Goal: Transaction & Acquisition: Book appointment/travel/reservation

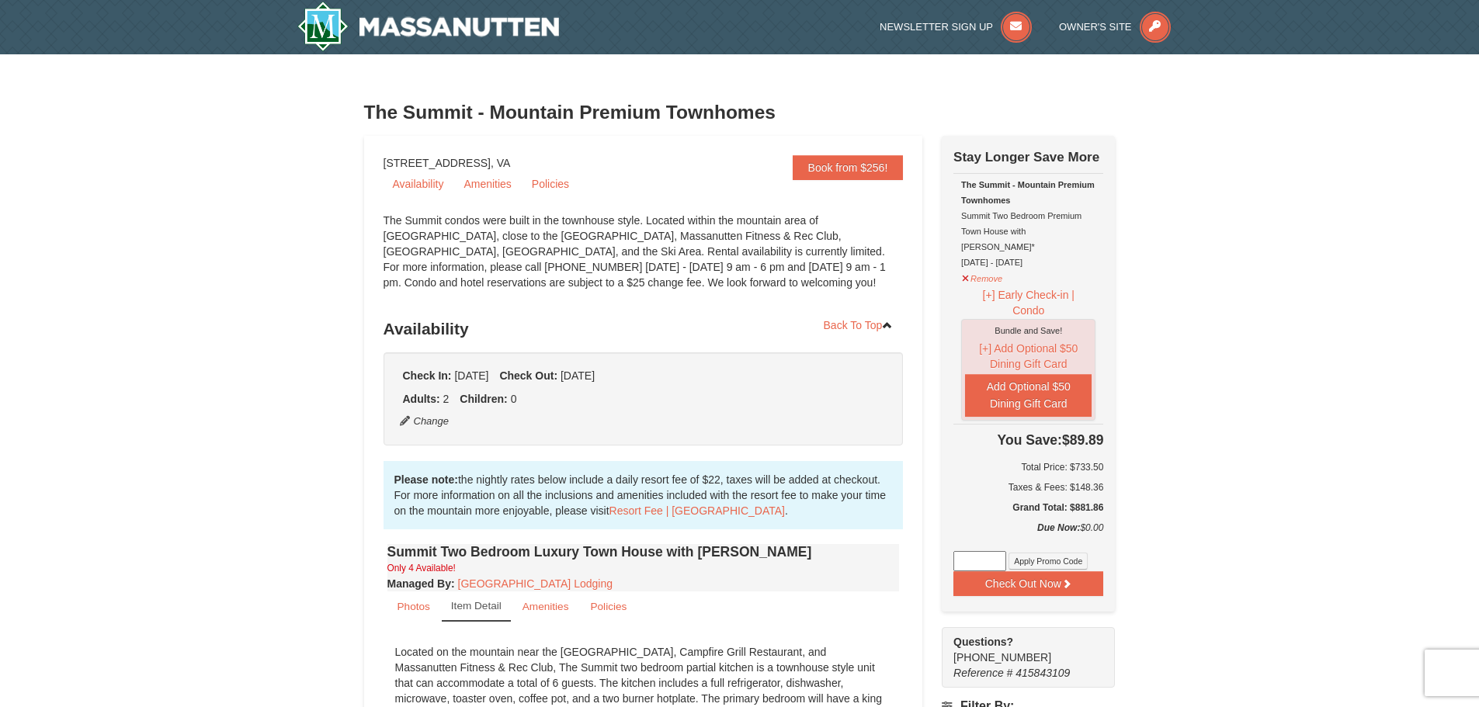
scroll to position [78, 0]
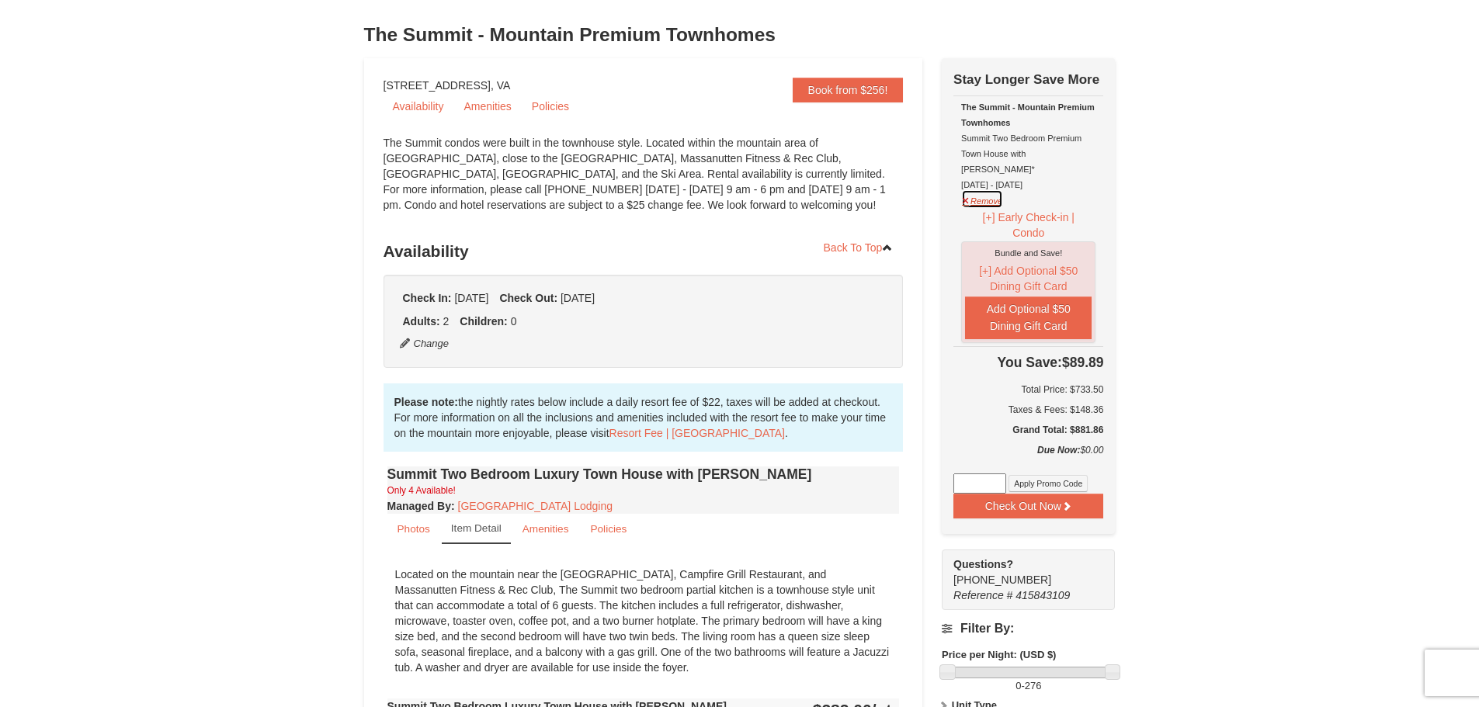
click at [964, 189] on button "Remove" at bounding box center [982, 198] width 42 height 19
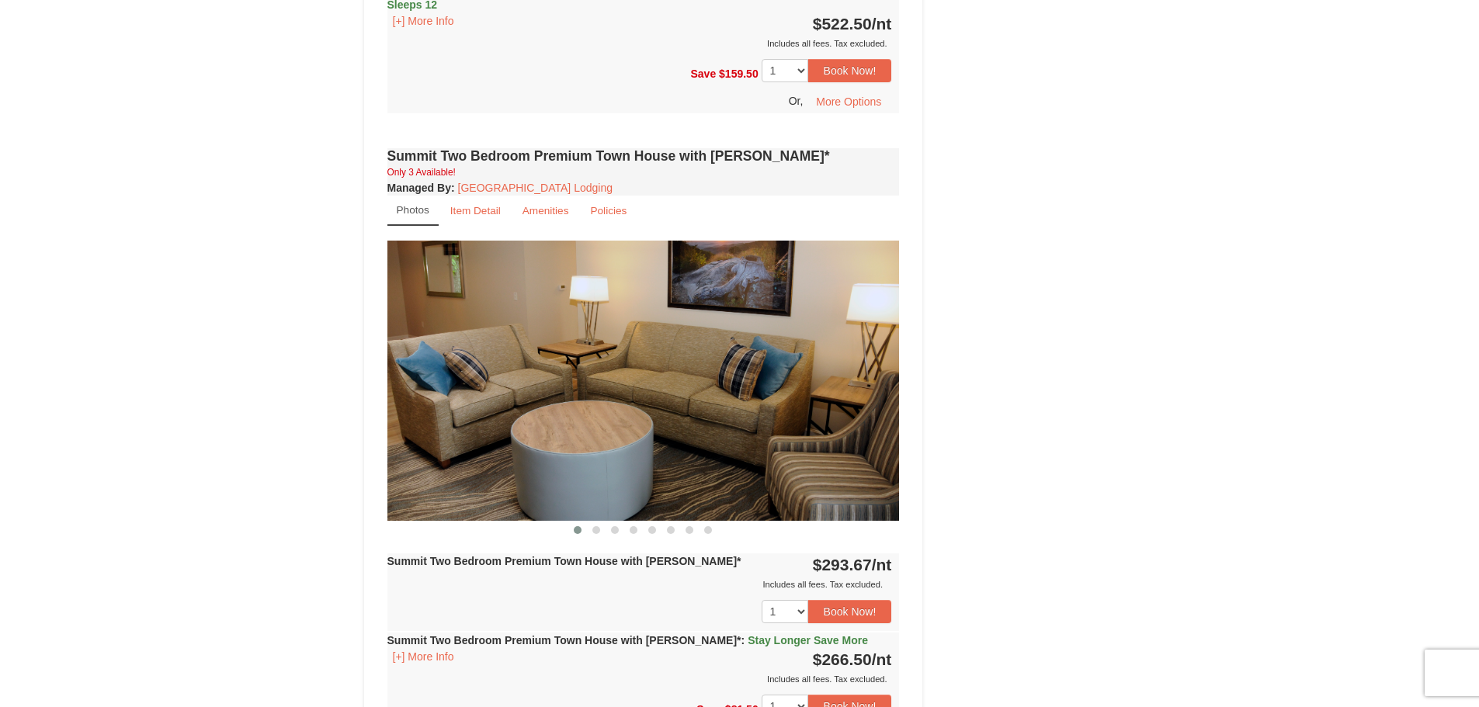
scroll to position [2796, 0]
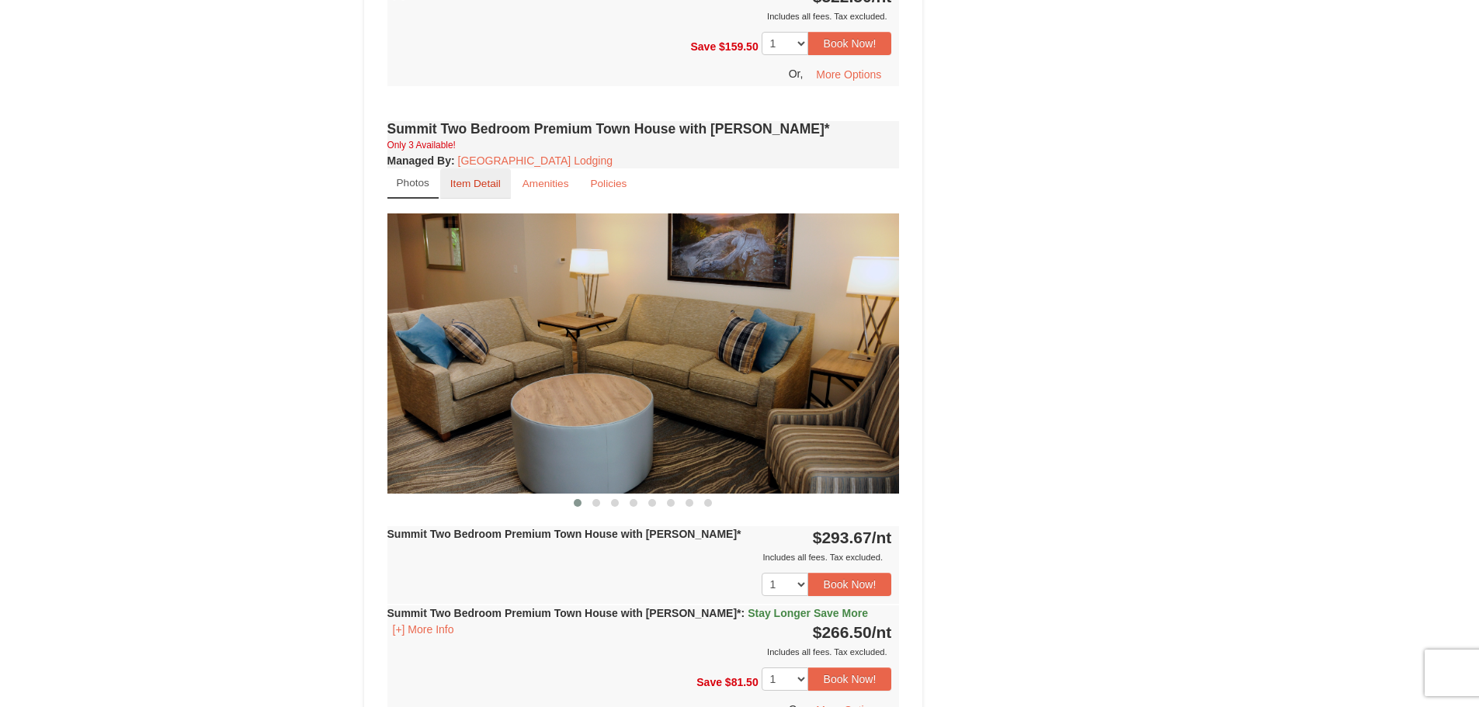
click at [470, 178] on small "Item Detail" at bounding box center [475, 184] width 50 height 12
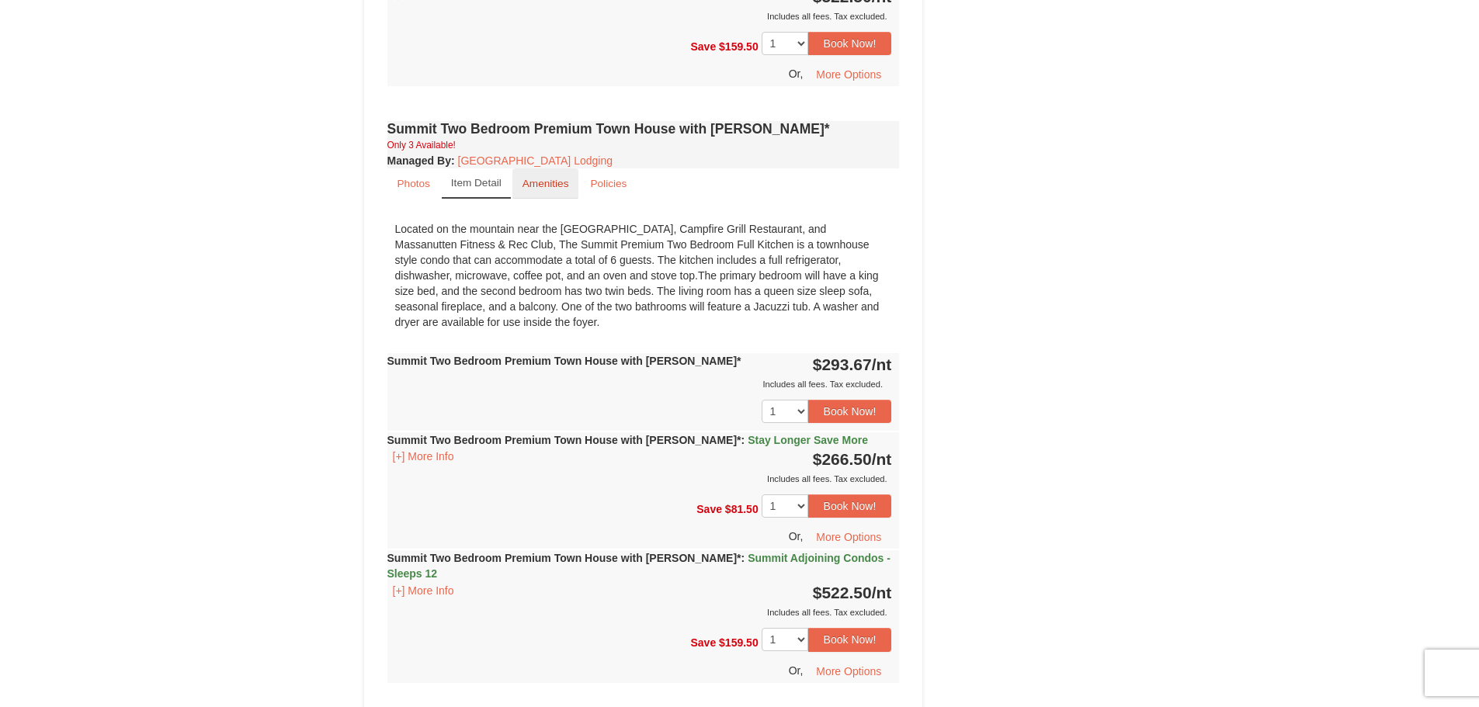
click at [546, 178] on small "Amenities" at bounding box center [546, 184] width 47 height 12
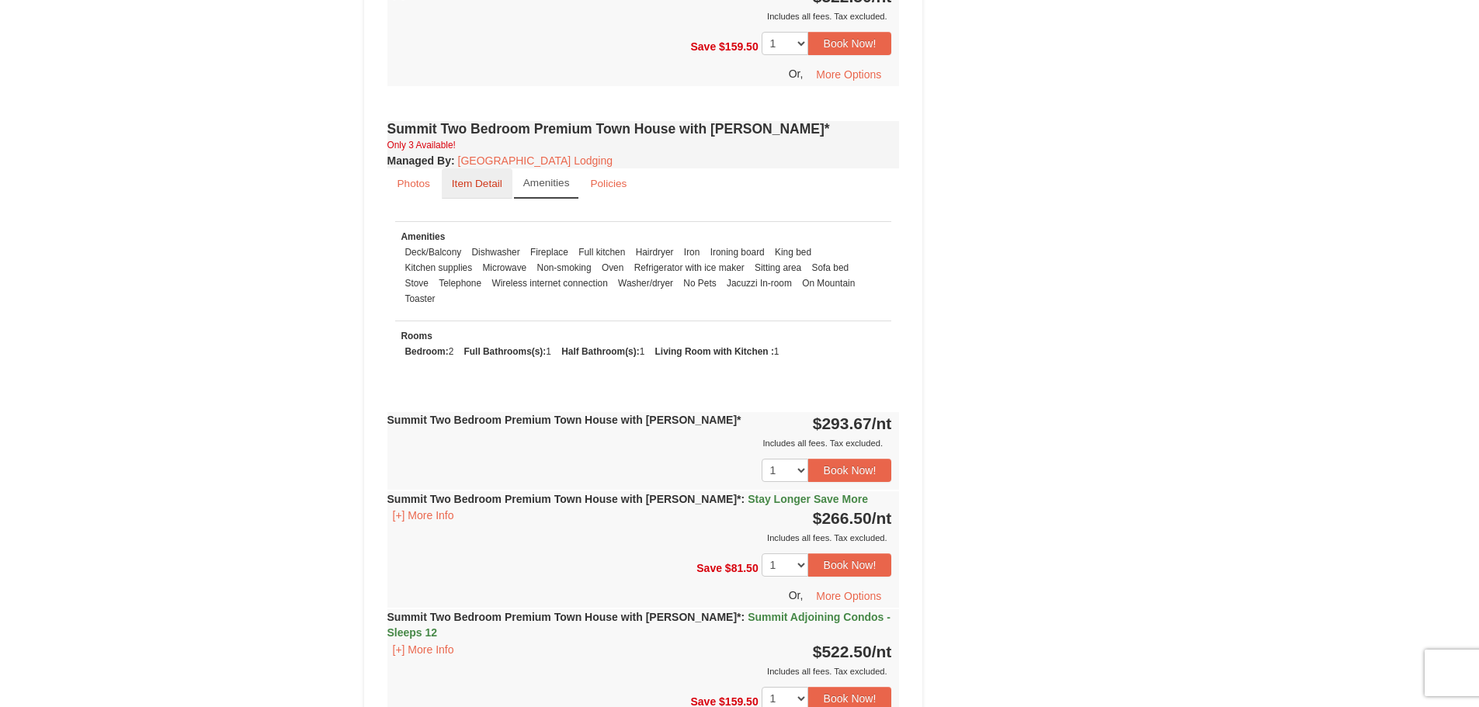
click at [466, 178] on small "Item Detail" at bounding box center [477, 184] width 50 height 12
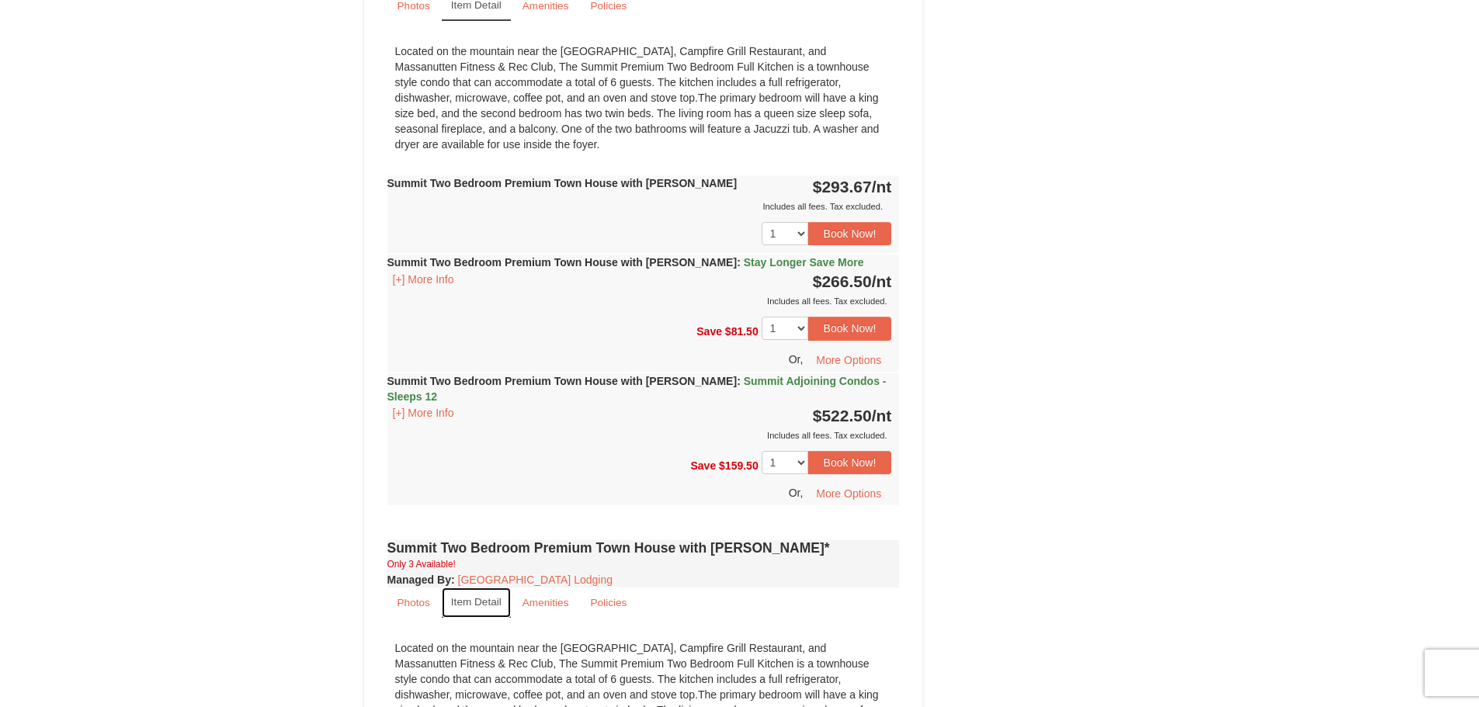
scroll to position [2097, 0]
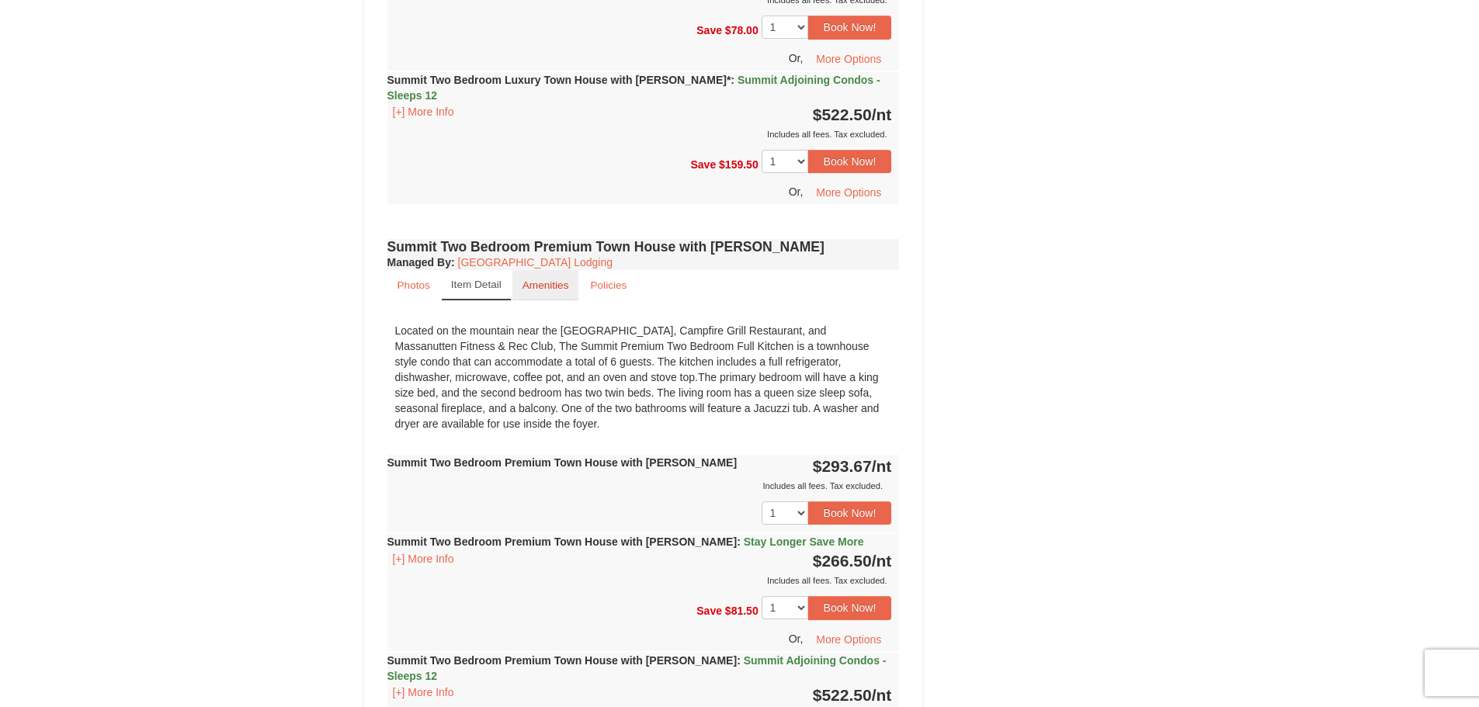
click at [545, 280] on small "Amenities" at bounding box center [546, 286] width 47 height 12
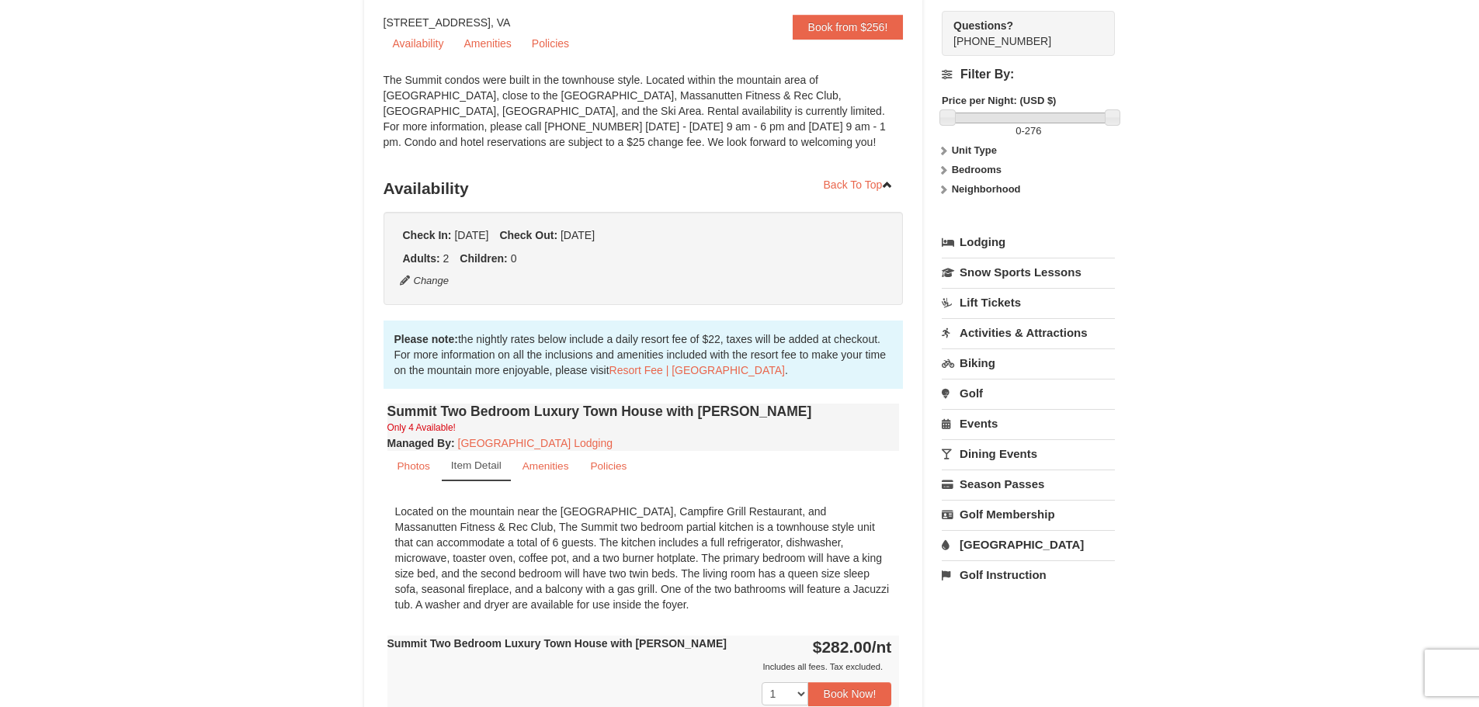
scroll to position [155, 0]
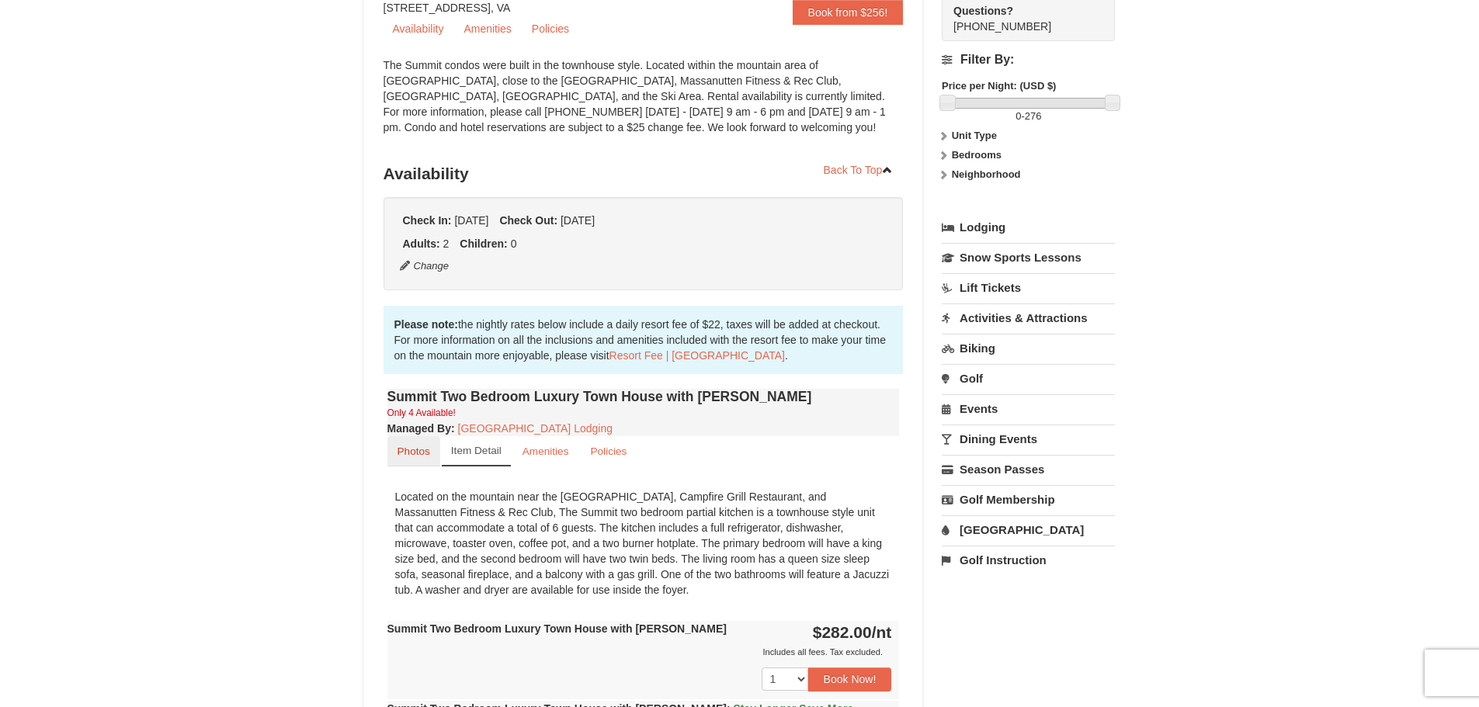
click at [412, 449] on small "Photos" at bounding box center [414, 452] width 33 height 12
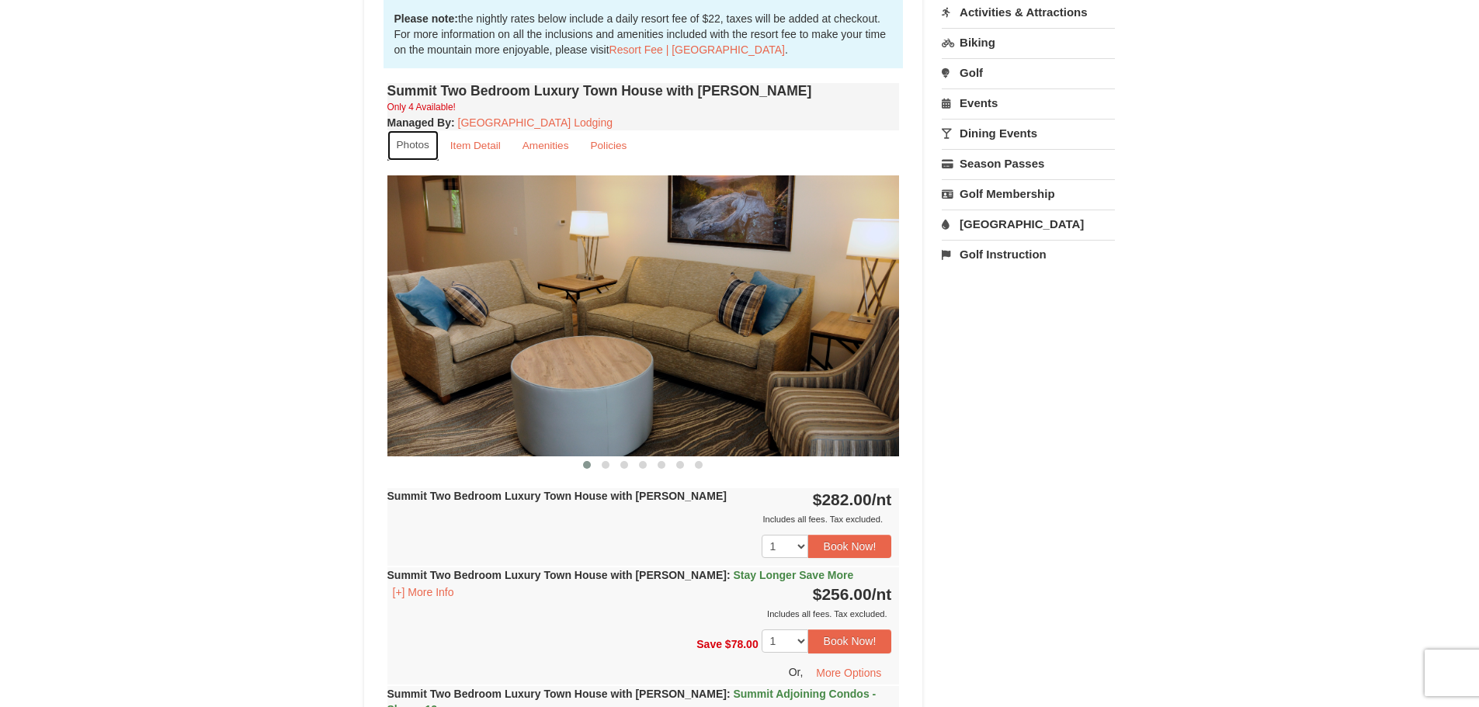
scroll to position [544, 0]
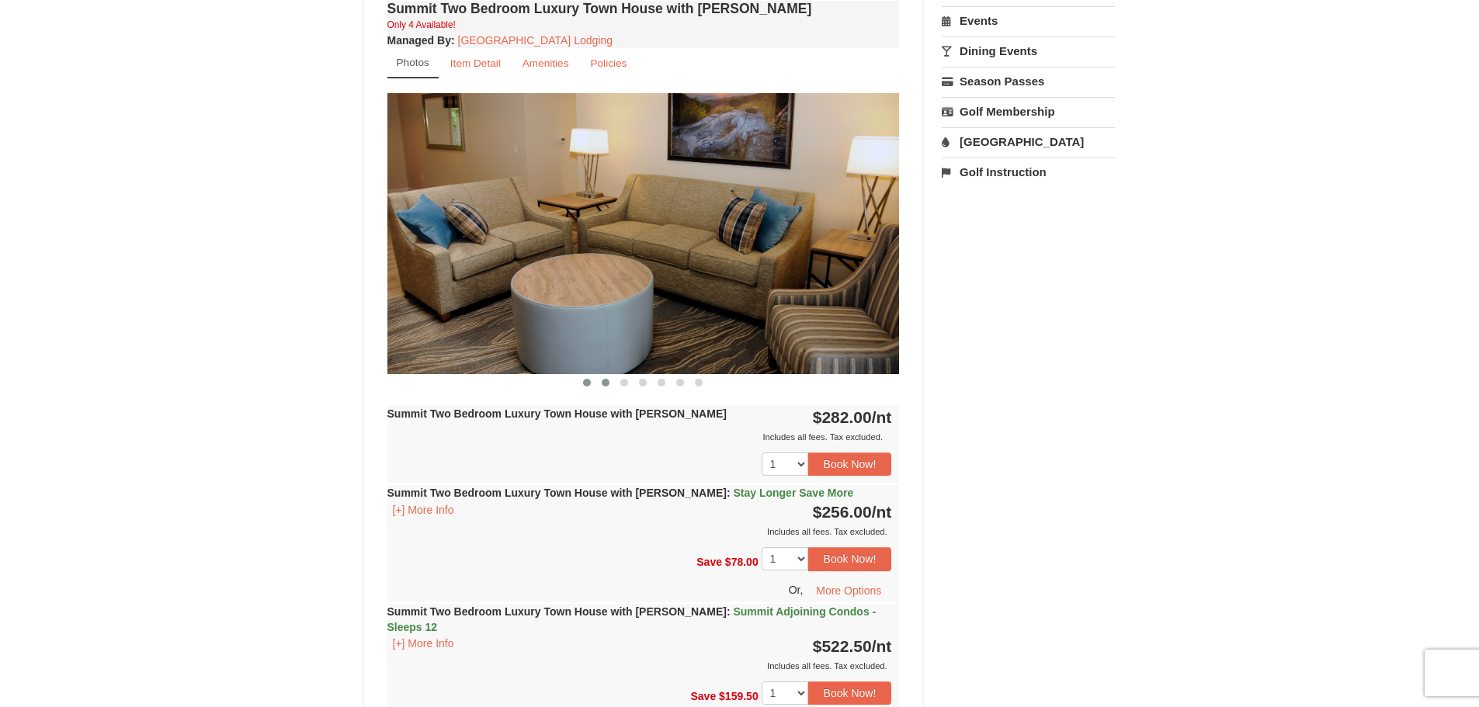
click at [603, 383] on span at bounding box center [606, 383] width 8 height 8
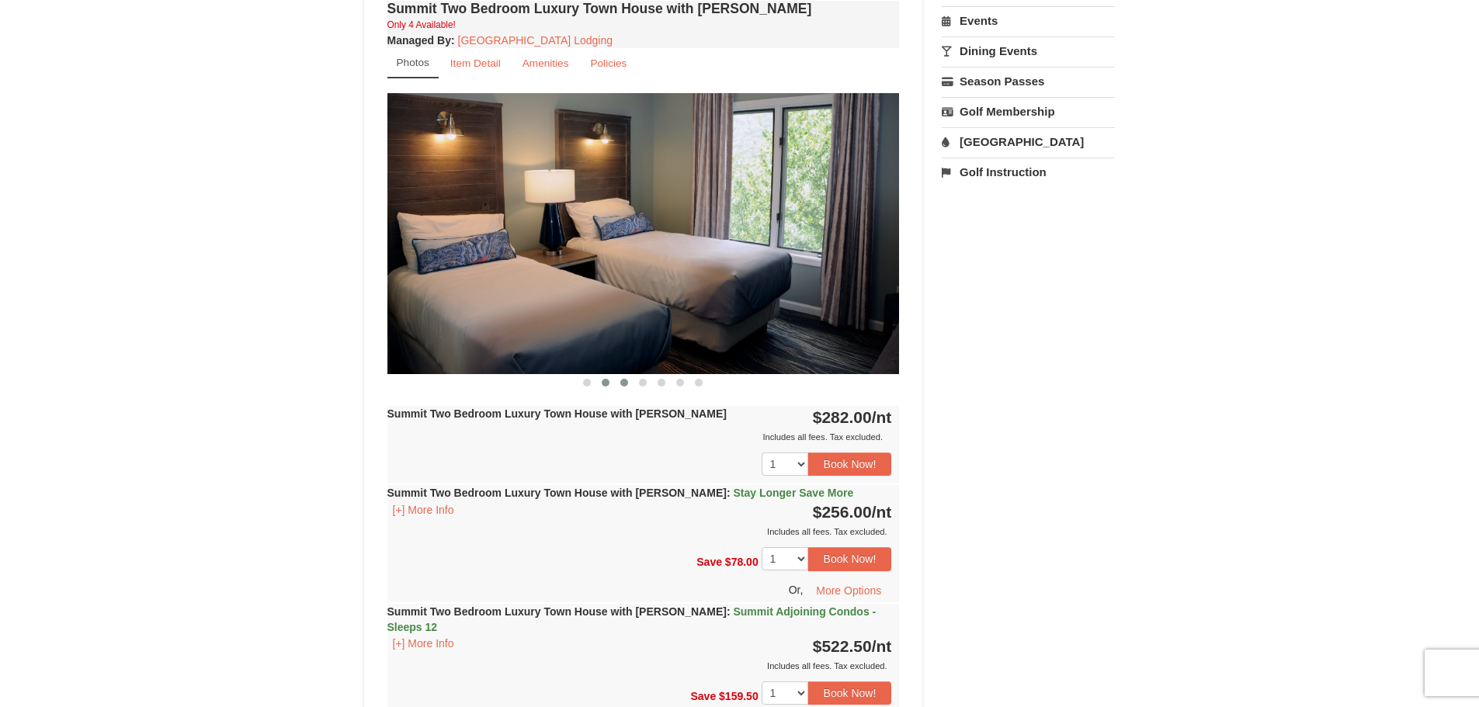
click at [624, 380] on span at bounding box center [624, 383] width 8 height 8
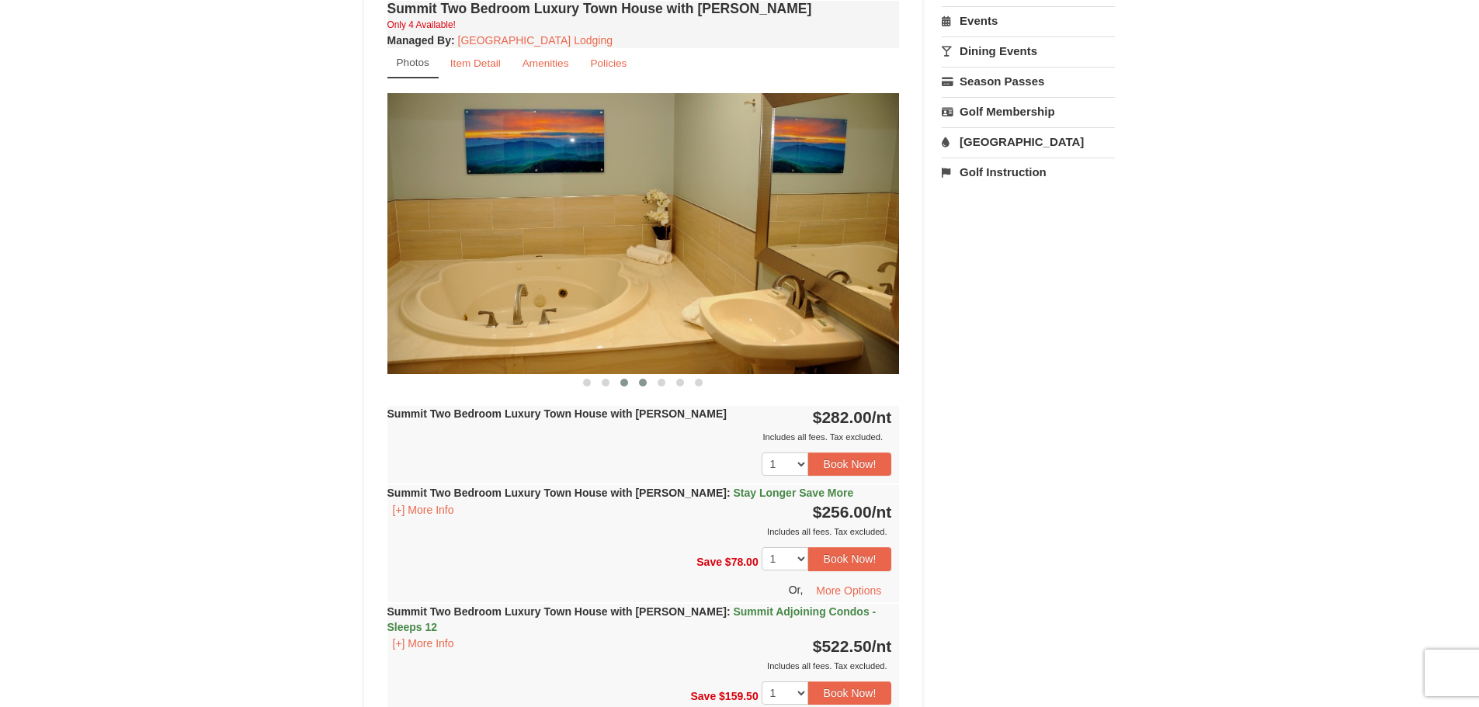
click at [642, 382] on span at bounding box center [643, 383] width 8 height 8
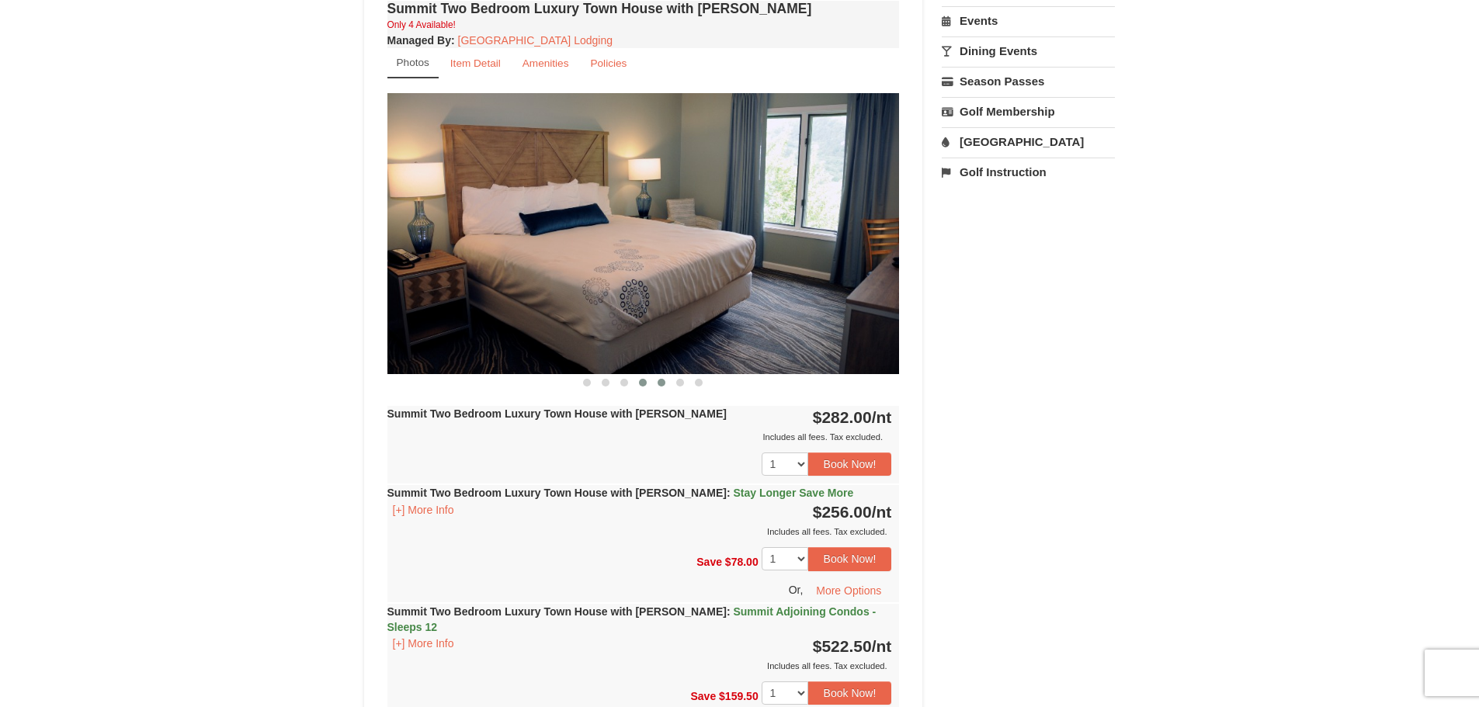
click at [659, 383] on span at bounding box center [662, 383] width 8 height 8
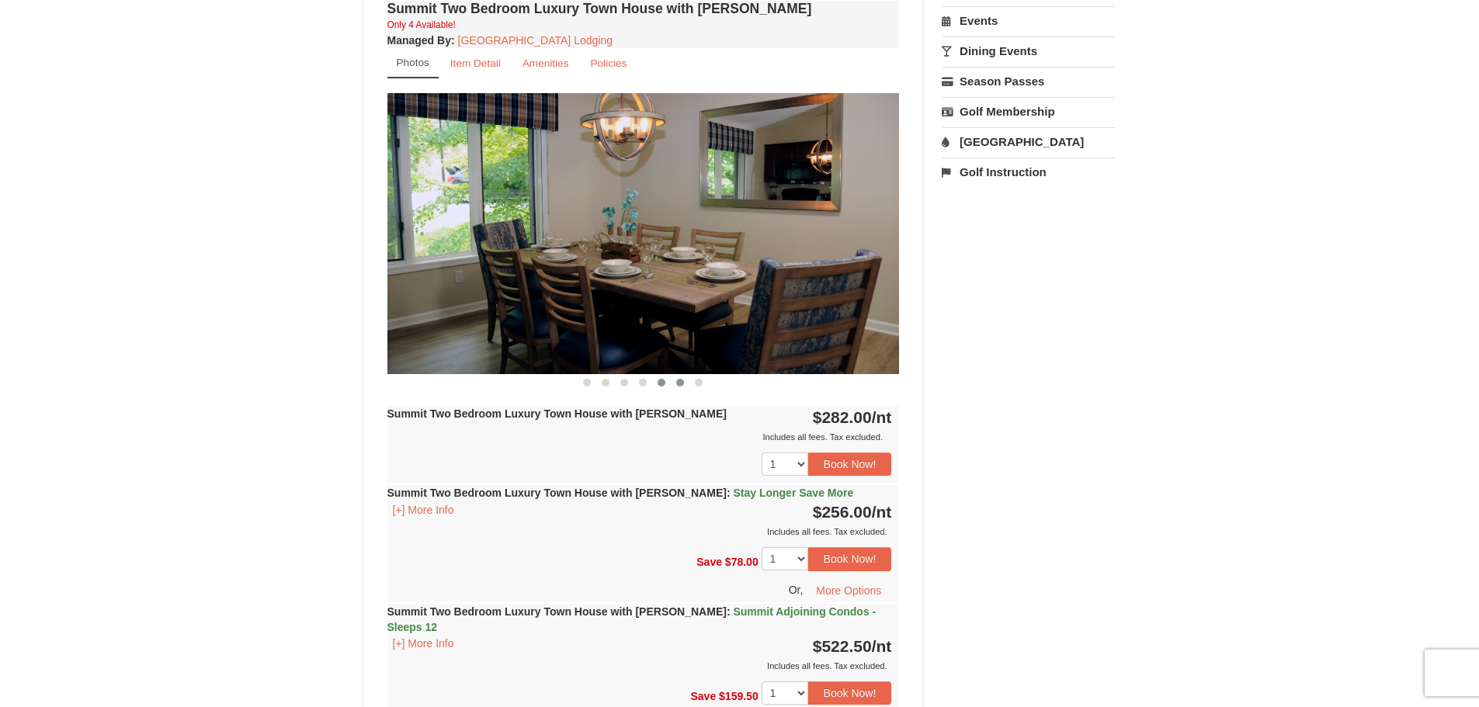
click at [681, 381] on span at bounding box center [680, 383] width 8 height 8
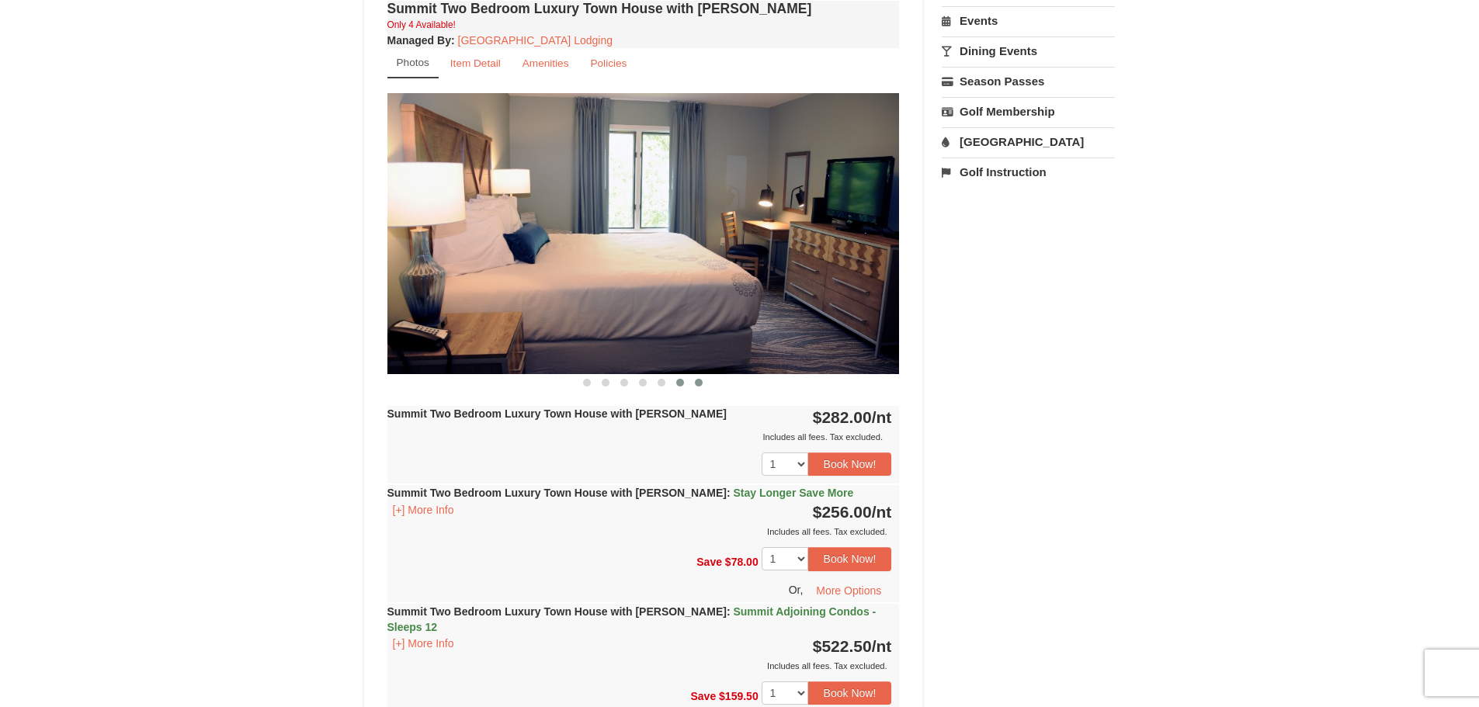
click at [700, 381] on span at bounding box center [699, 383] width 8 height 8
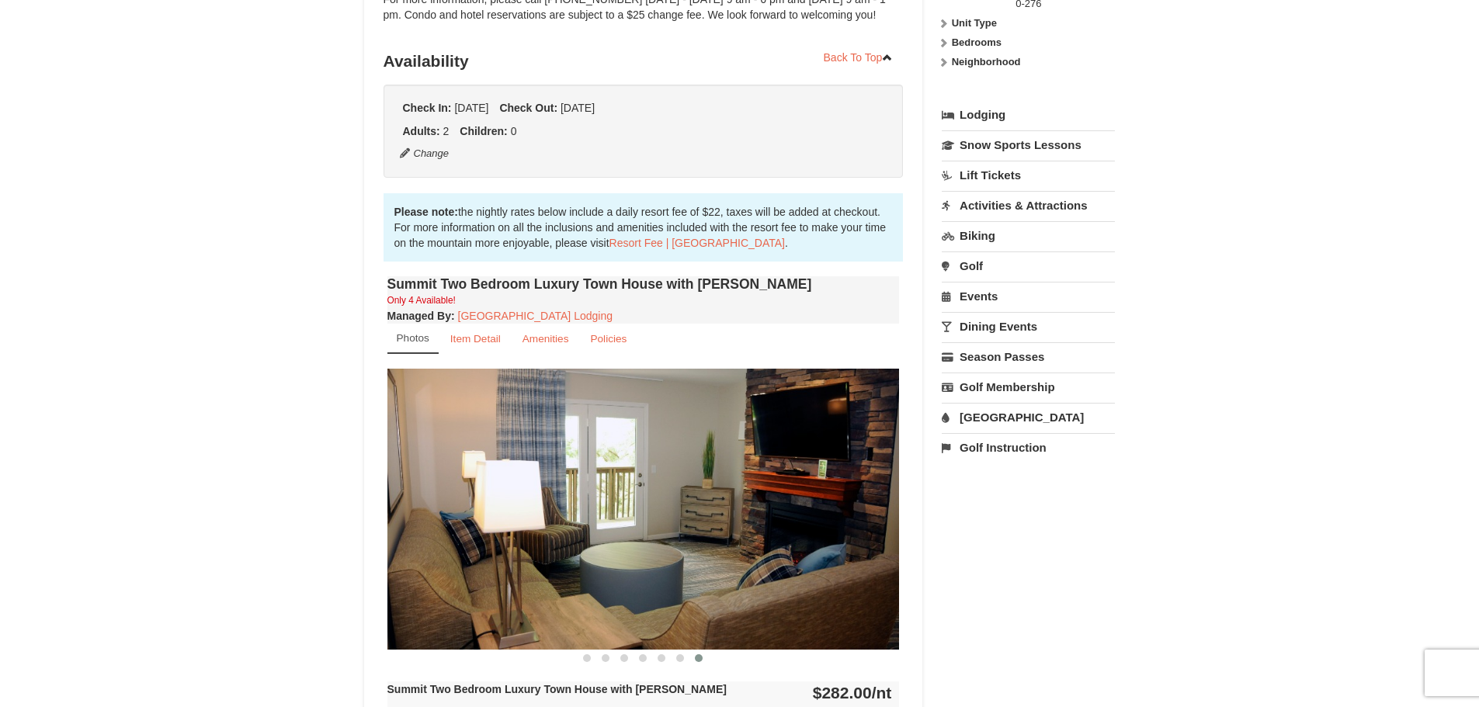
scroll to position [233, 0]
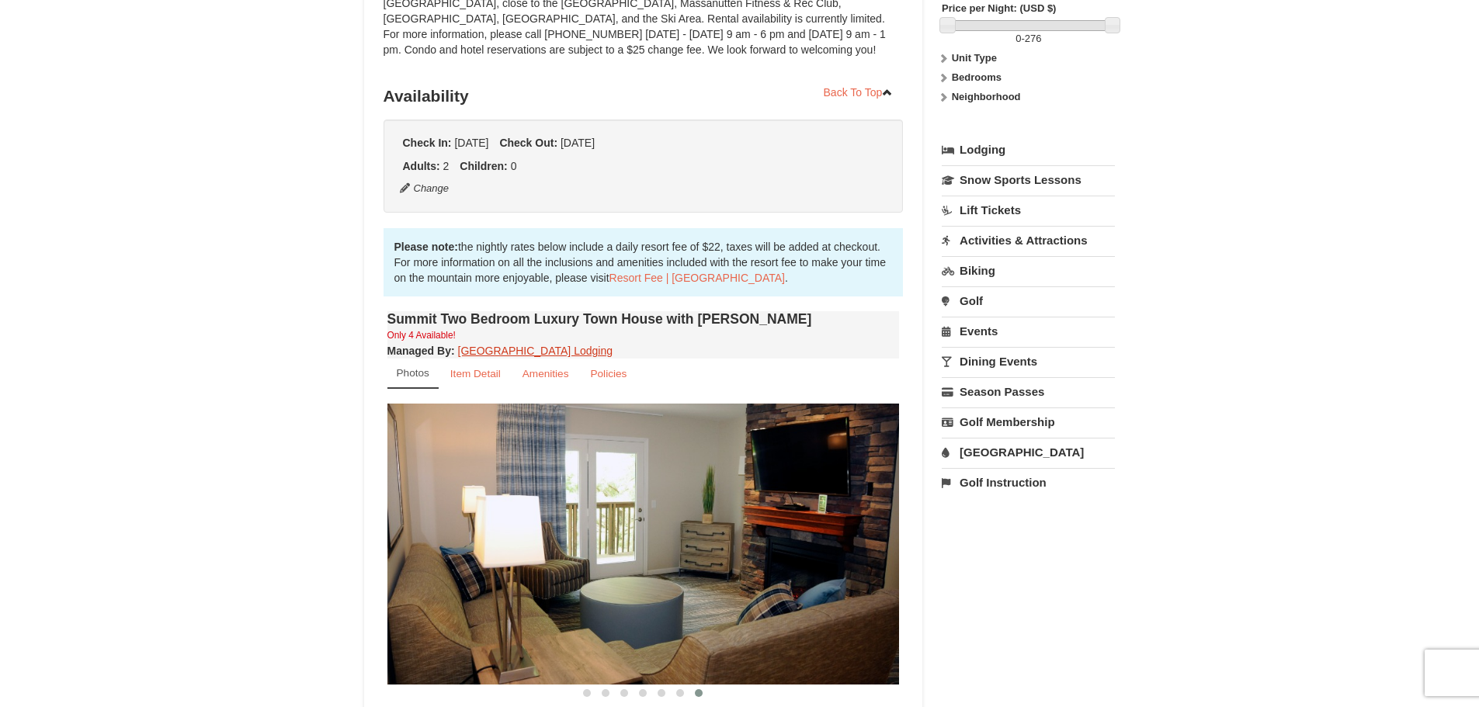
click at [520, 353] on link "[GEOGRAPHIC_DATA] Lodging" at bounding box center [535, 351] width 155 height 12
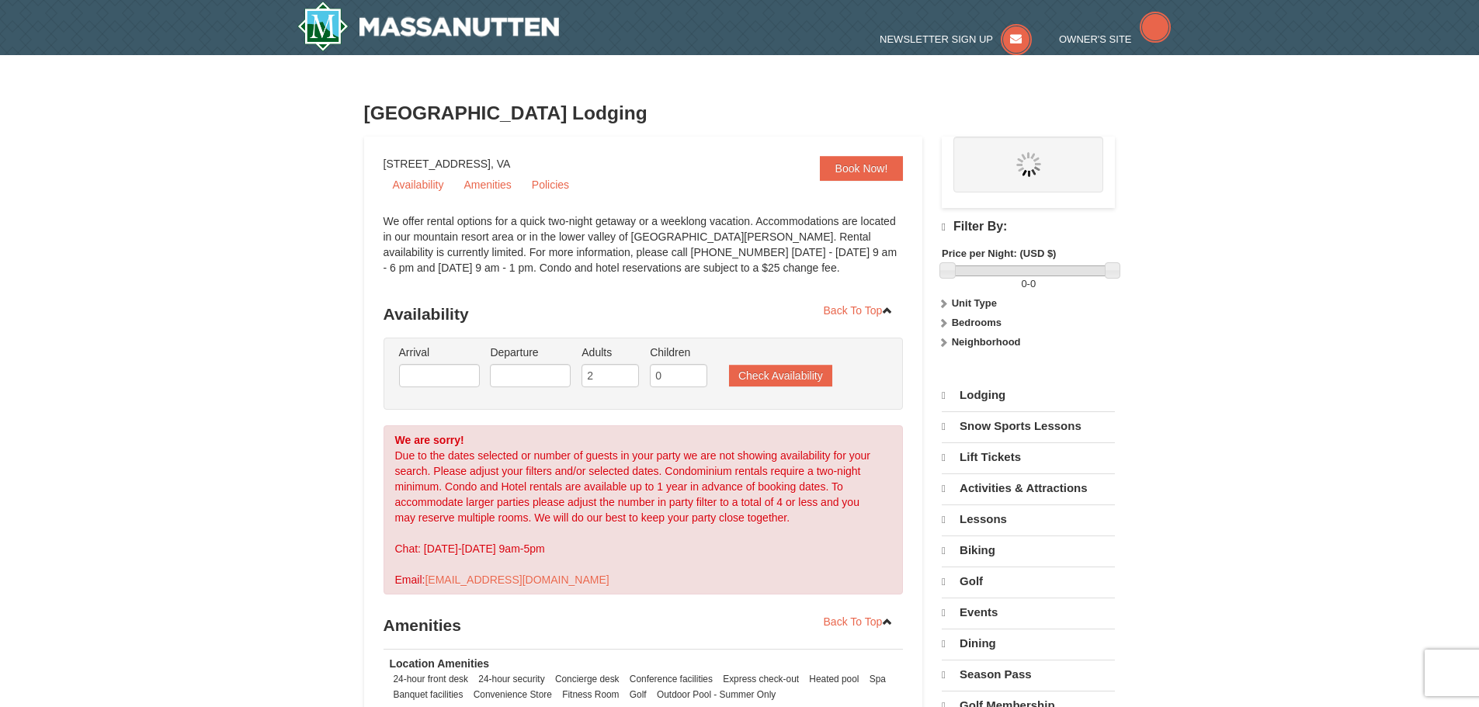
select select "9"
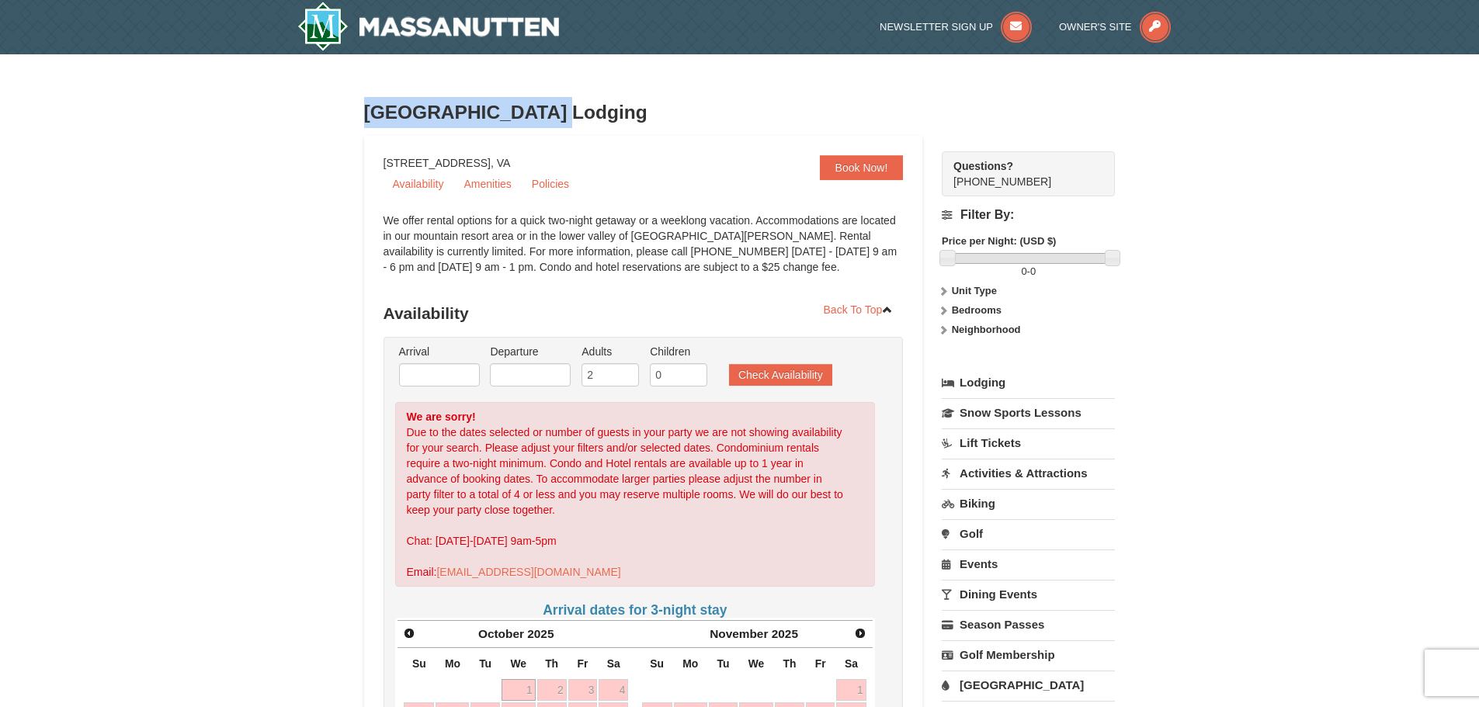
drag, startPoint x: 365, startPoint y: 109, endPoint x: 544, endPoint y: 107, distance: 179.4
click at [544, 107] on h3 "[GEOGRAPHIC_DATA] Lodging" at bounding box center [740, 112] width 752 height 31
copy h3 "Massanutten Resort"
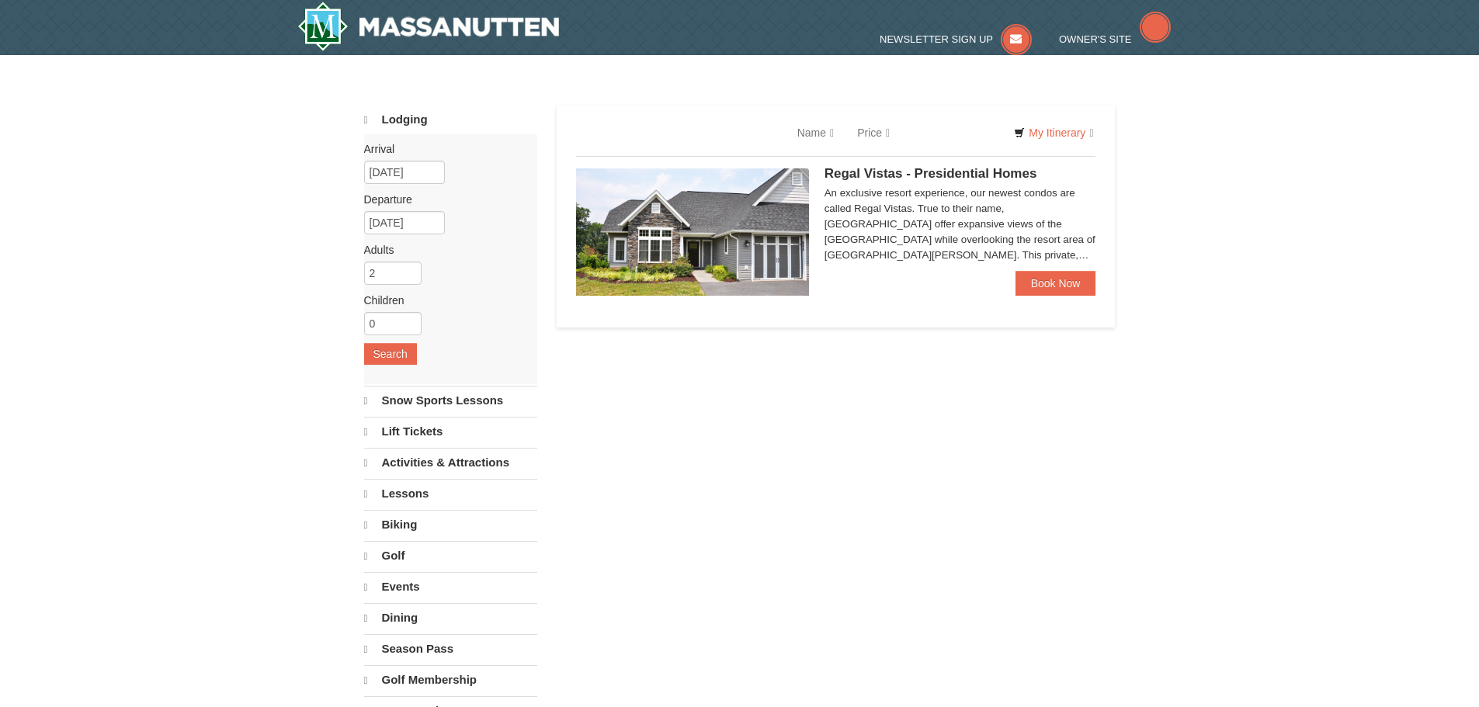
select select "9"
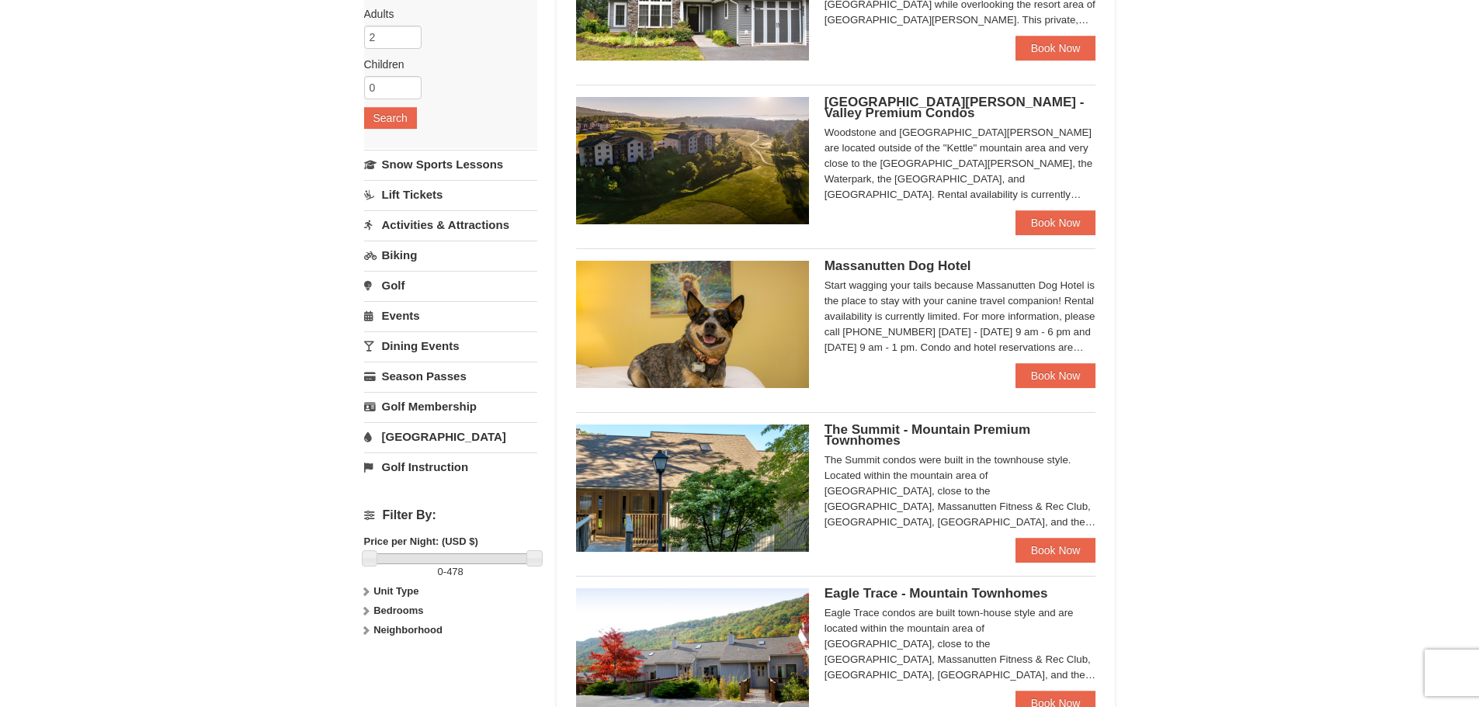
scroll to position [544, 0]
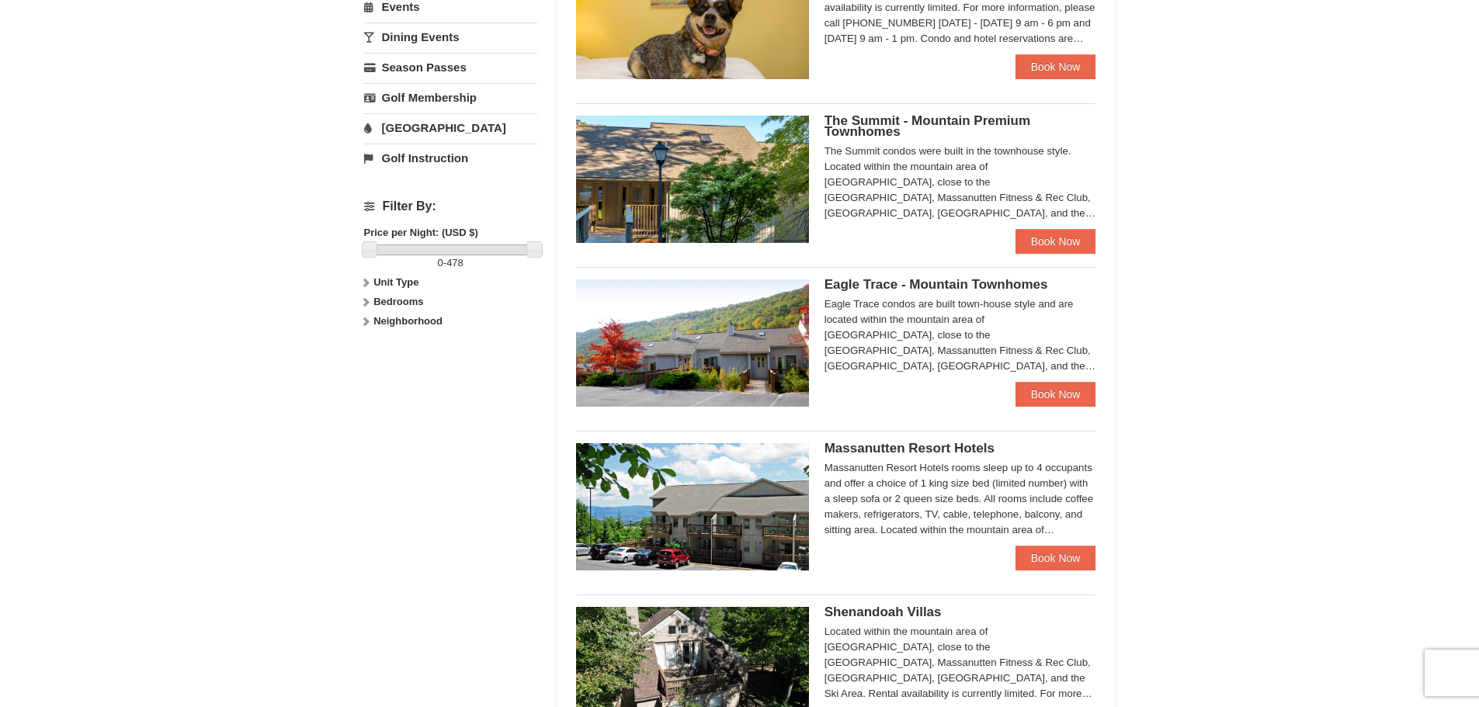
click at [912, 284] on span "Eagle Trace - Mountain Townhomes" at bounding box center [937, 284] width 224 height 15
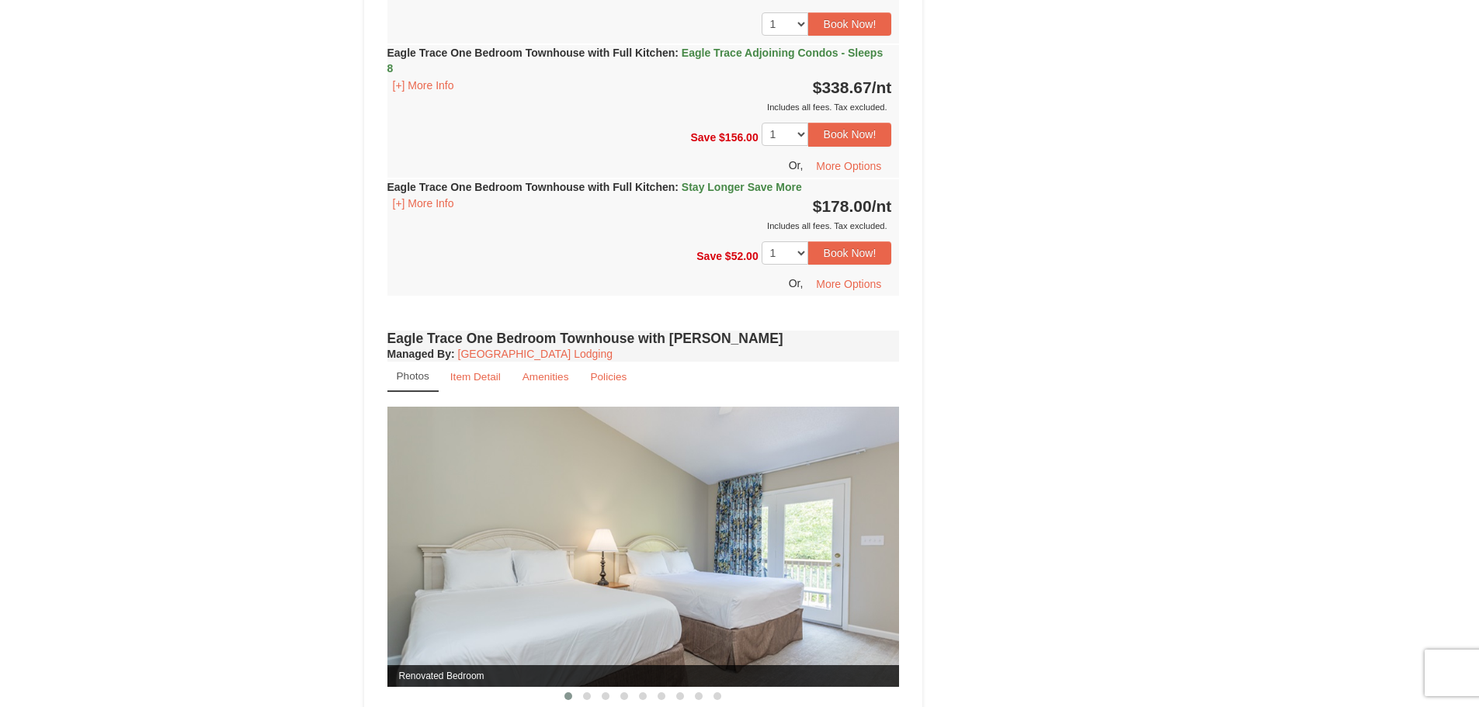
scroll to position [1010, 0]
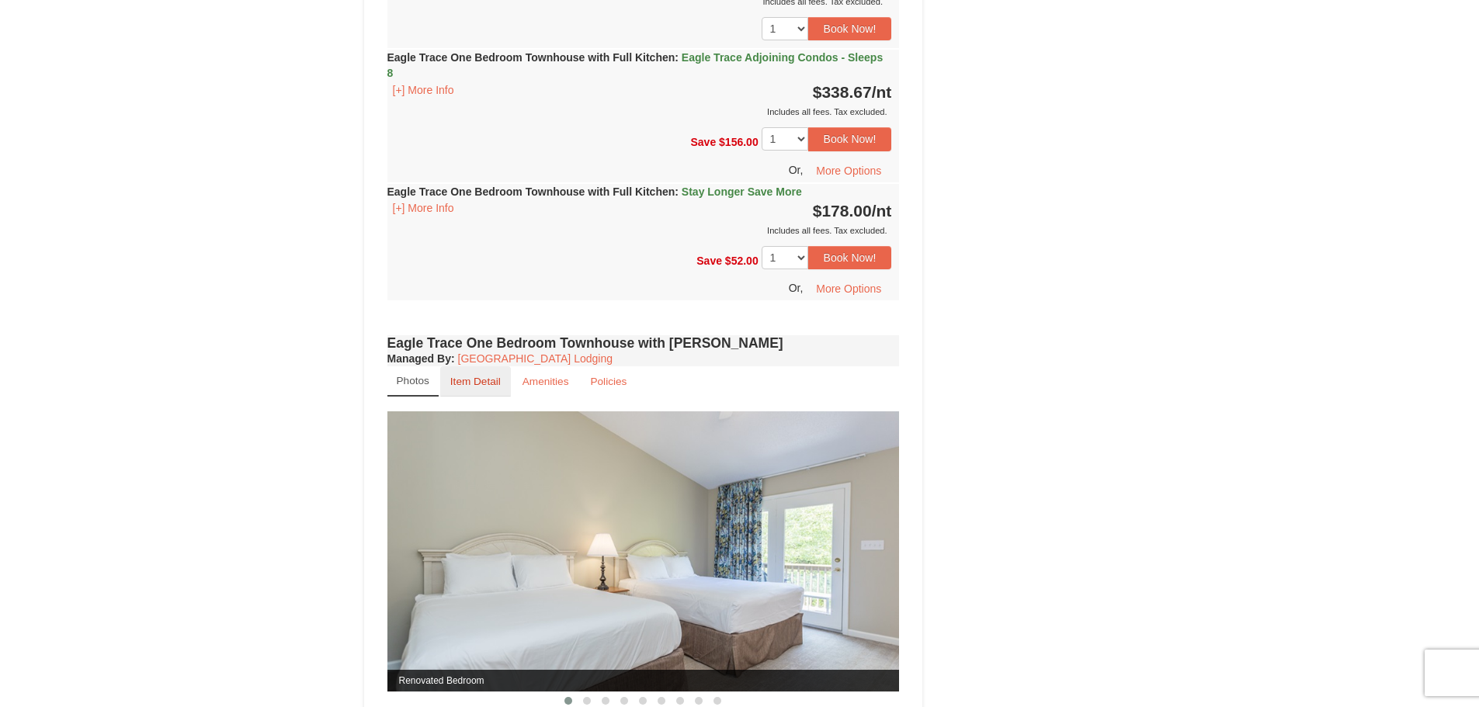
click at [468, 384] on small "Item Detail" at bounding box center [475, 382] width 50 height 12
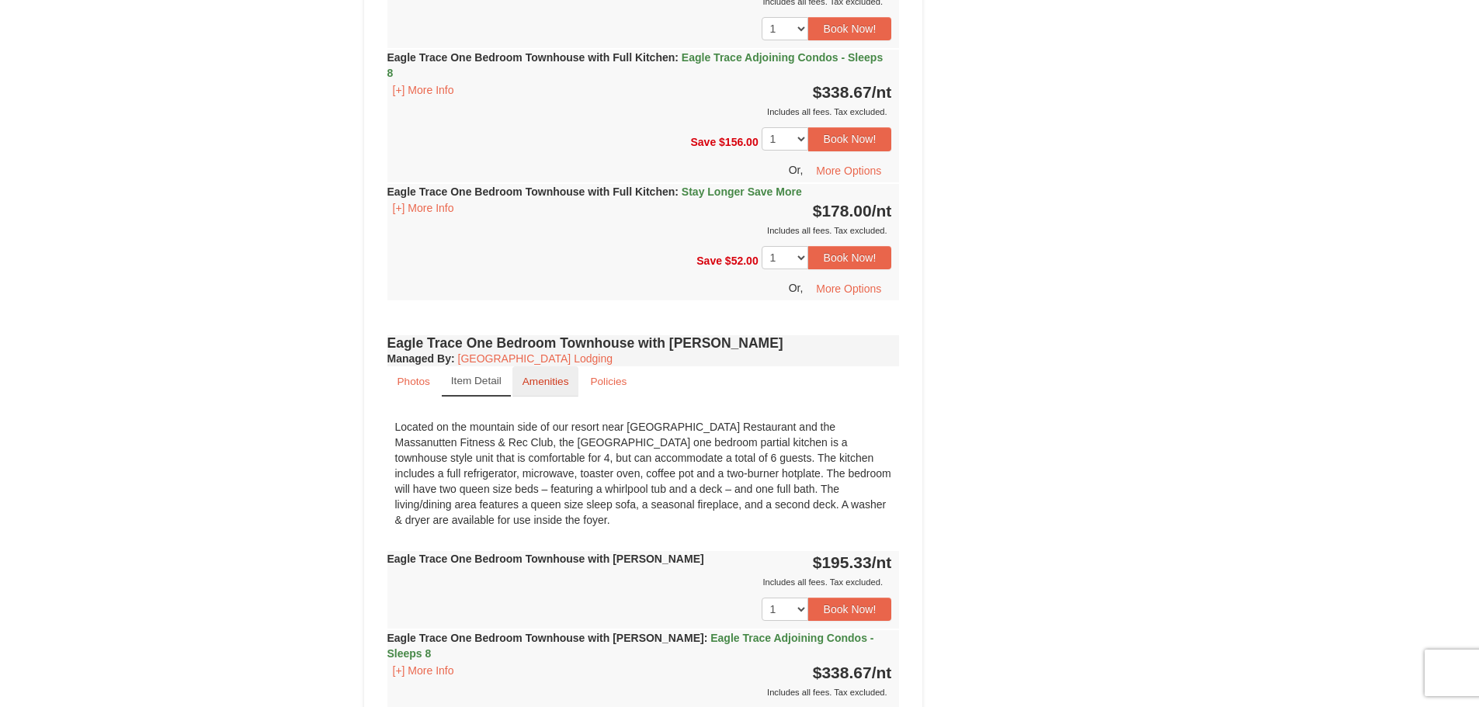
click at [539, 383] on small "Amenities" at bounding box center [546, 382] width 47 height 12
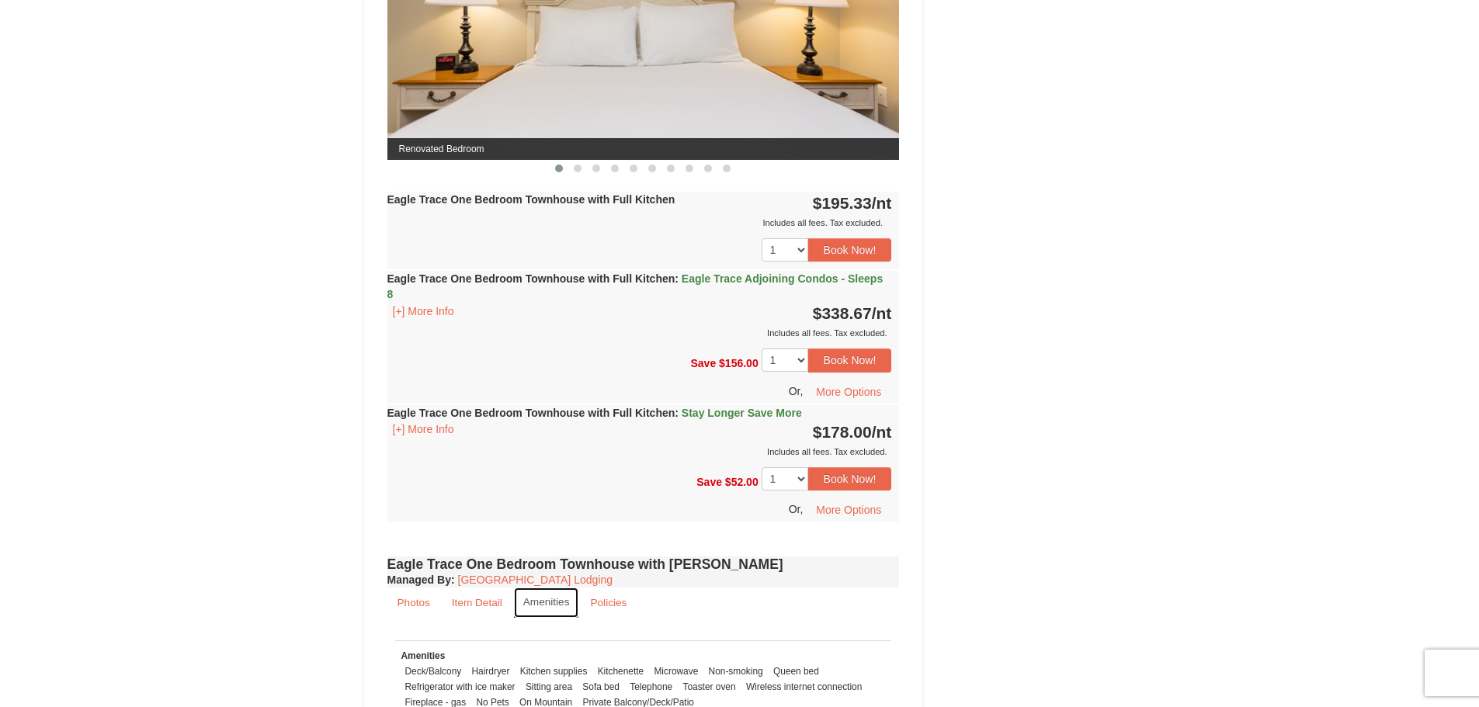
scroll to position [544, 0]
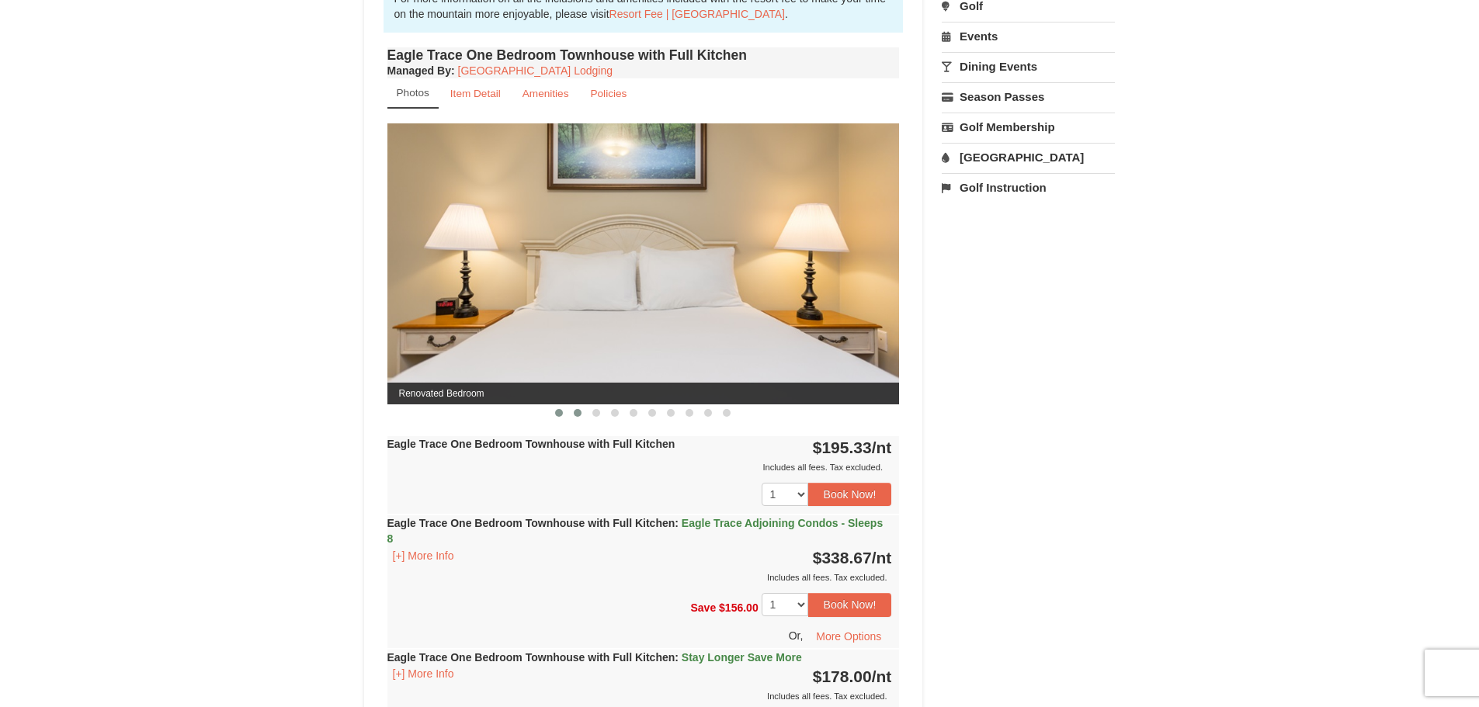
click at [576, 415] on span at bounding box center [578, 413] width 8 height 8
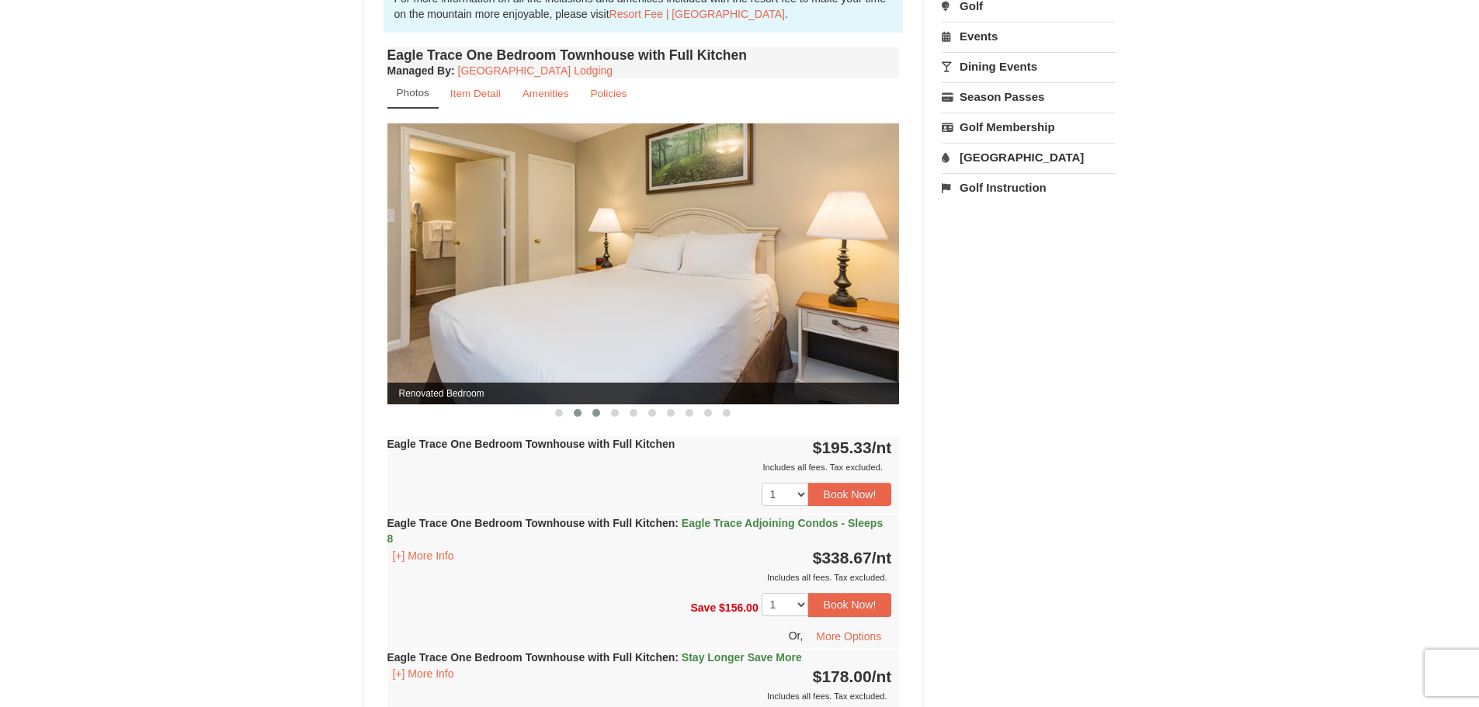
click at [596, 412] on span at bounding box center [597, 413] width 8 height 8
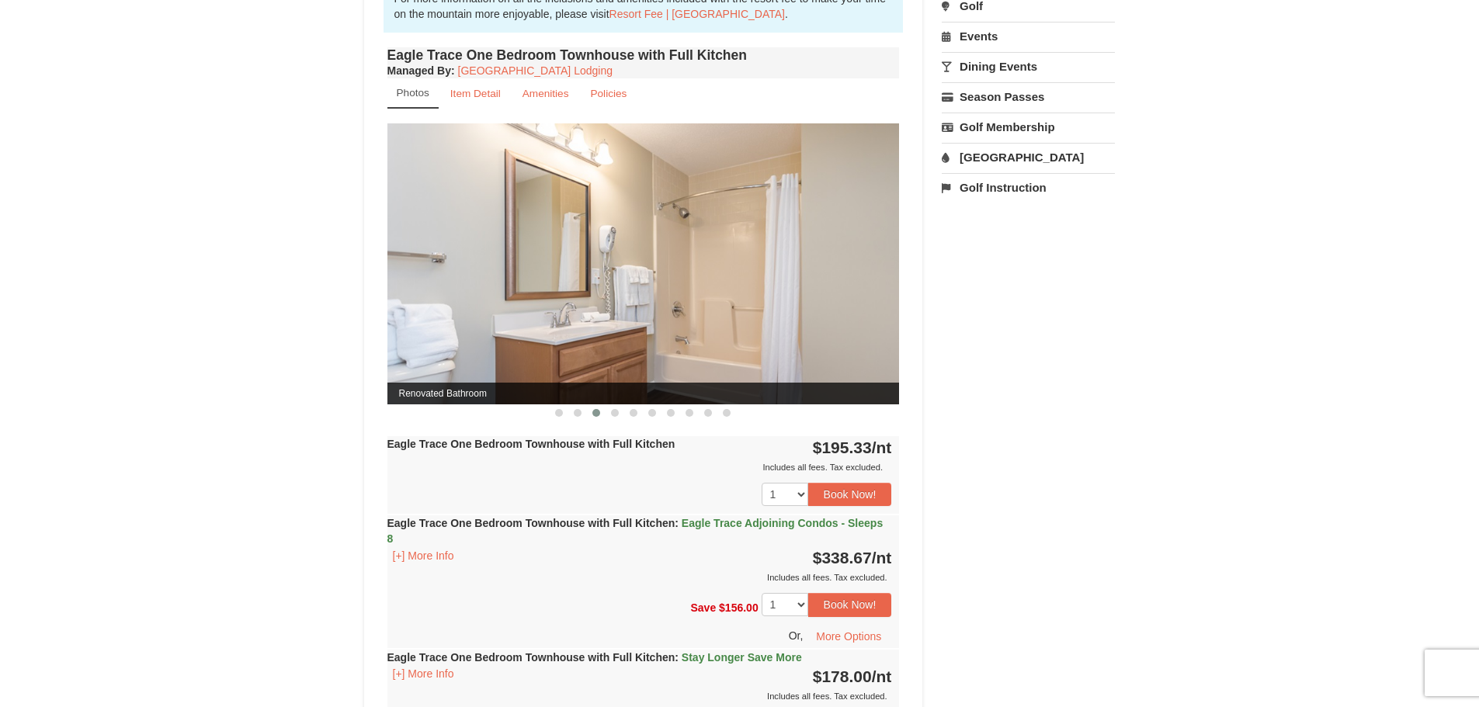
scroll to position [0, 0]
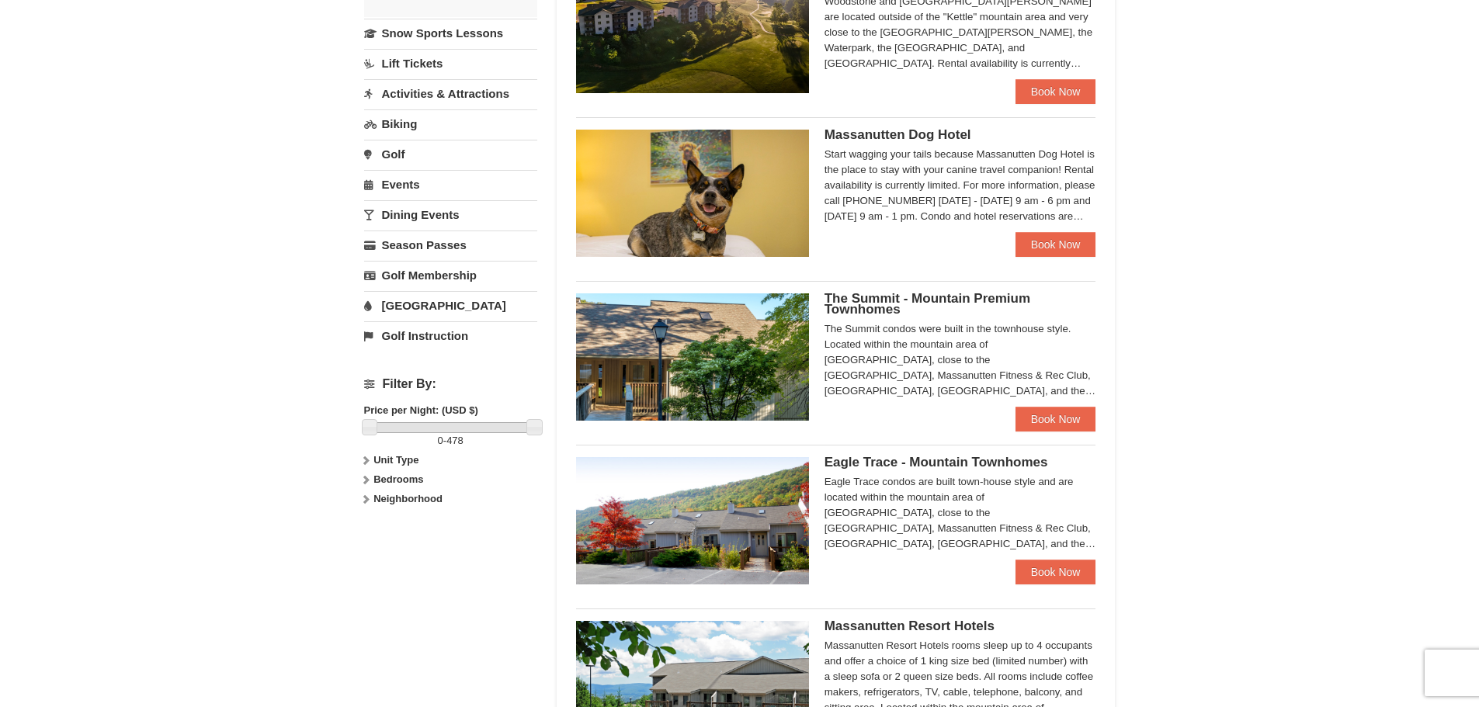
scroll to position [356, 0]
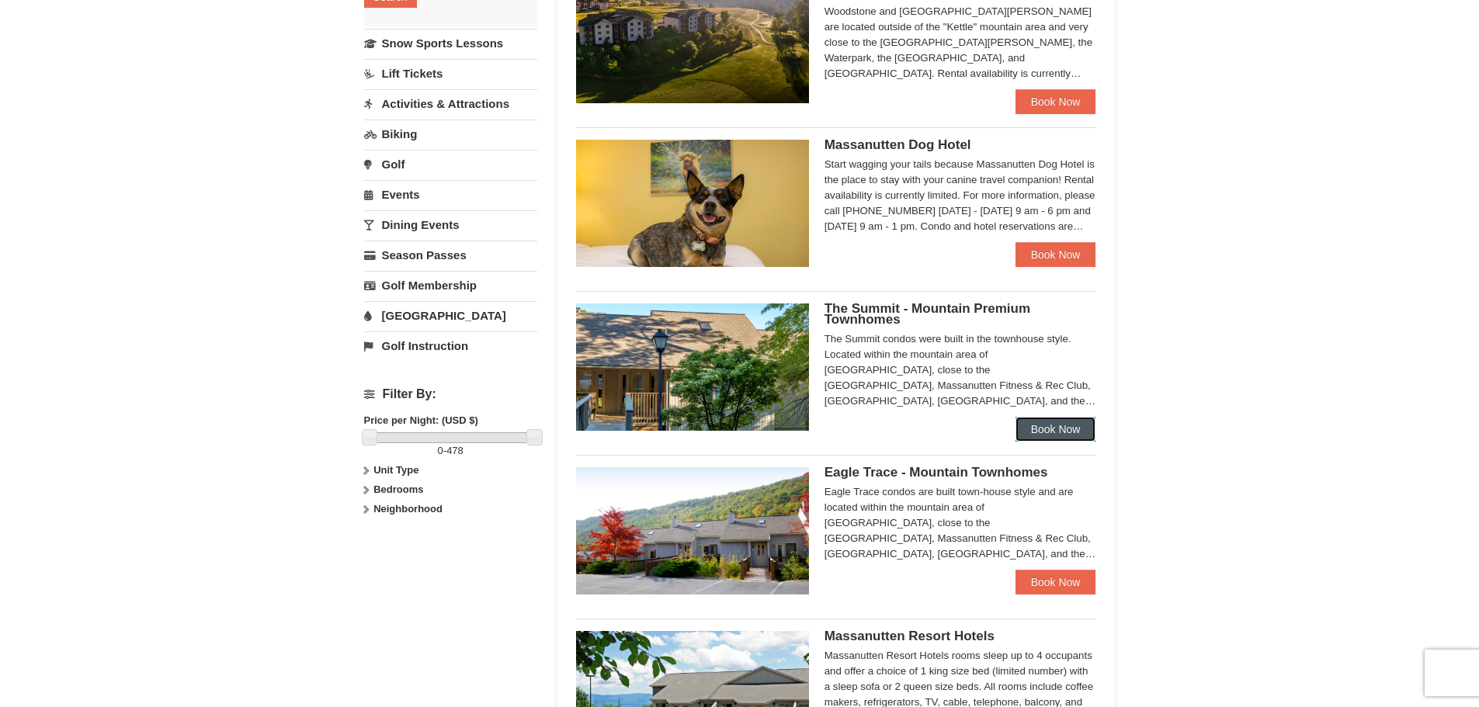
click at [1050, 431] on link "Book Now" at bounding box center [1056, 429] width 81 height 25
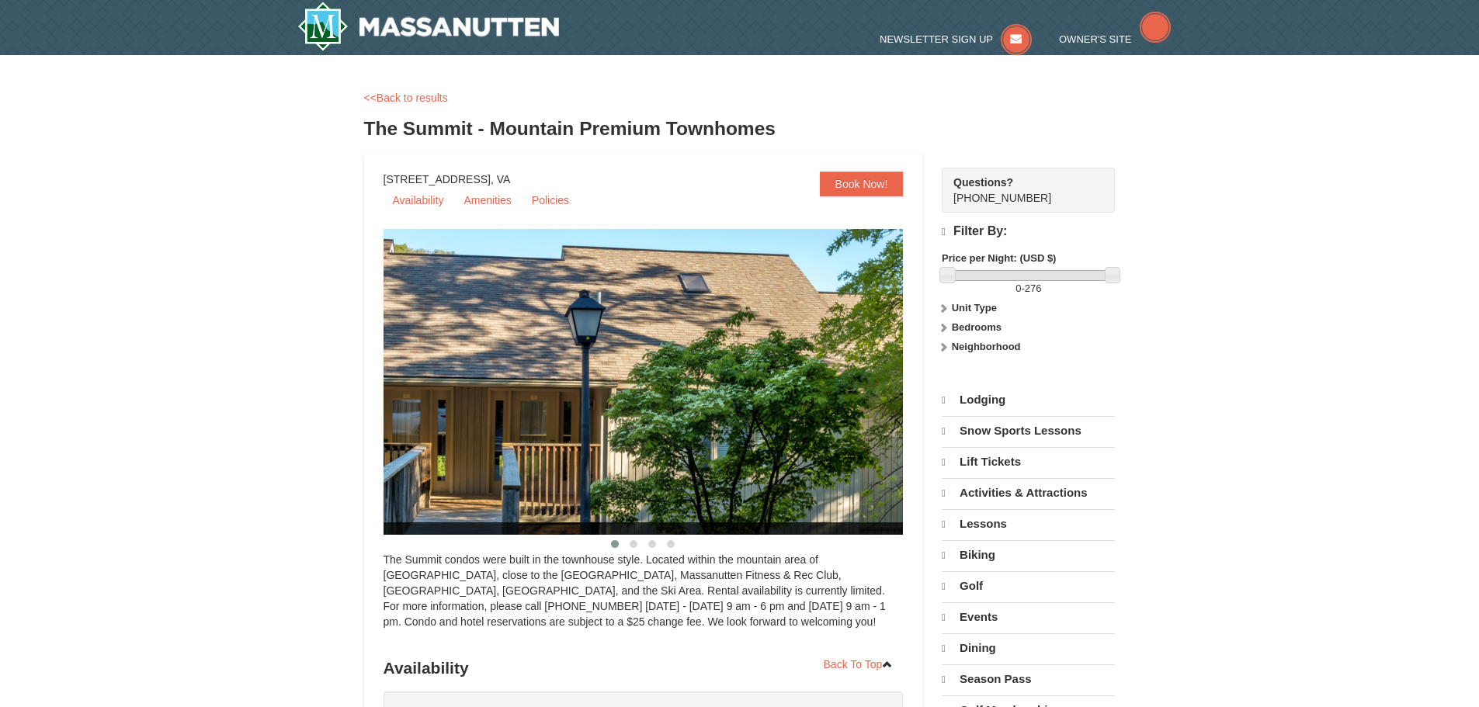
select select "9"
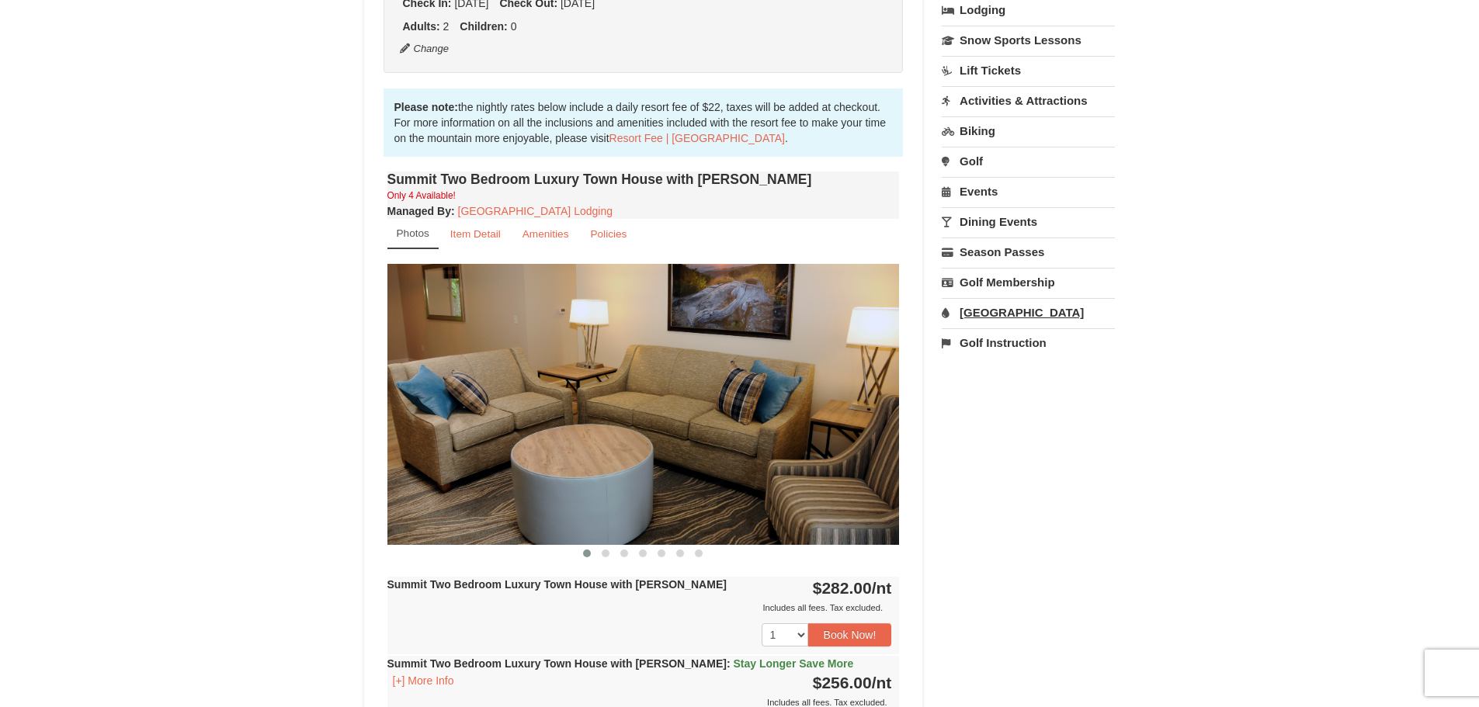
scroll to position [311, 0]
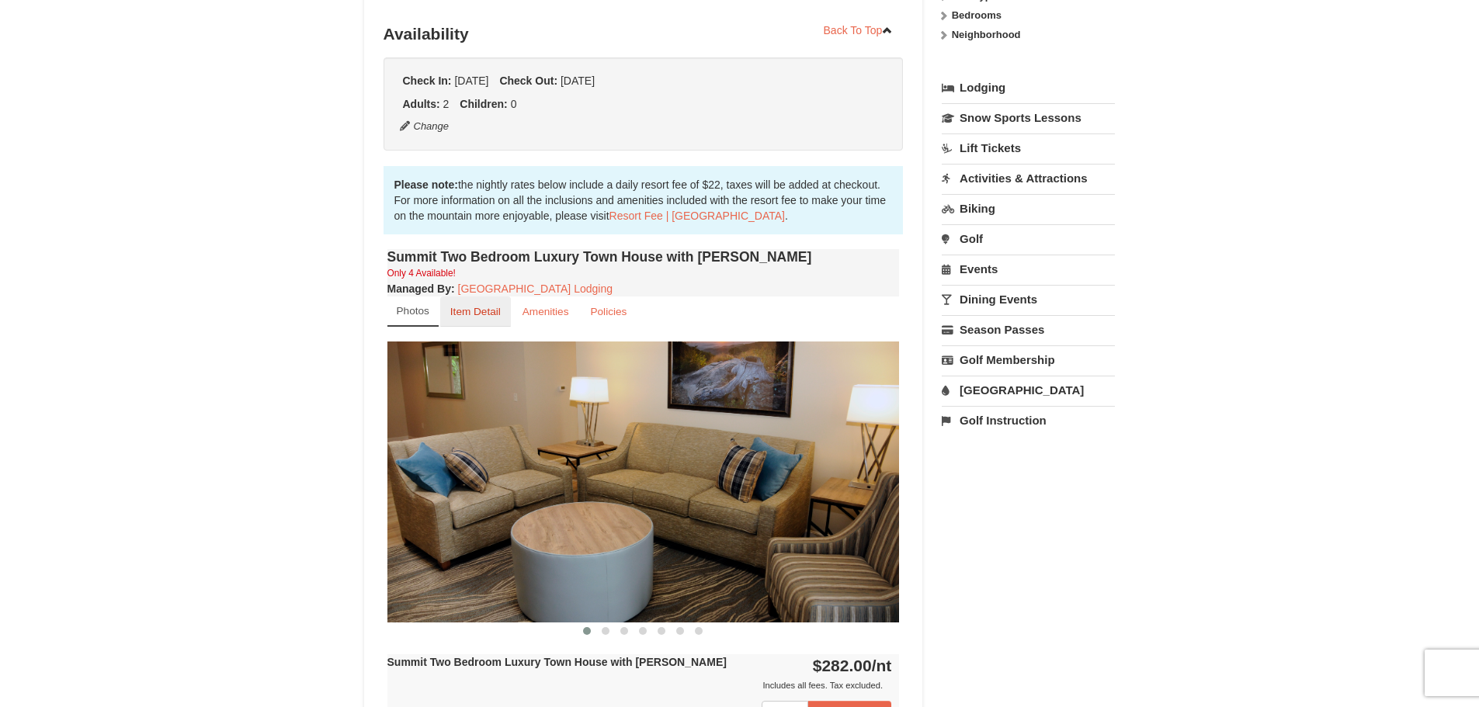
click at [479, 317] on small "Item Detail" at bounding box center [475, 312] width 50 height 12
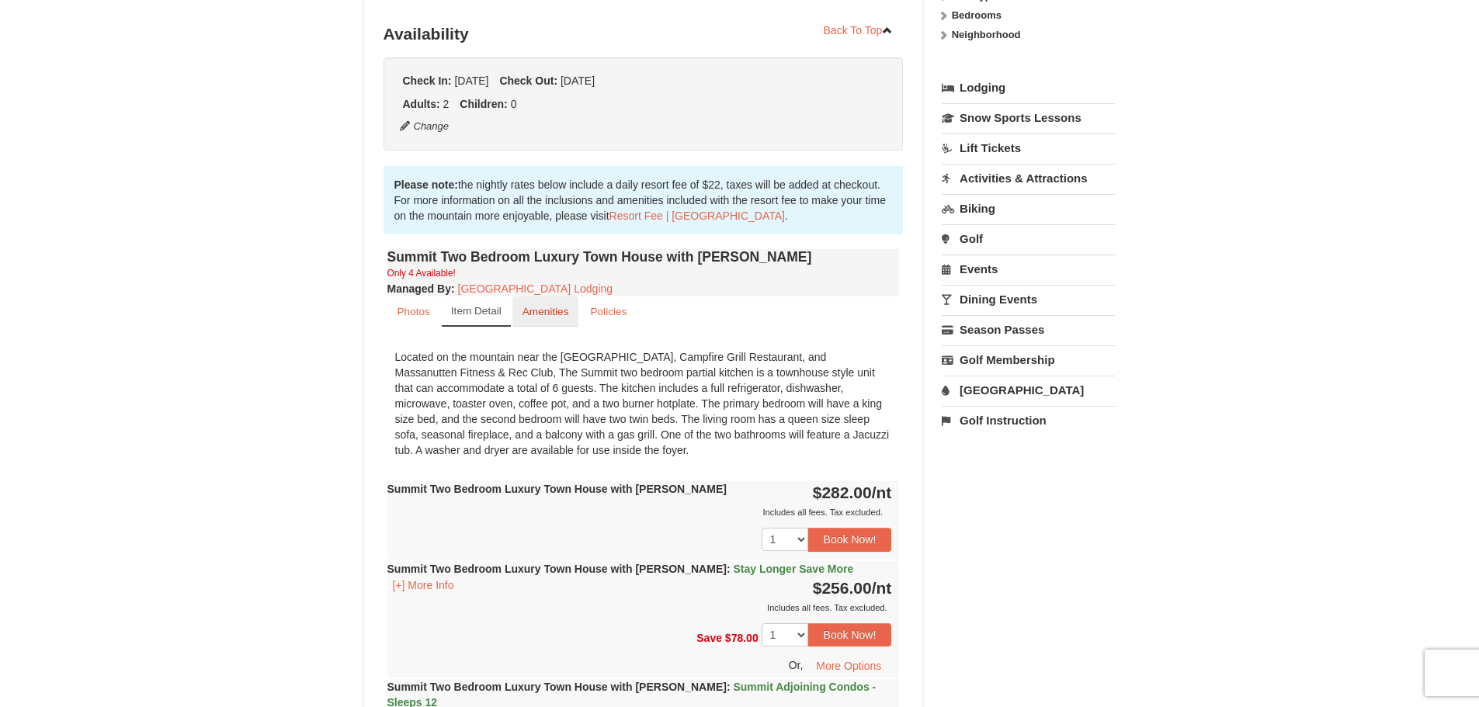
click at [564, 309] on small "Amenities" at bounding box center [546, 312] width 47 height 12
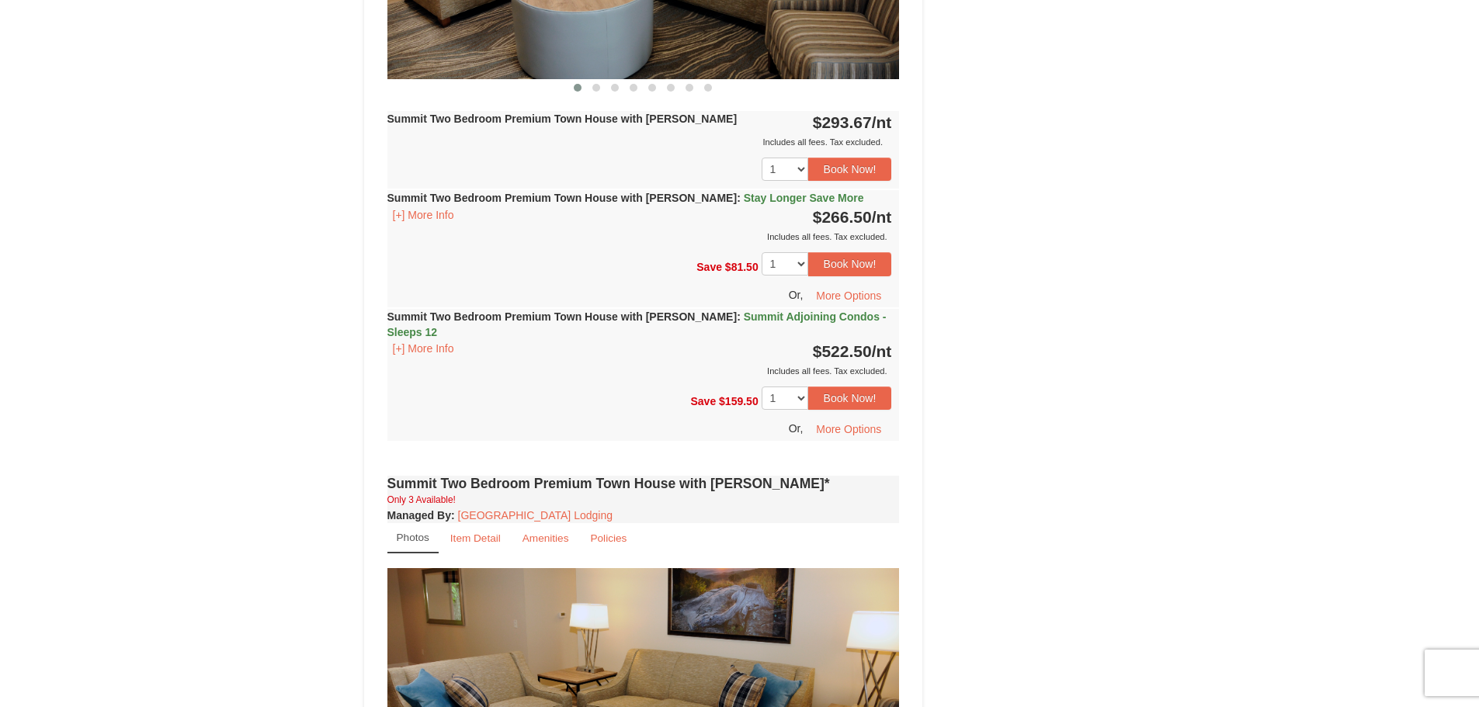
scroll to position [3029, 0]
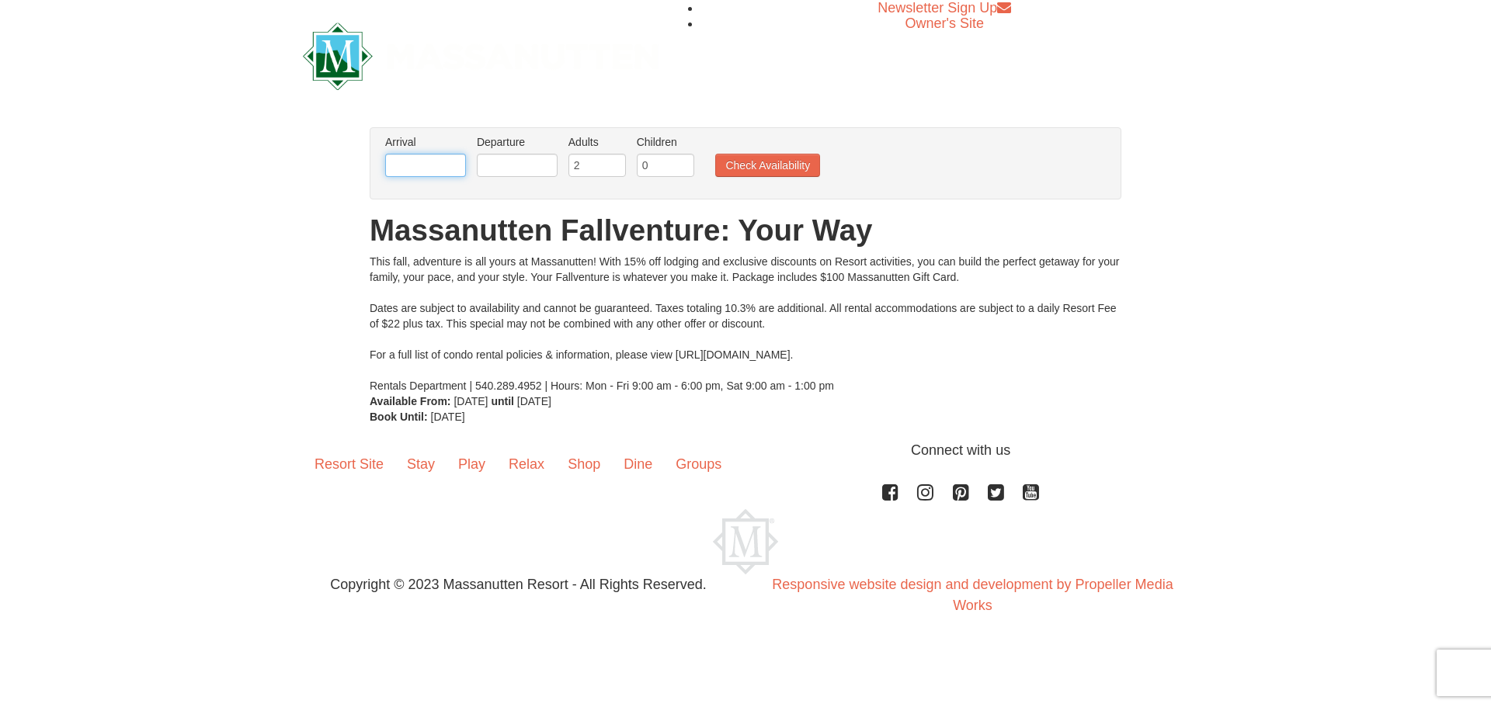
click at [412, 158] on input "text" at bounding box center [425, 165] width 81 height 23
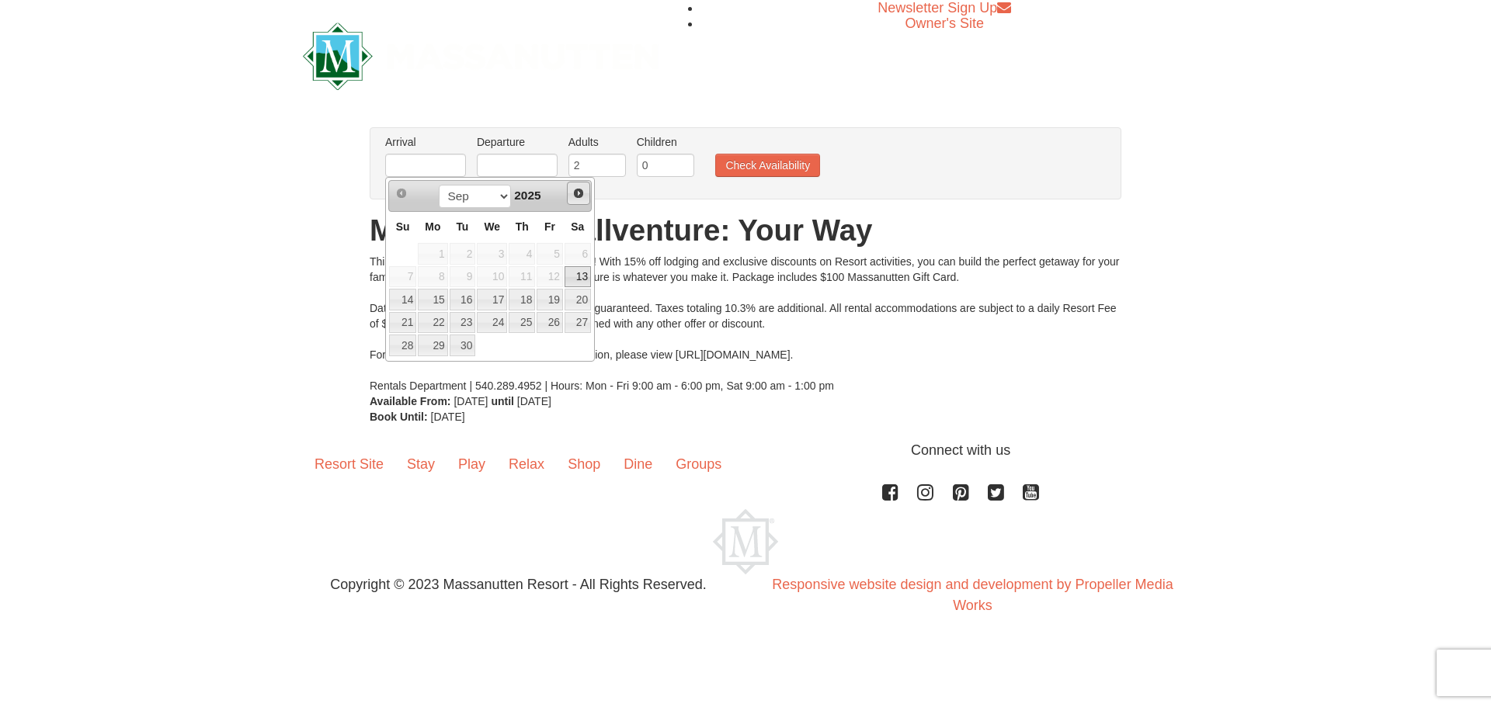
click at [580, 193] on span "Next" at bounding box center [578, 193] width 12 height 12
click at [493, 298] on link "15" at bounding box center [492, 300] width 30 height 22
type input "[DATE]"
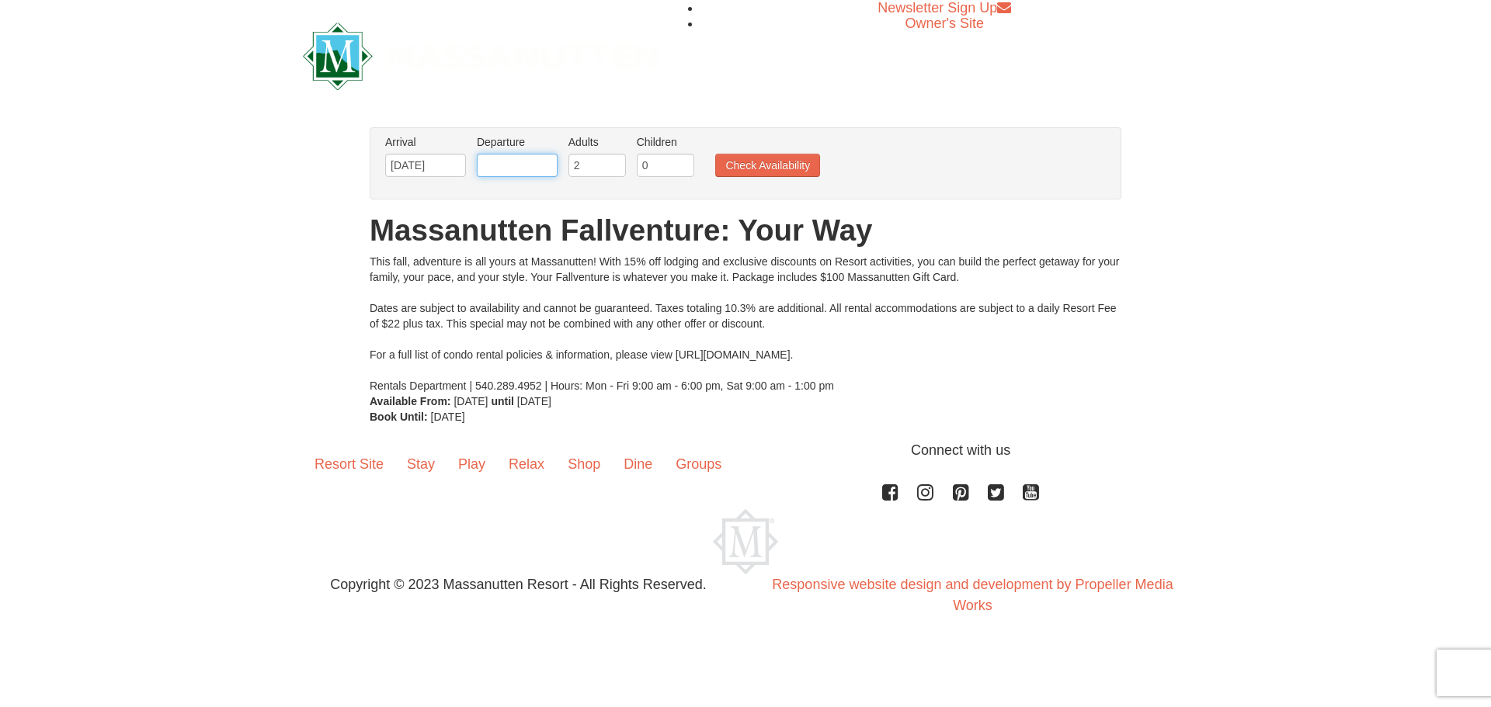
click at [521, 158] on input "text" at bounding box center [517, 165] width 81 height 23
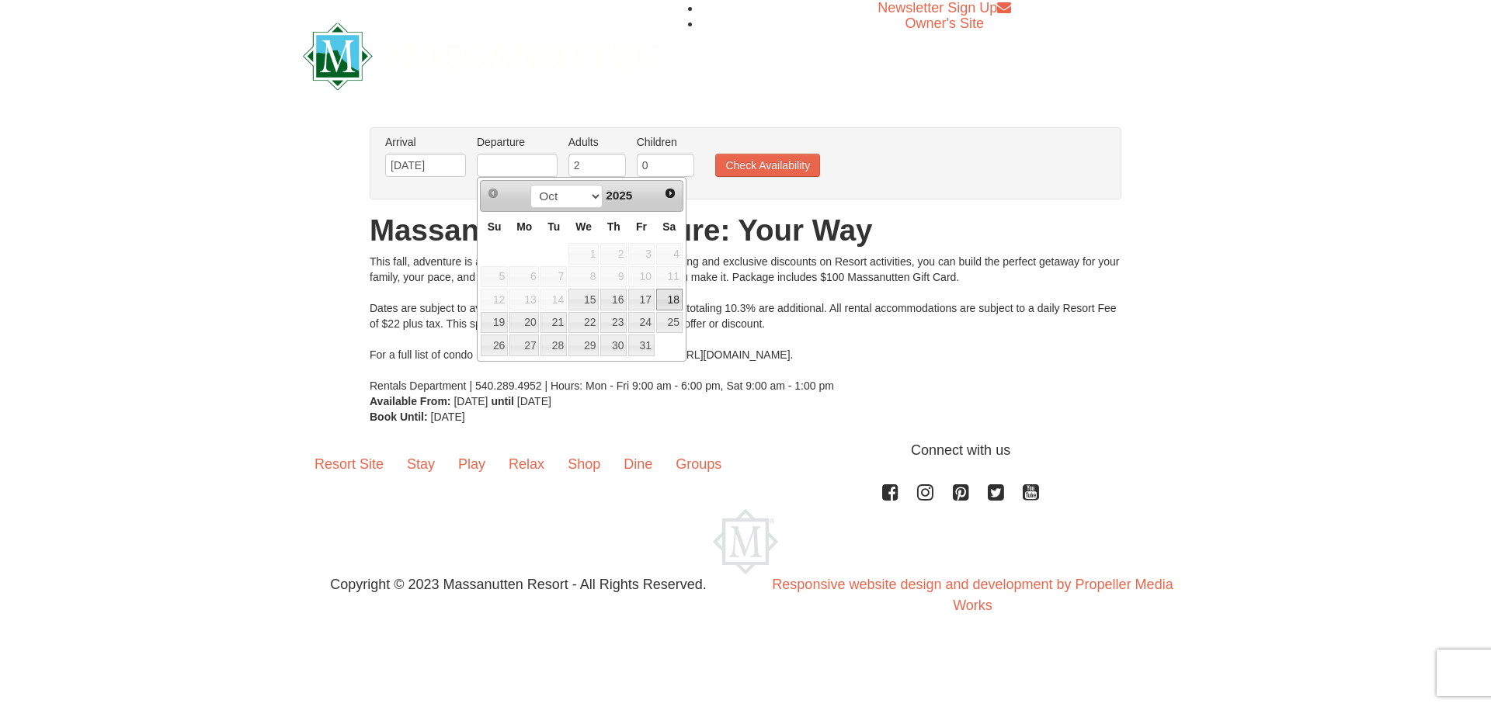
click at [672, 301] on link "18" at bounding box center [669, 300] width 26 height 22
type input "[DATE]"
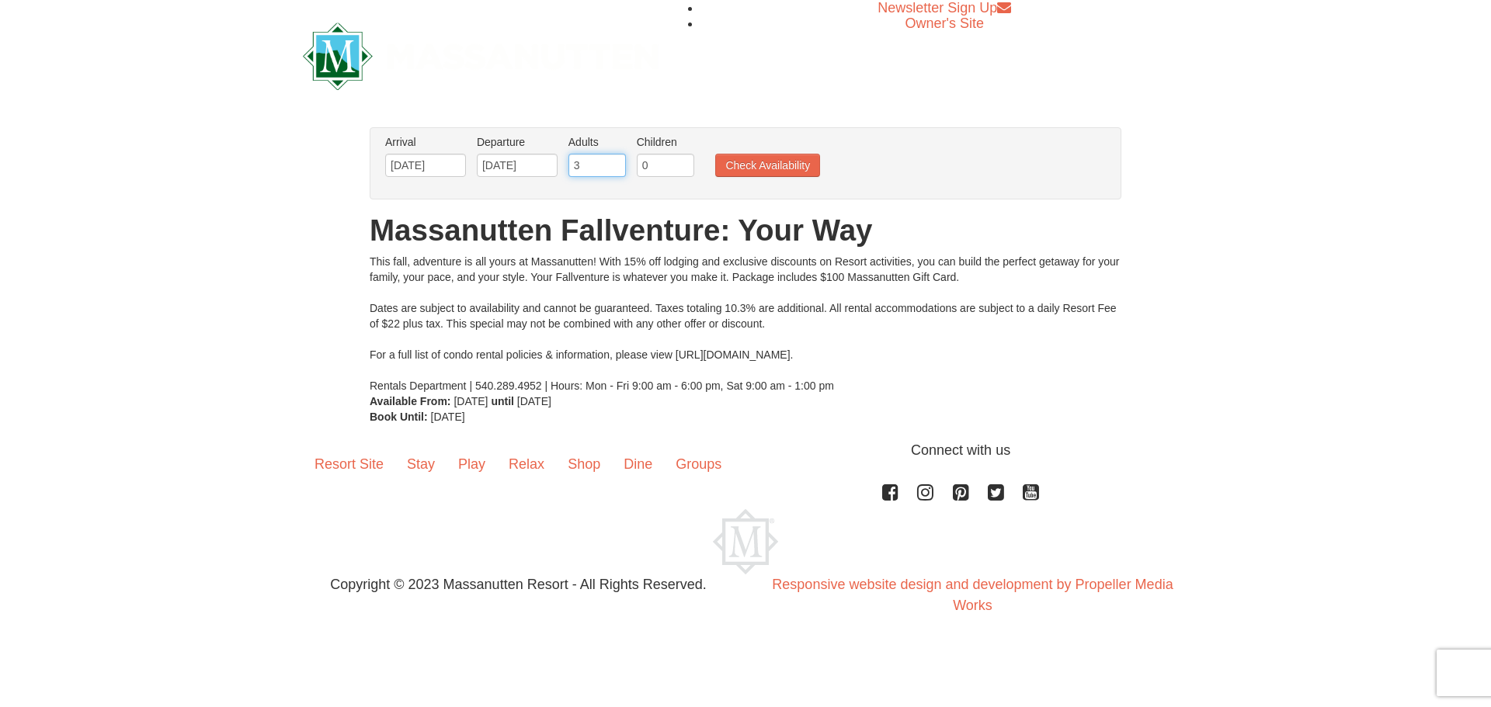
click at [613, 160] on input "3" at bounding box center [596, 165] width 57 height 23
type input "4"
click at [613, 160] on input "4" at bounding box center [596, 165] width 57 height 23
click at [768, 164] on button "Check Availability" at bounding box center [767, 165] width 105 height 23
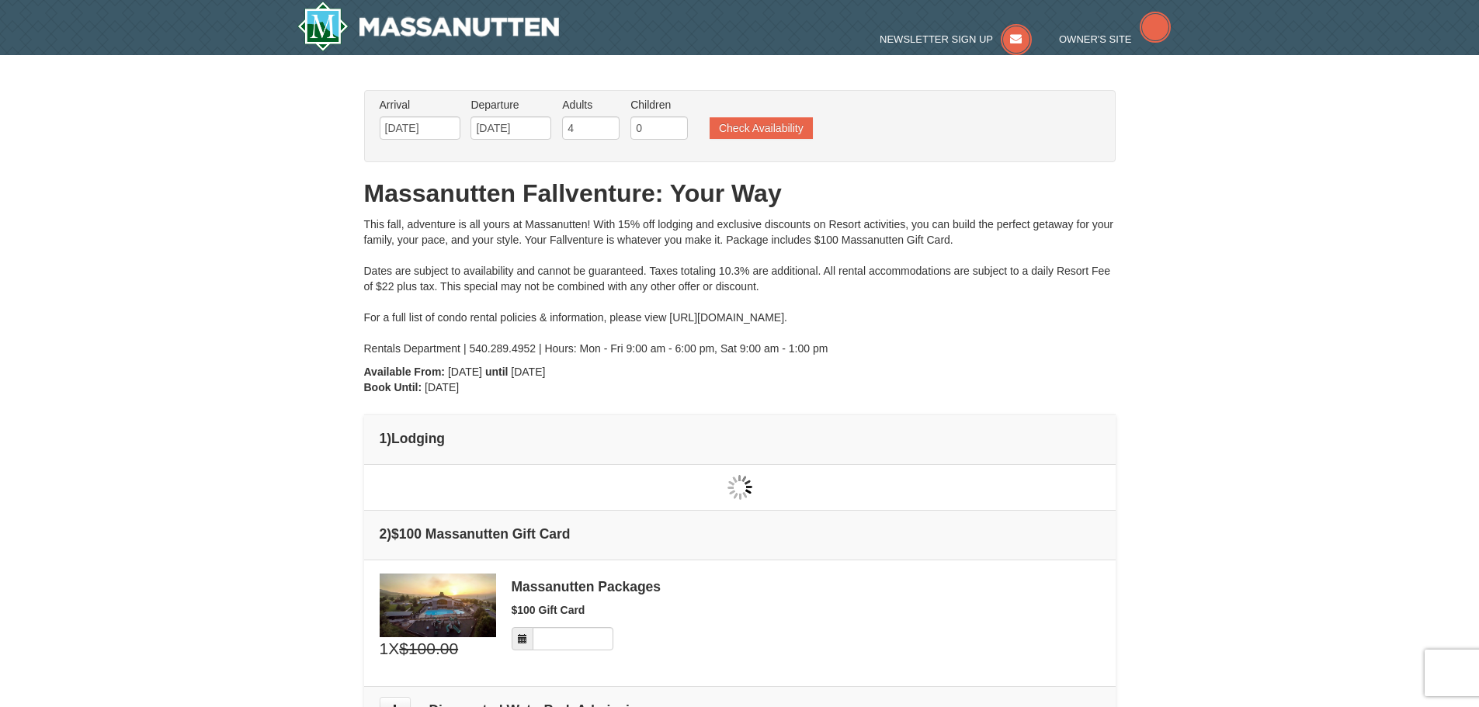
type input "[DATE]"
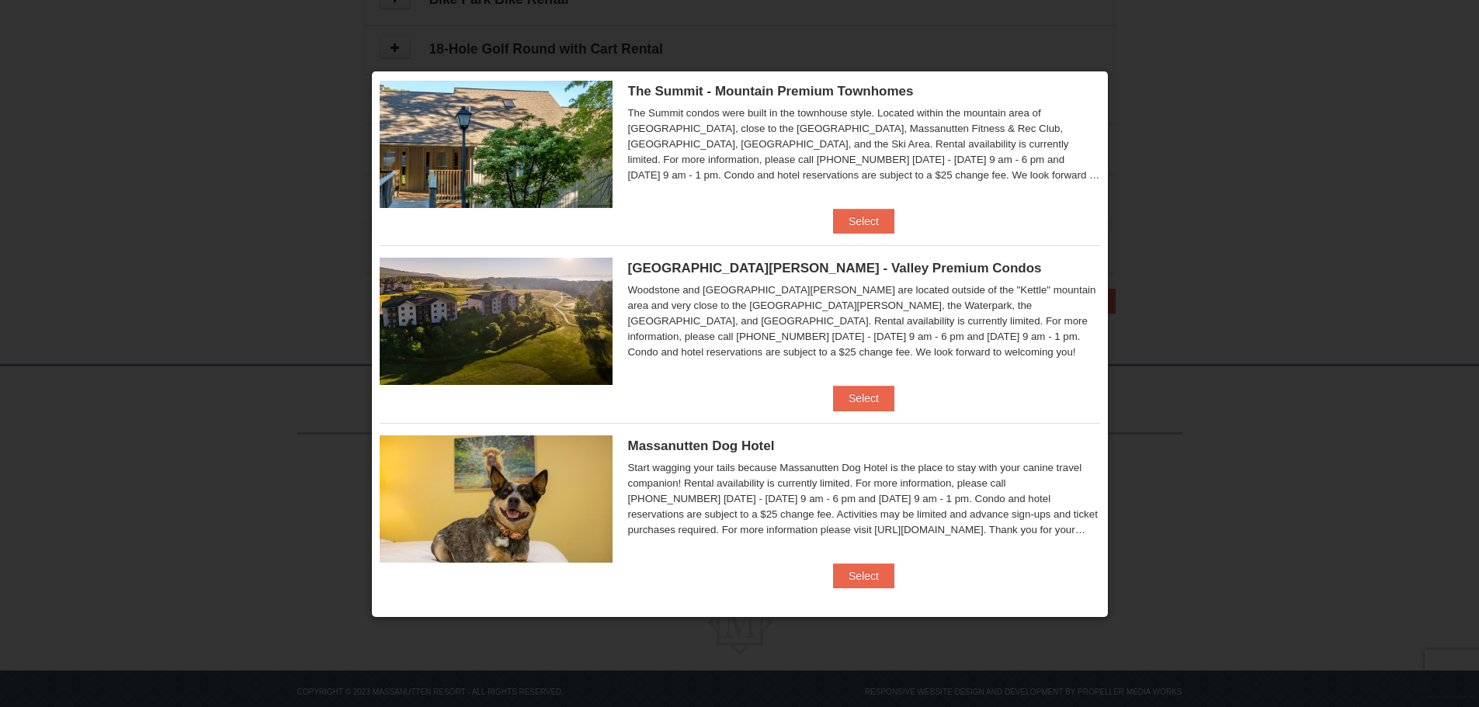
scroll to position [757, 0]
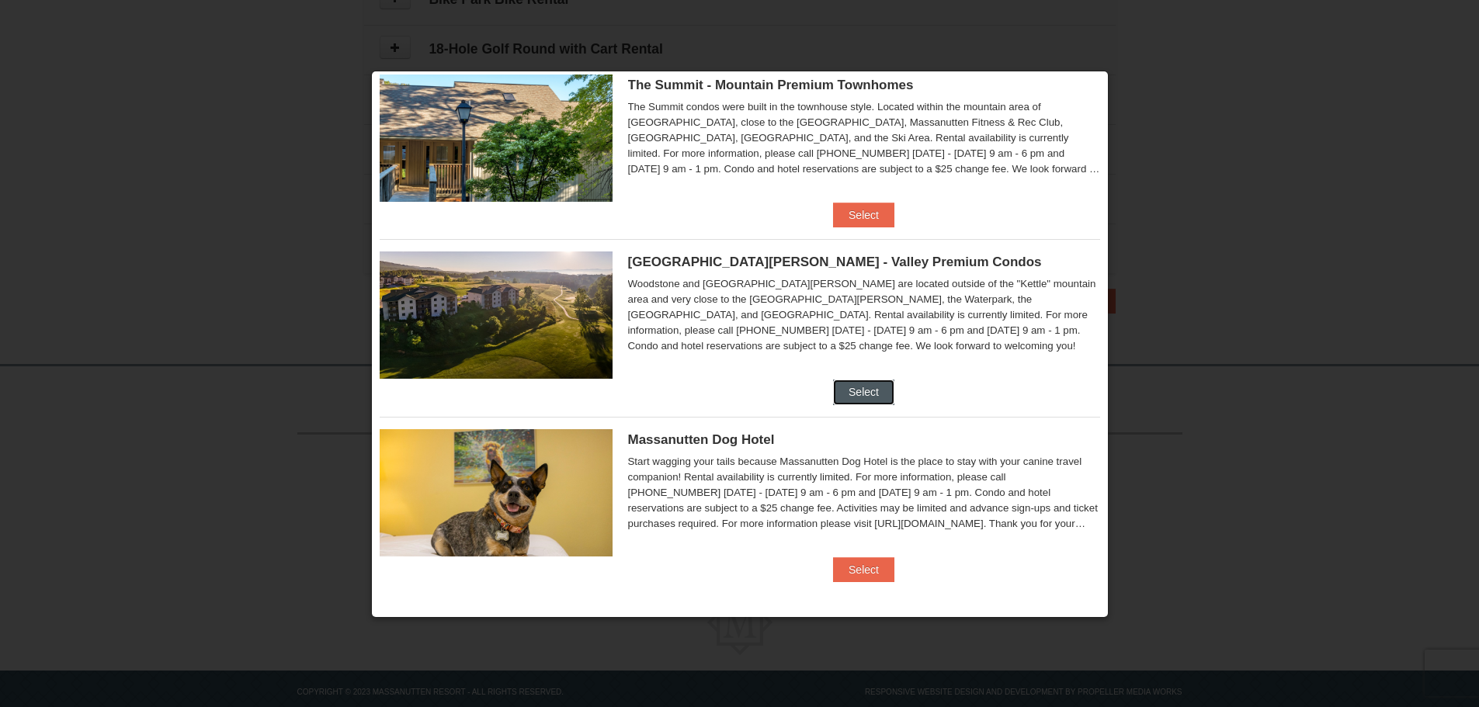
click at [853, 393] on button "Select" at bounding box center [863, 392] width 61 height 25
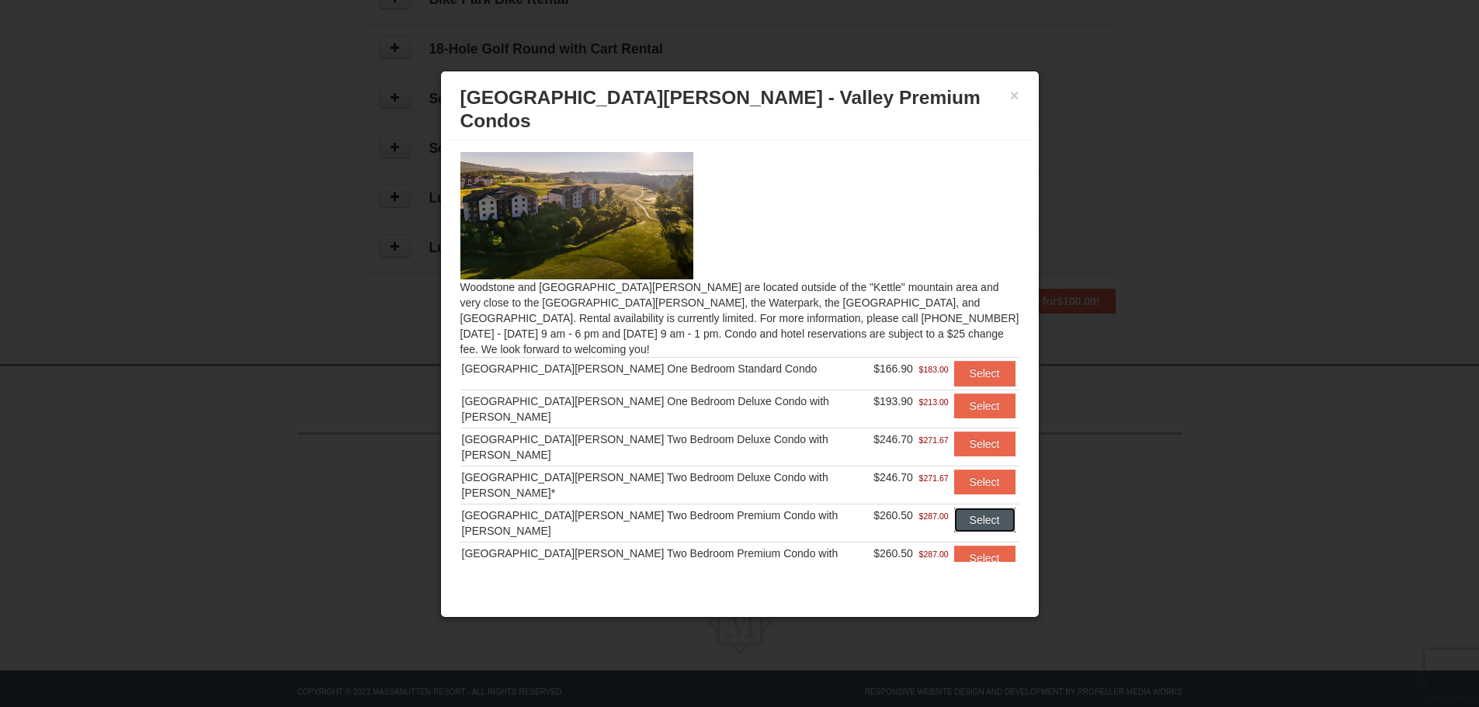
click at [957, 508] on button "Select" at bounding box center [984, 520] width 61 height 25
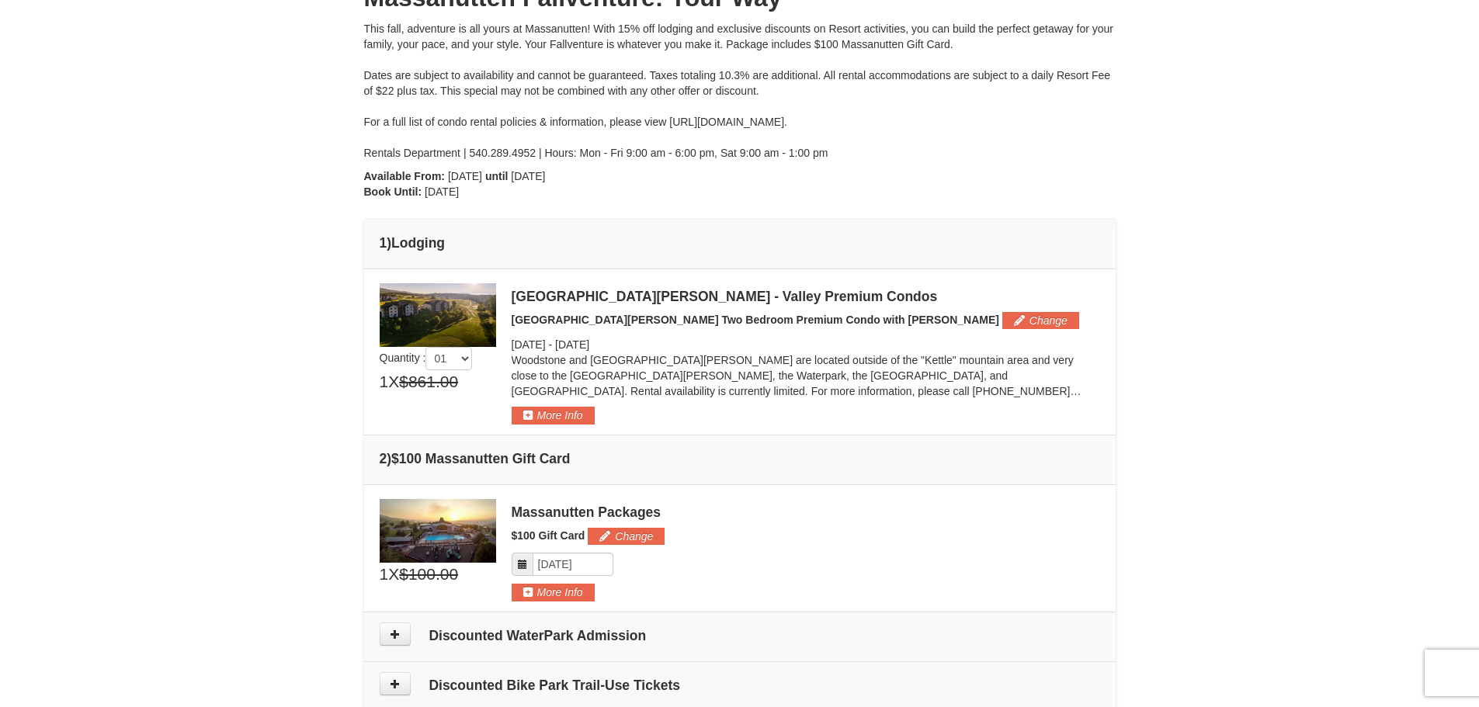
scroll to position [155, 0]
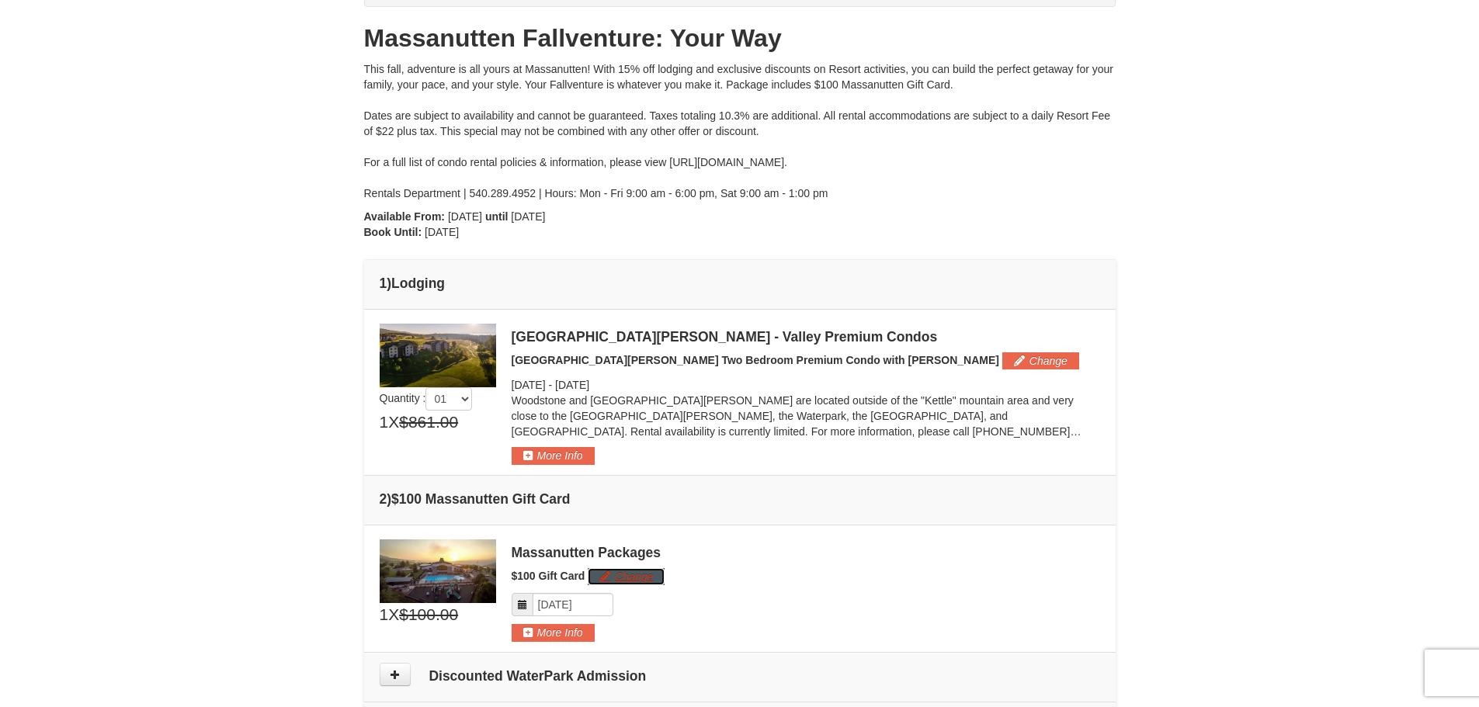
click at [622, 577] on button "Change" at bounding box center [626, 576] width 77 height 17
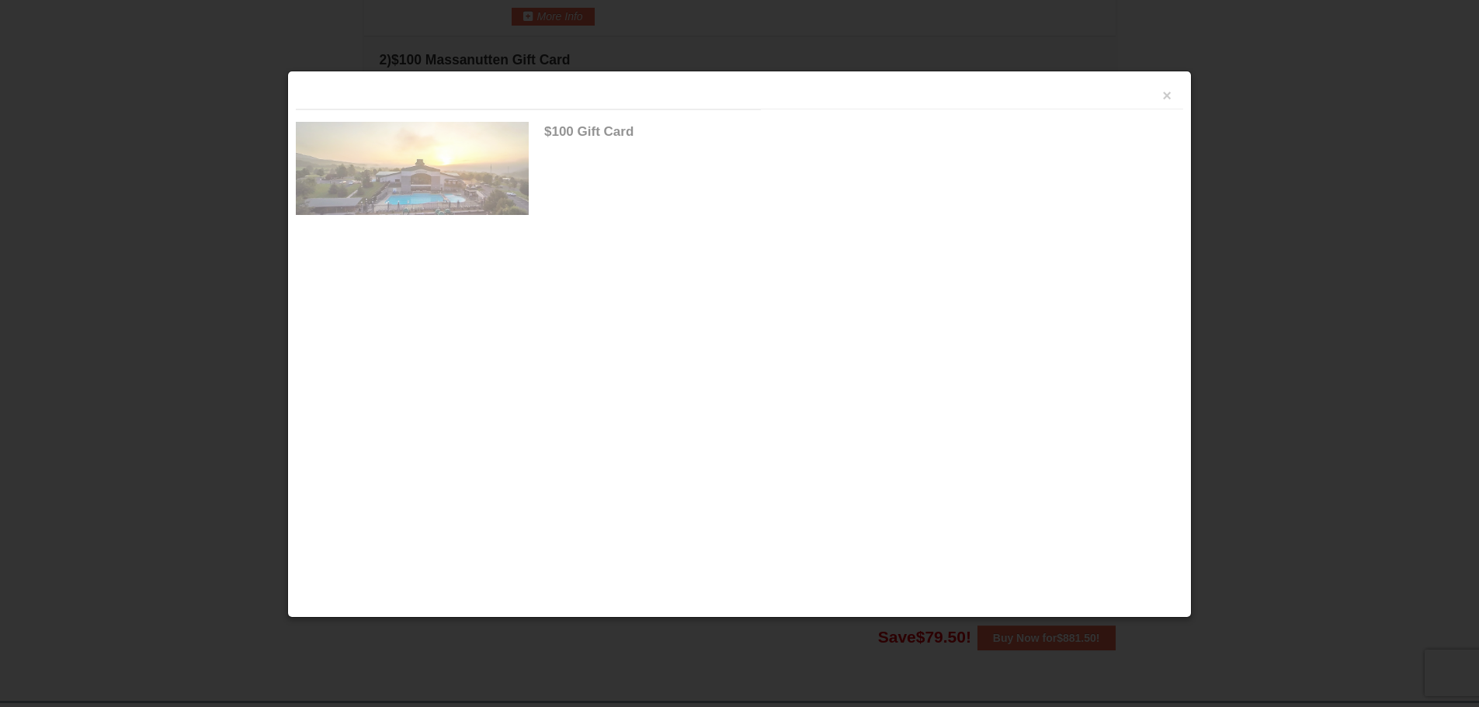
scroll to position [694, 0]
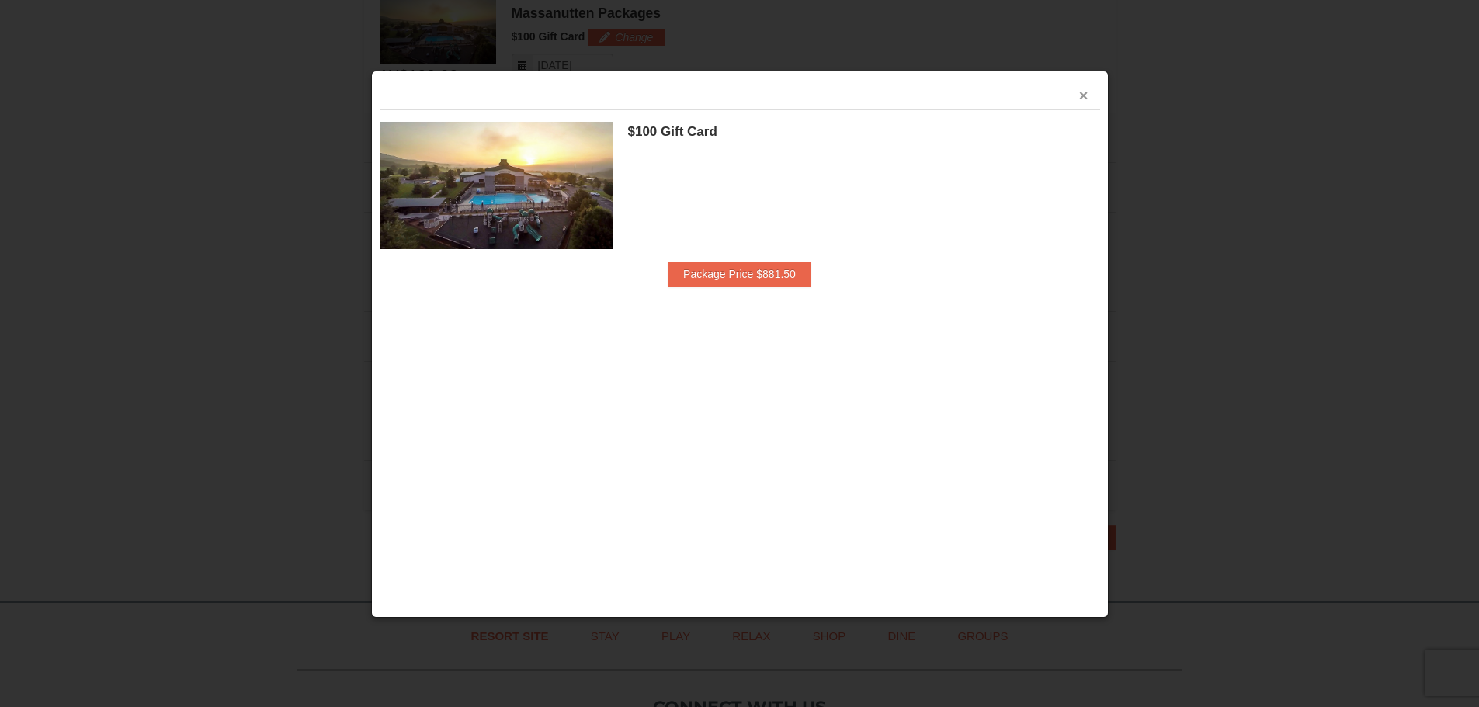
click at [1086, 99] on button "×" at bounding box center [1083, 96] width 9 height 16
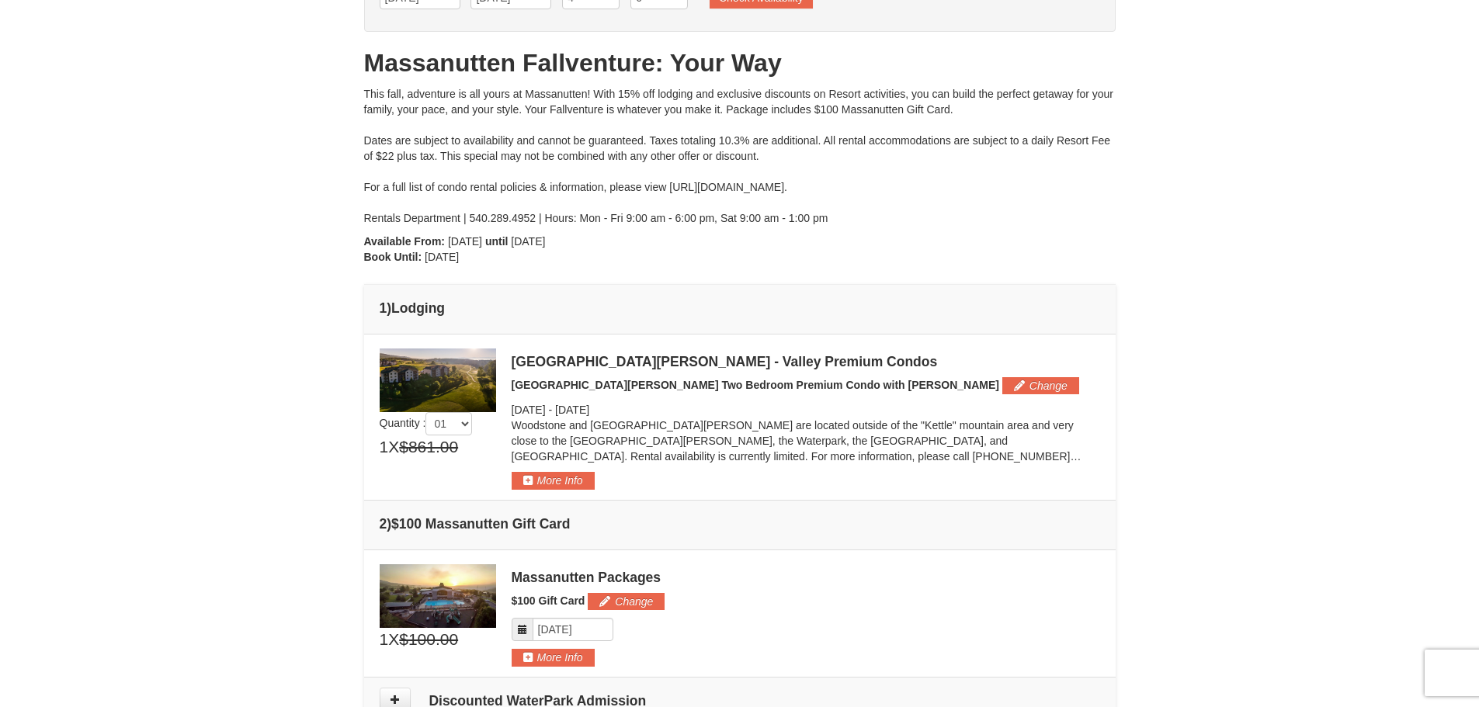
scroll to position [155, 0]
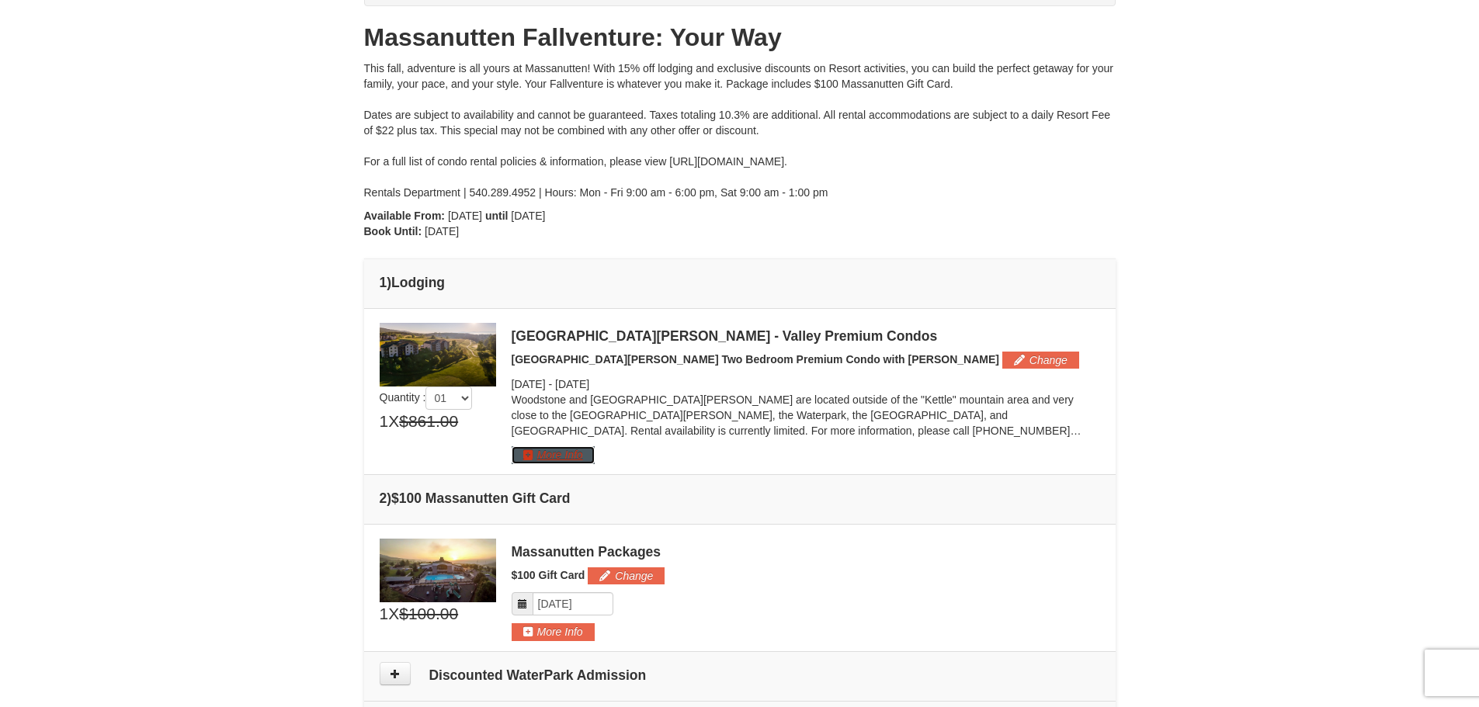
click at [538, 452] on button "More Info" at bounding box center [553, 455] width 83 height 17
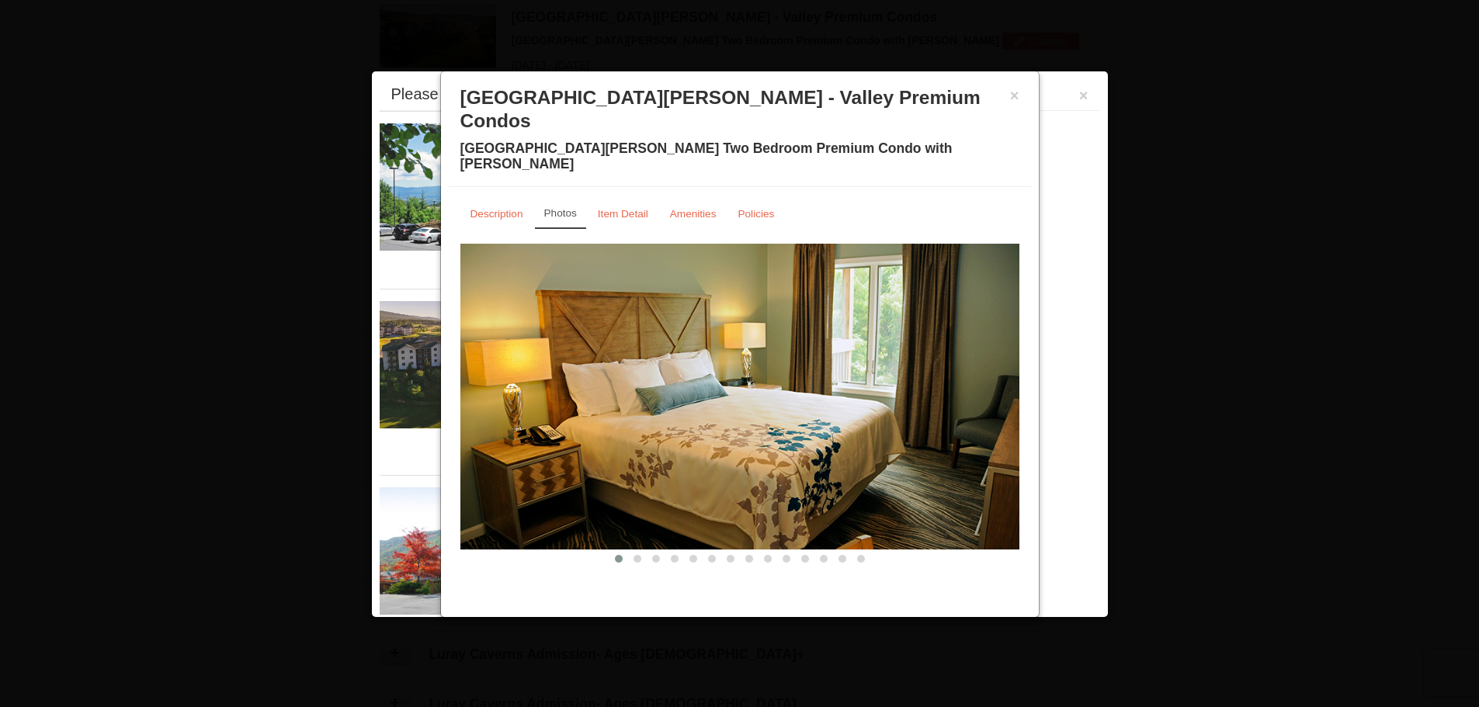
scroll to position [478, 0]
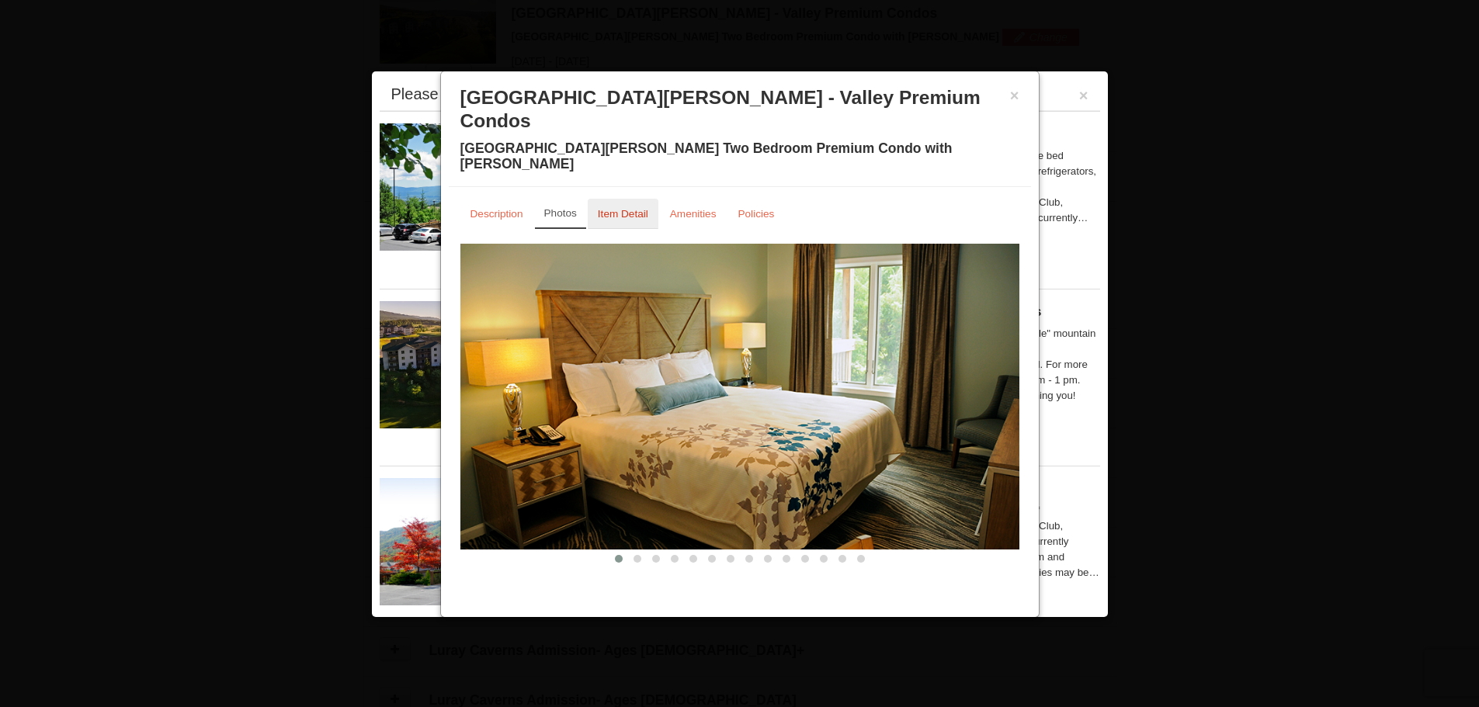
click at [629, 208] on small "Item Detail" at bounding box center [623, 214] width 50 height 12
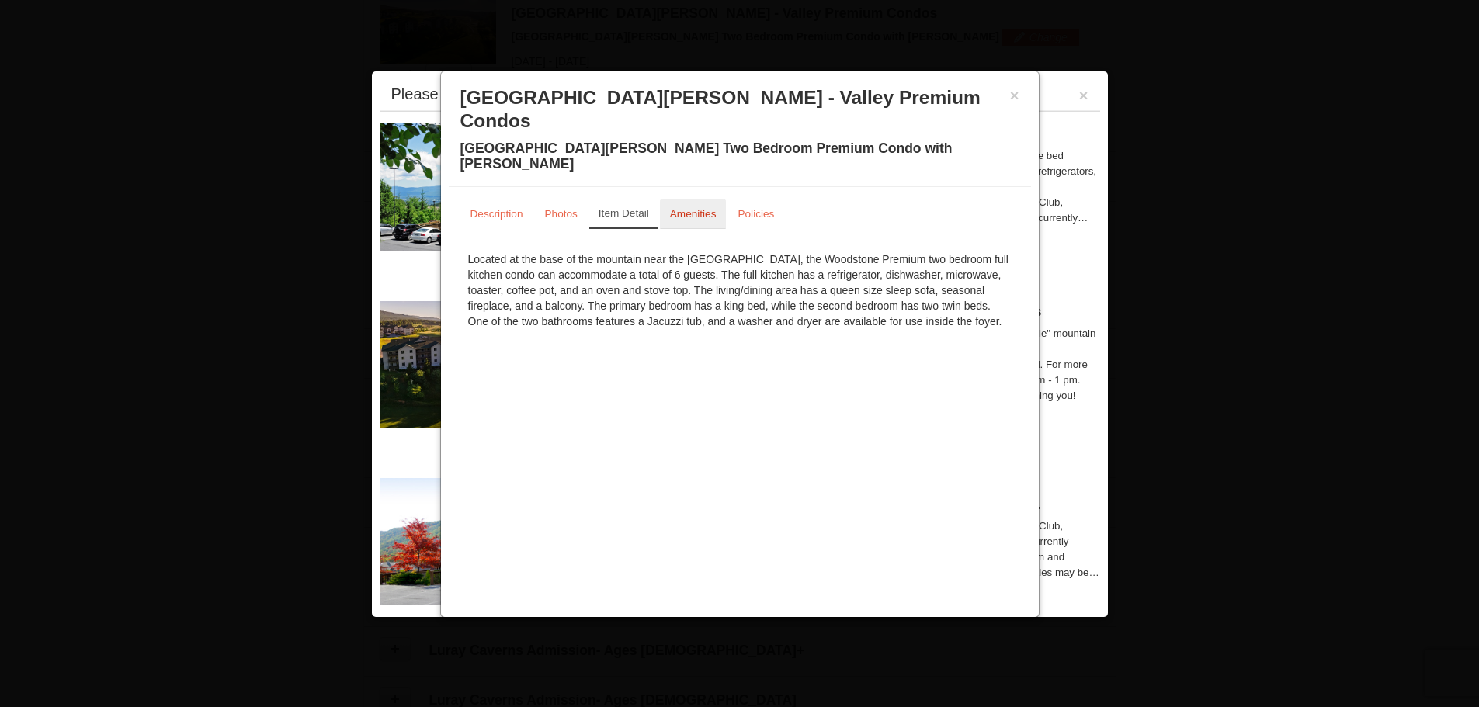
click at [690, 208] on small "Amenities" at bounding box center [693, 214] width 47 height 12
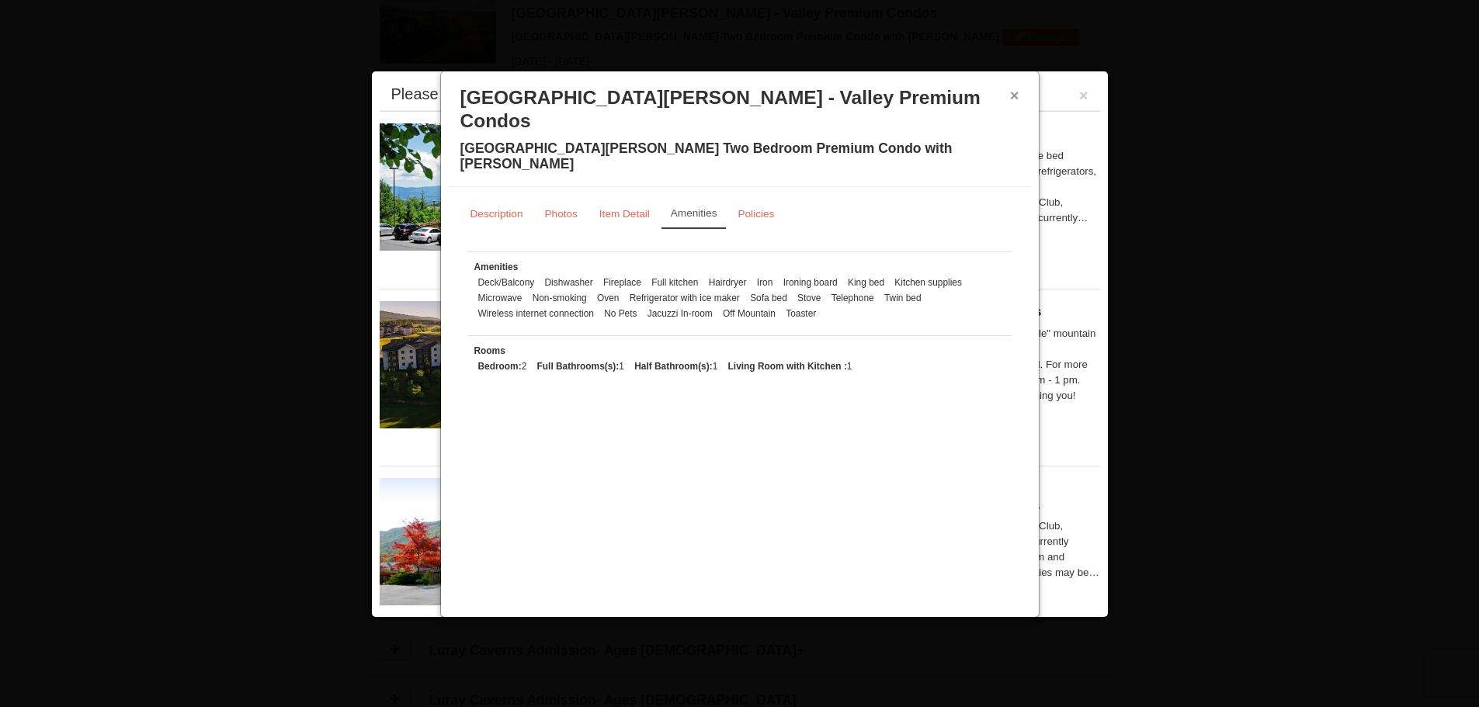
click at [1012, 95] on button "×" at bounding box center [1014, 96] width 9 height 16
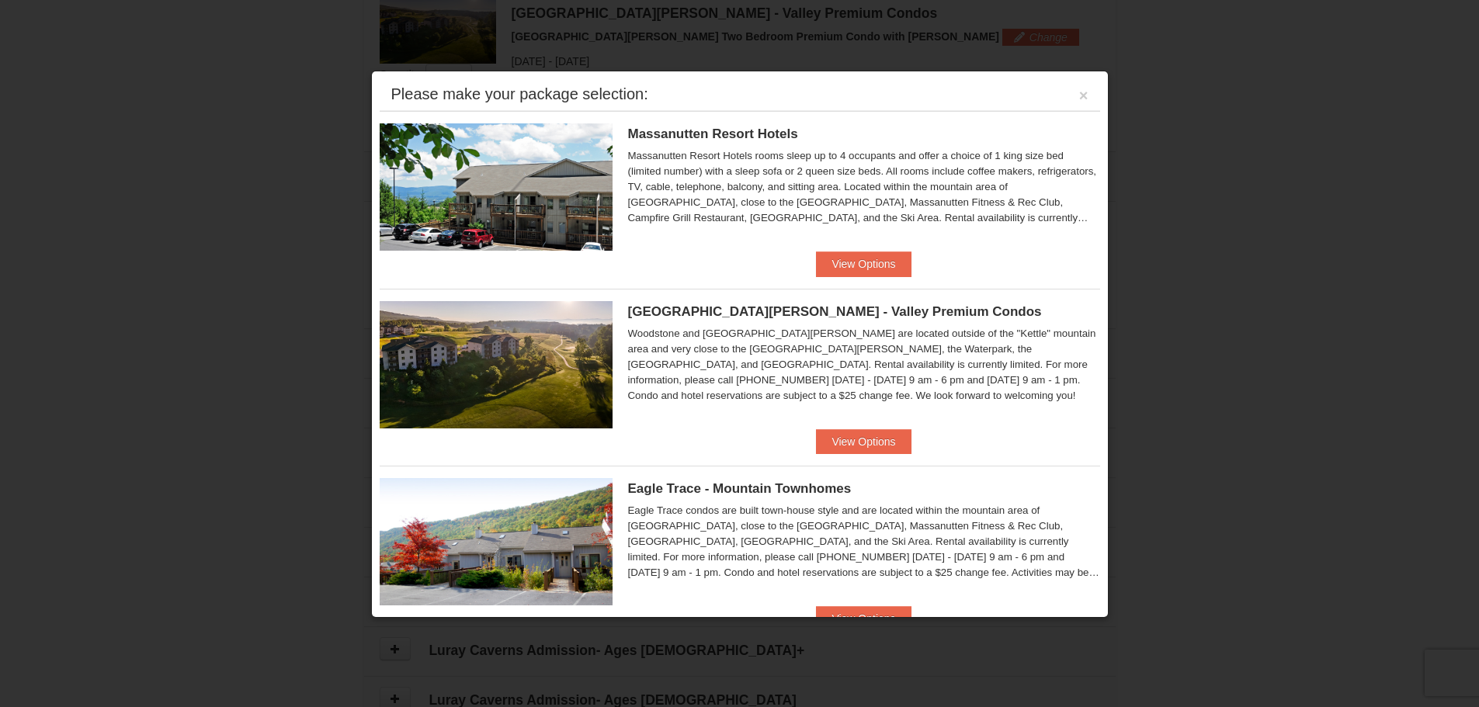
click at [488, 364] on img at bounding box center [496, 364] width 233 height 127
click at [859, 443] on button "View Options" at bounding box center [863, 441] width 95 height 25
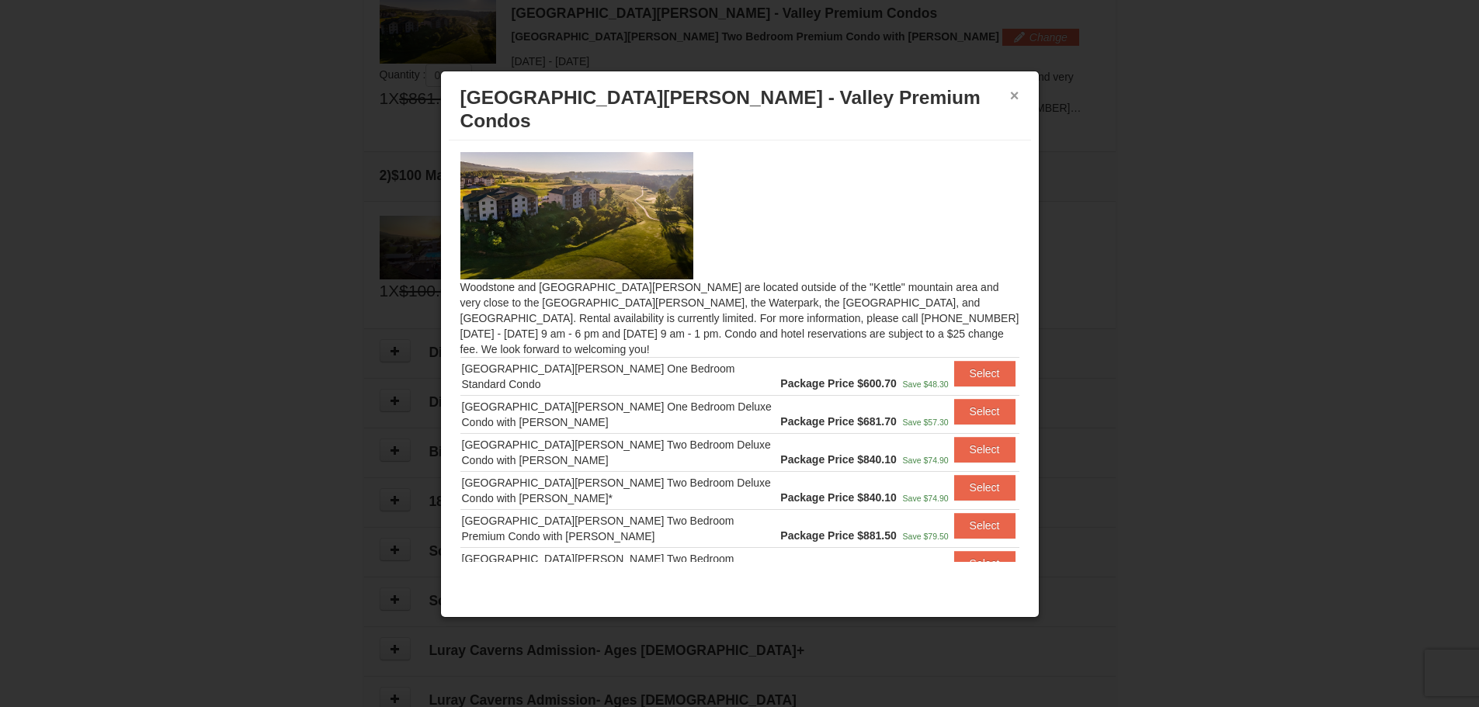
click at [1015, 98] on button "×" at bounding box center [1014, 96] width 9 height 16
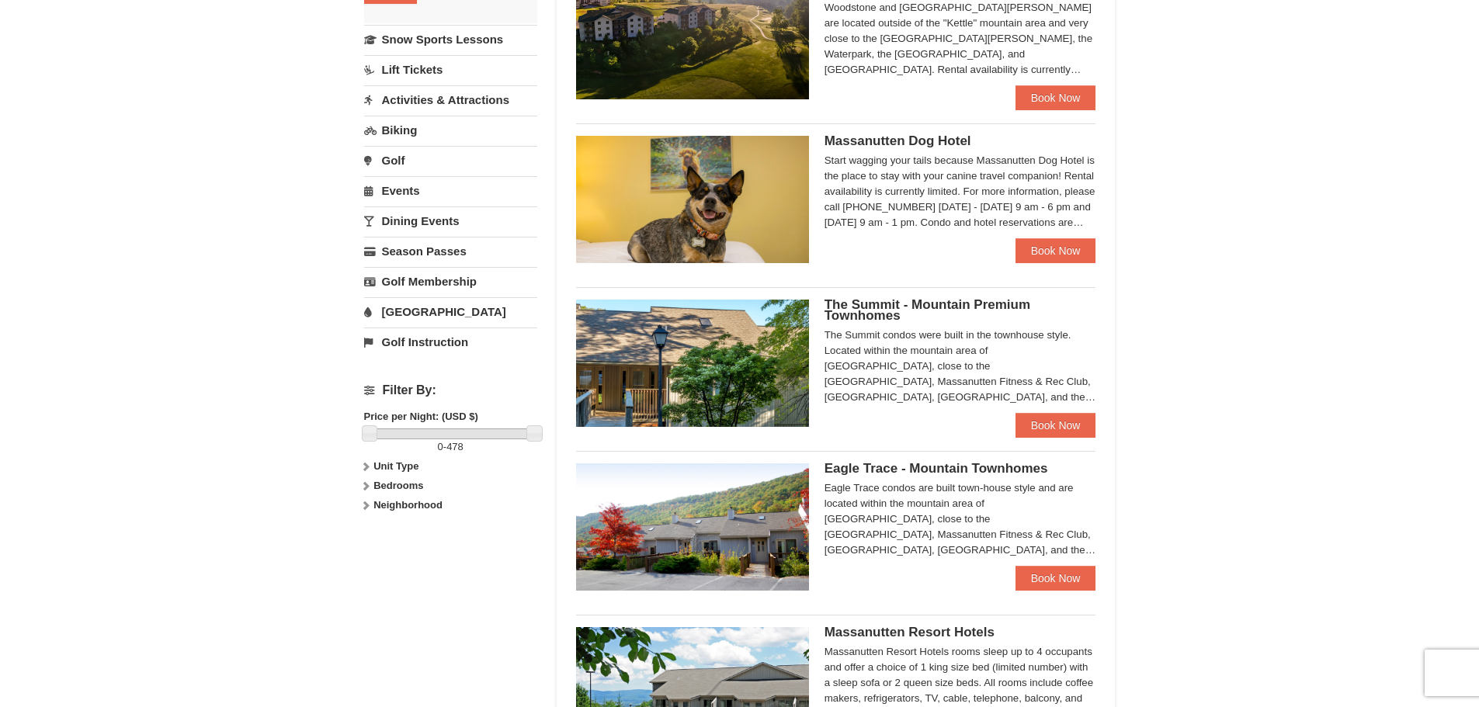
scroll to position [233, 0]
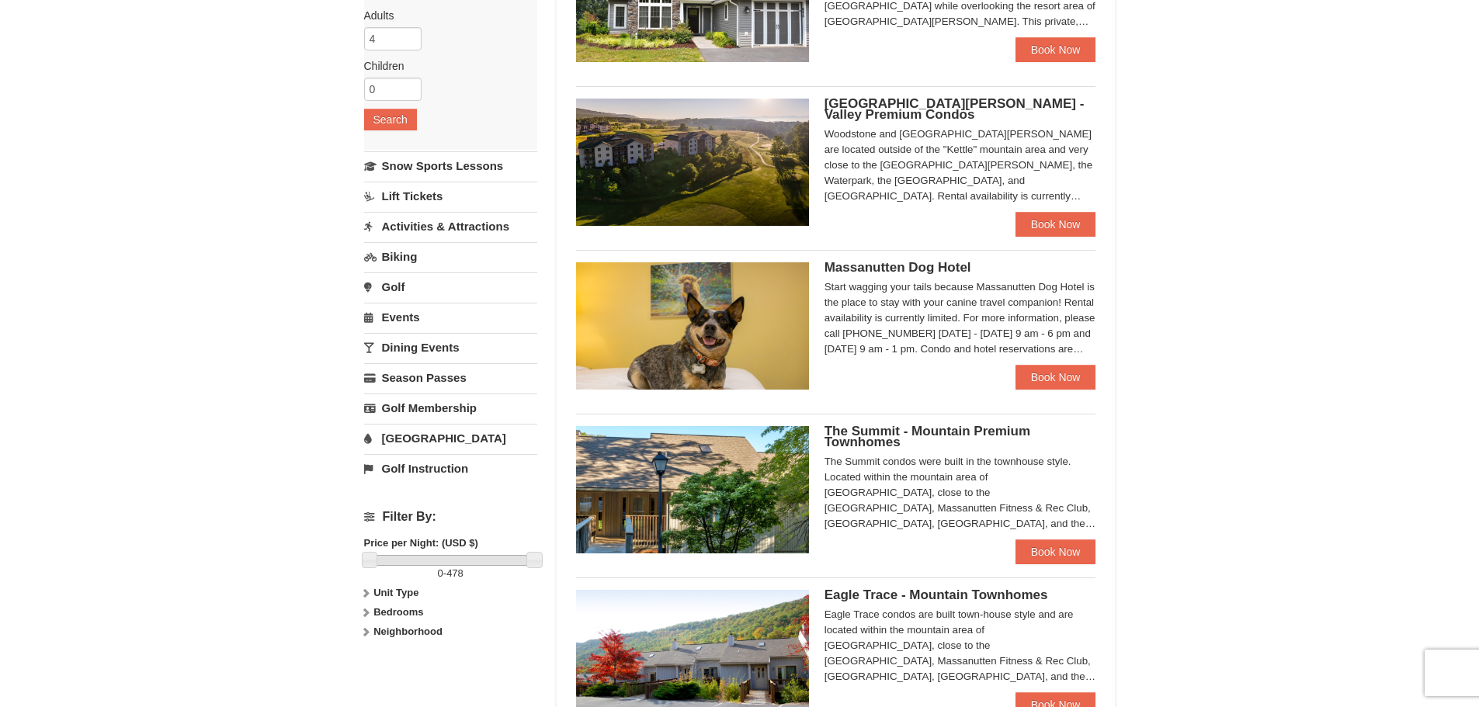
click at [680, 153] on img at bounding box center [692, 162] width 233 height 127
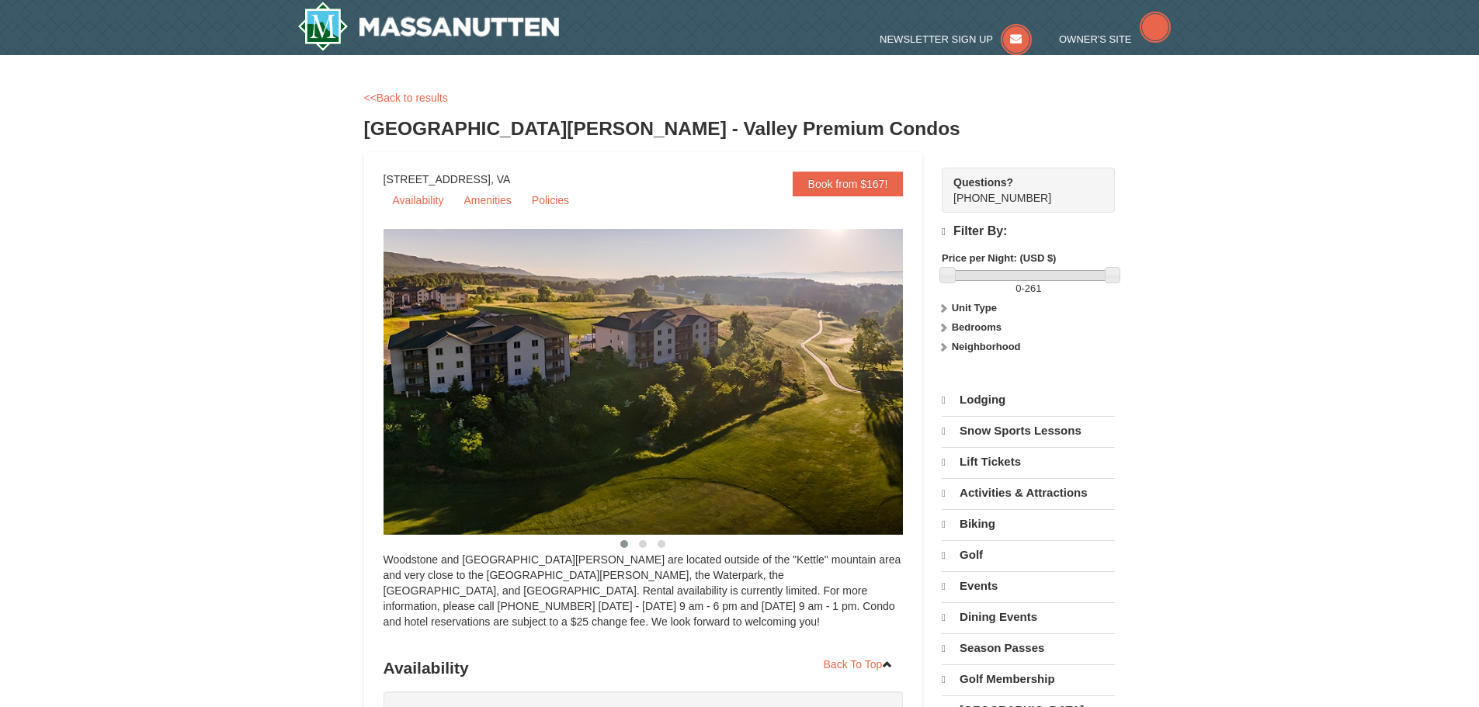
select select "9"
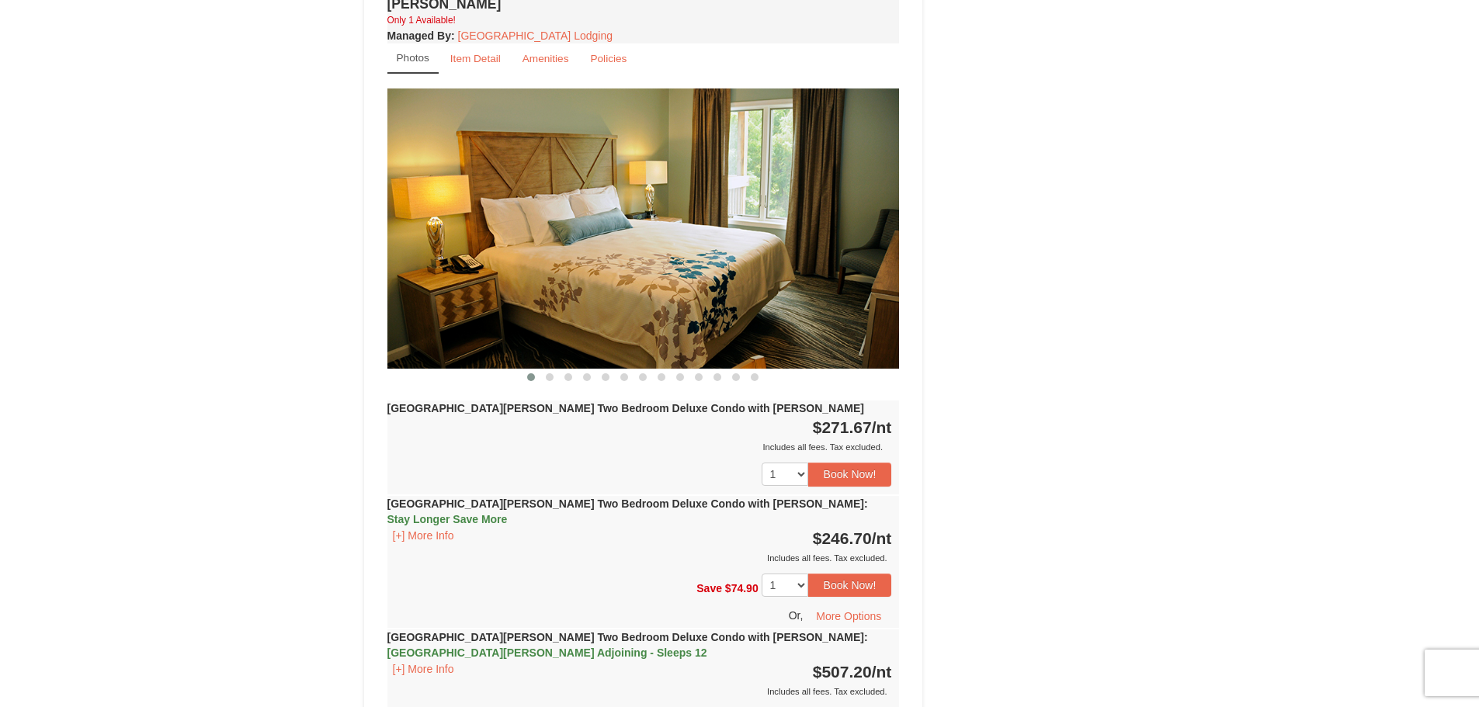
scroll to position [2097, 0]
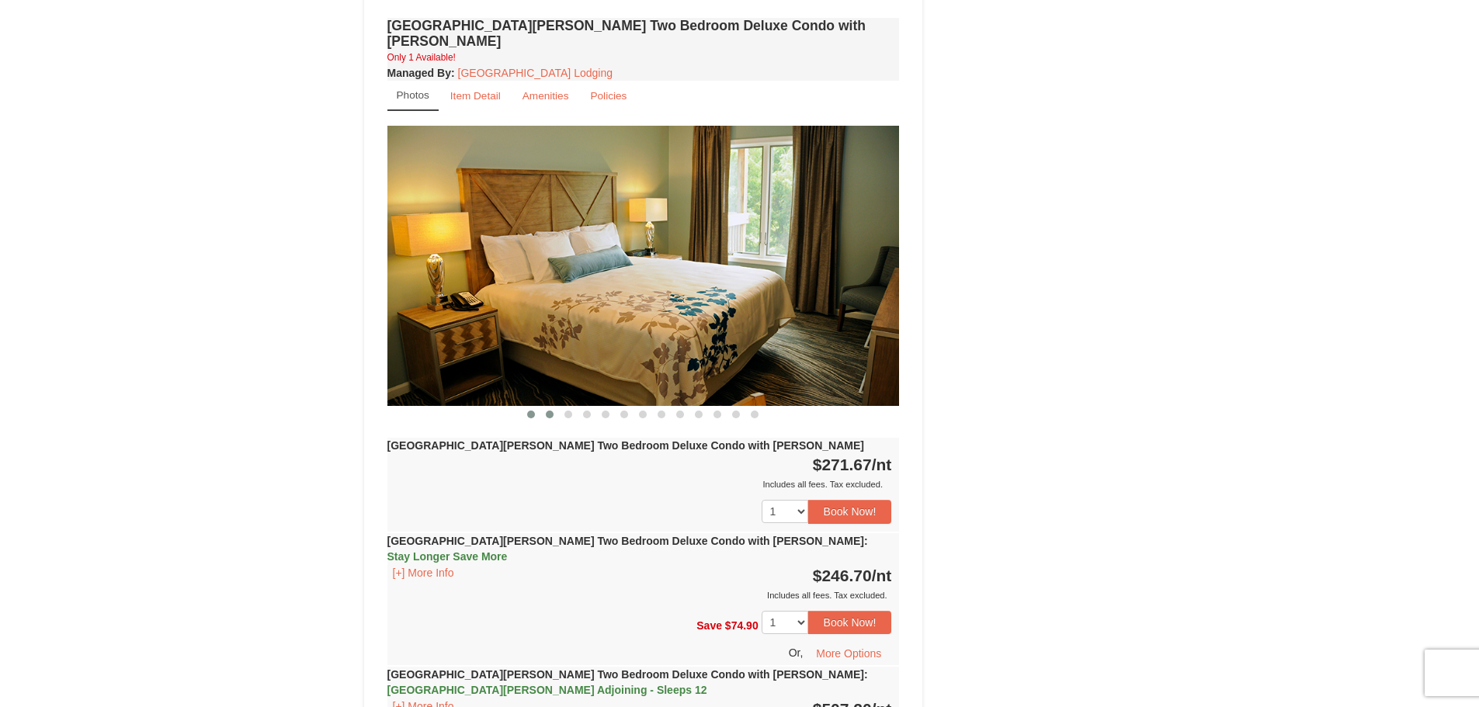
click at [549, 411] on span at bounding box center [550, 415] width 8 height 8
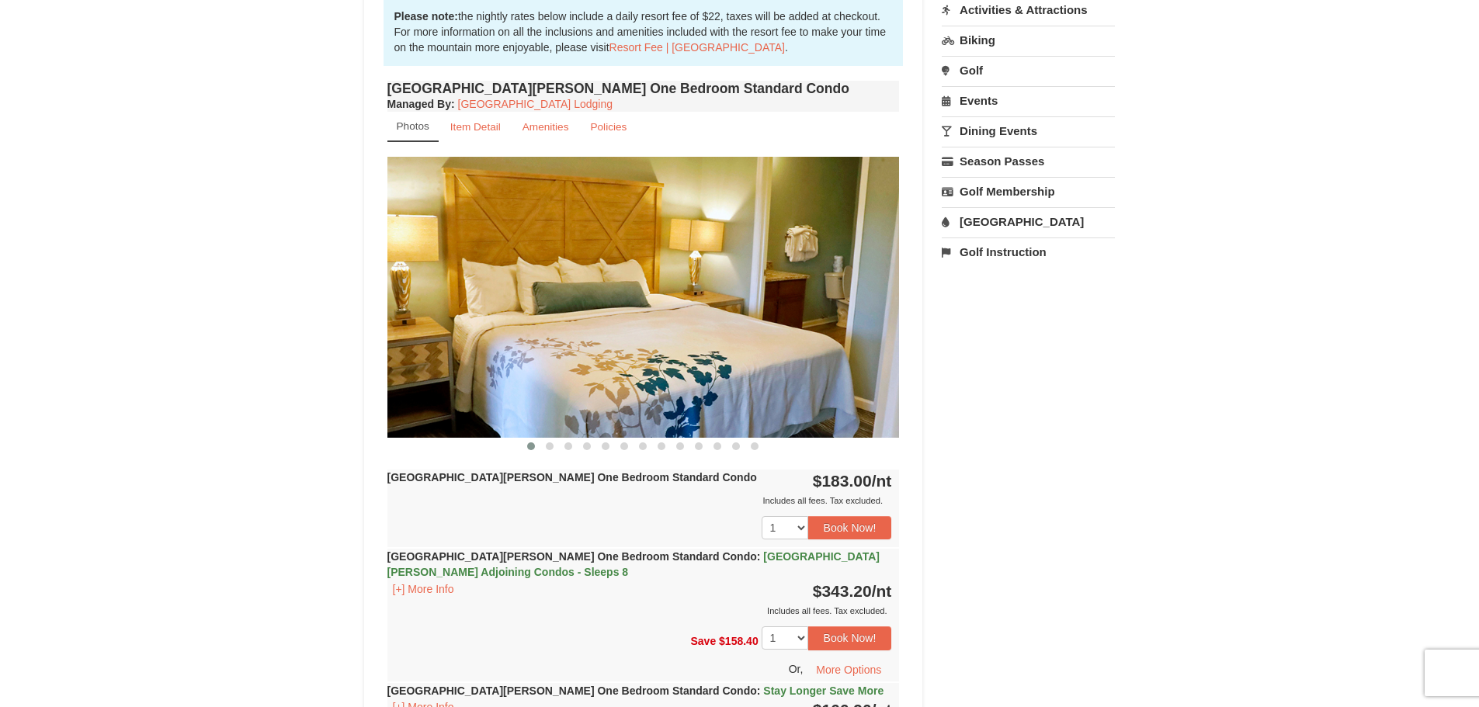
scroll to position [466, 0]
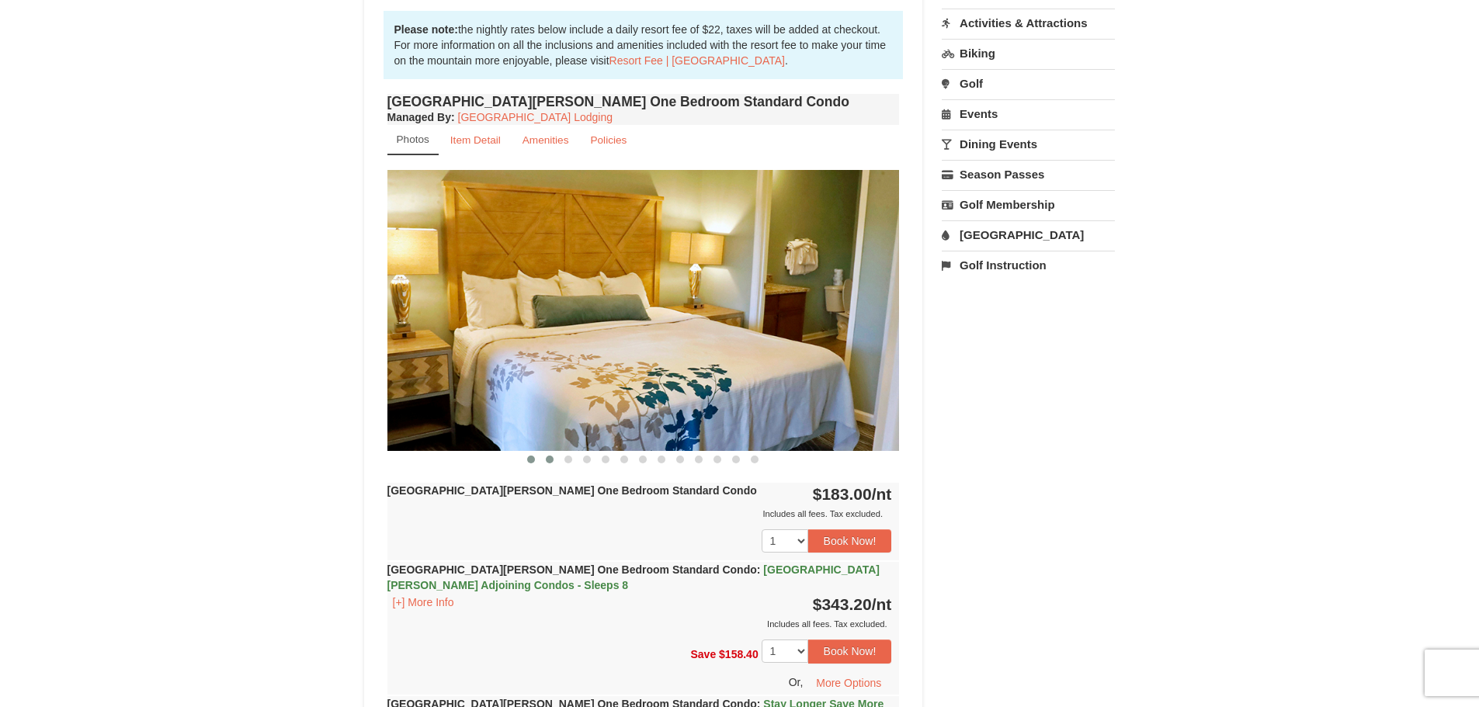
click at [548, 459] on span at bounding box center [550, 460] width 8 height 8
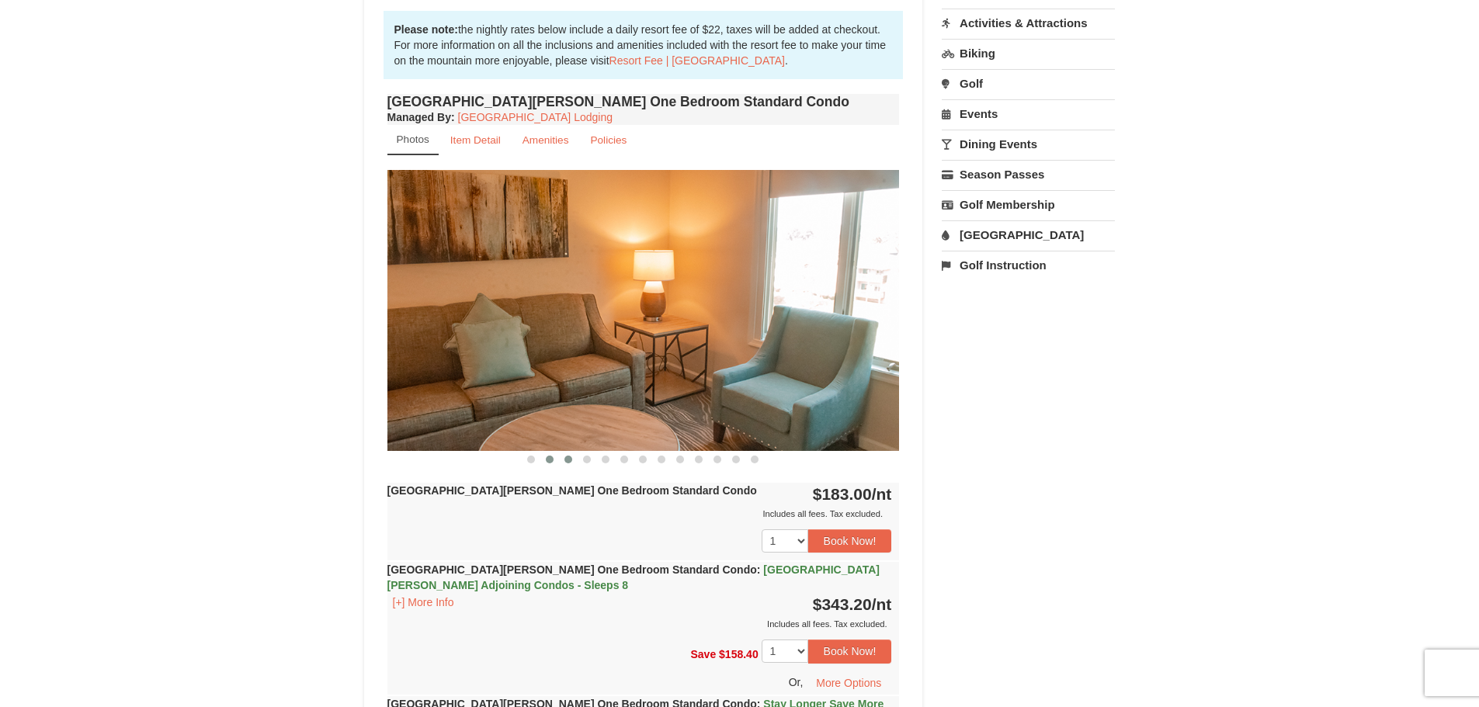
click at [569, 460] on span at bounding box center [569, 460] width 8 height 8
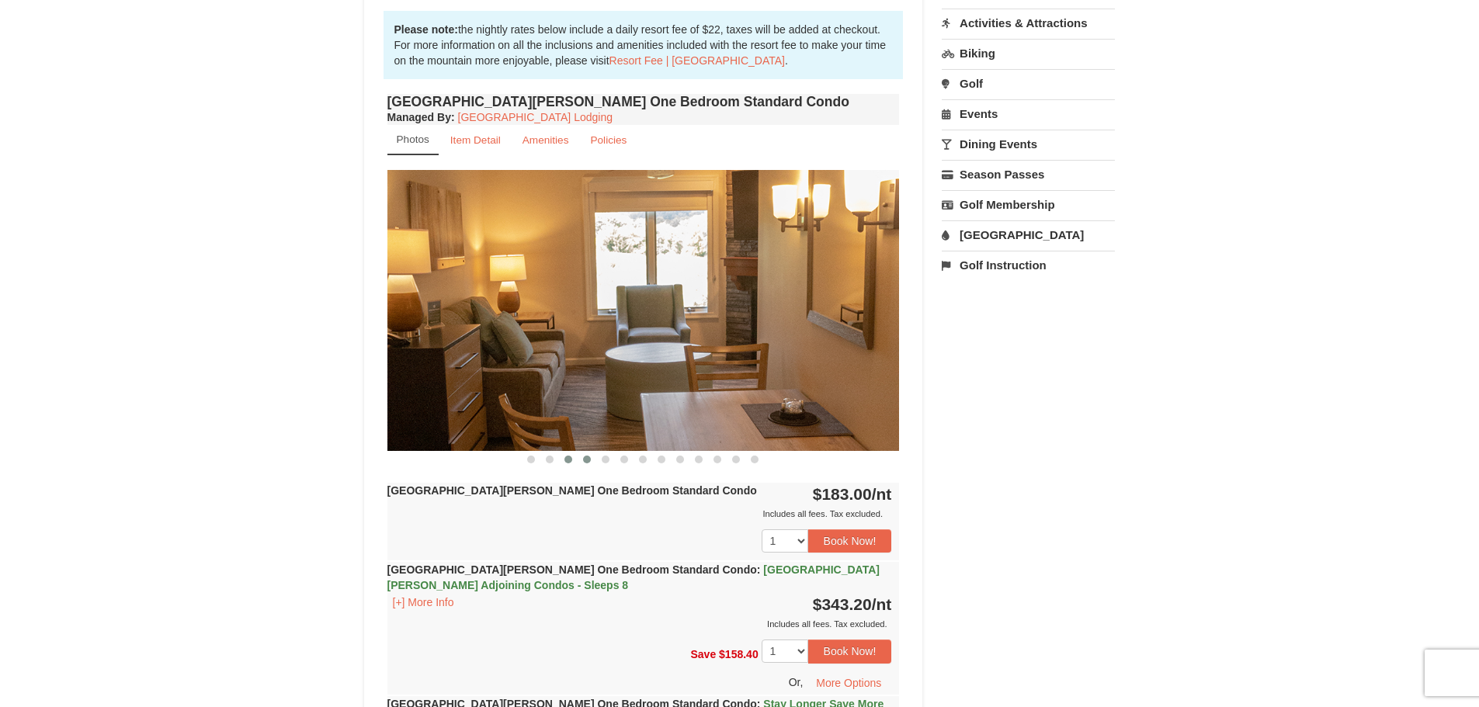
click at [587, 459] on span at bounding box center [587, 460] width 8 height 8
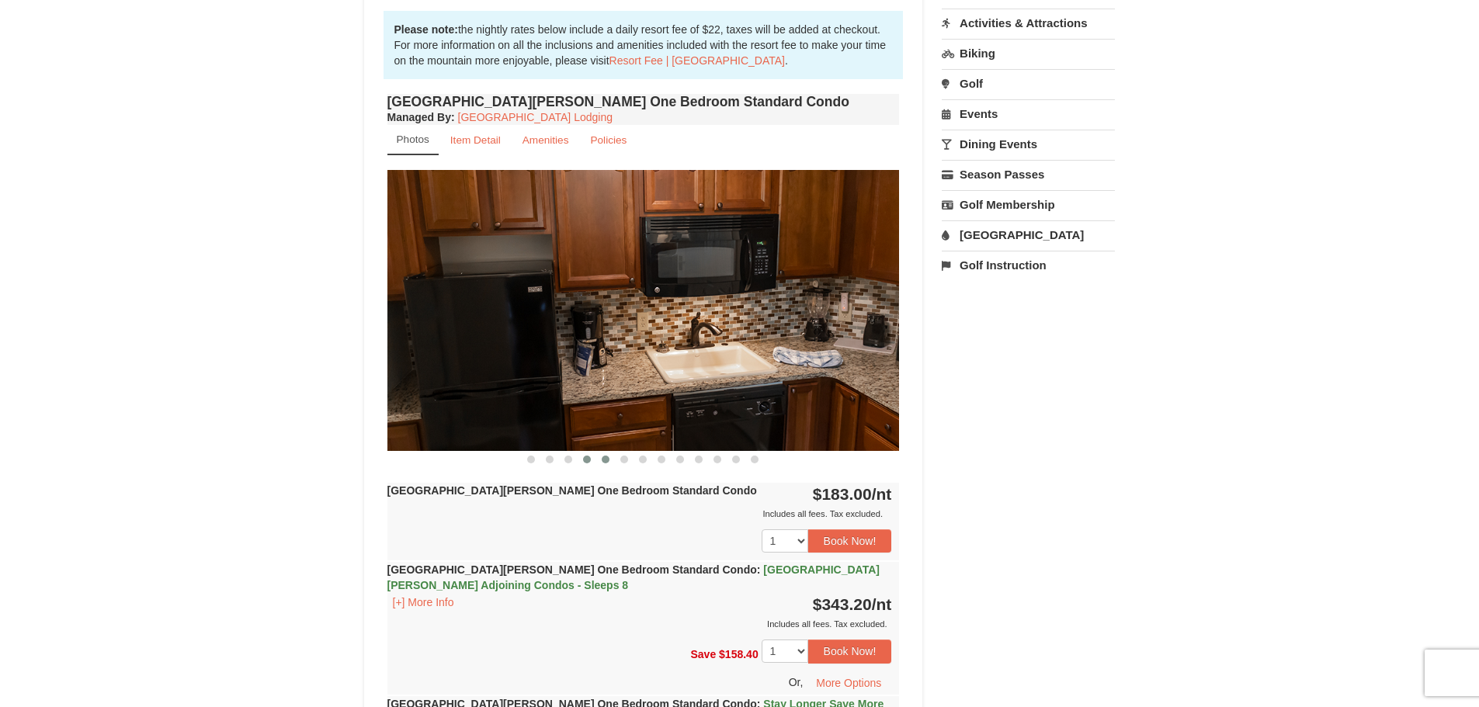
click at [605, 460] on span at bounding box center [606, 460] width 8 height 8
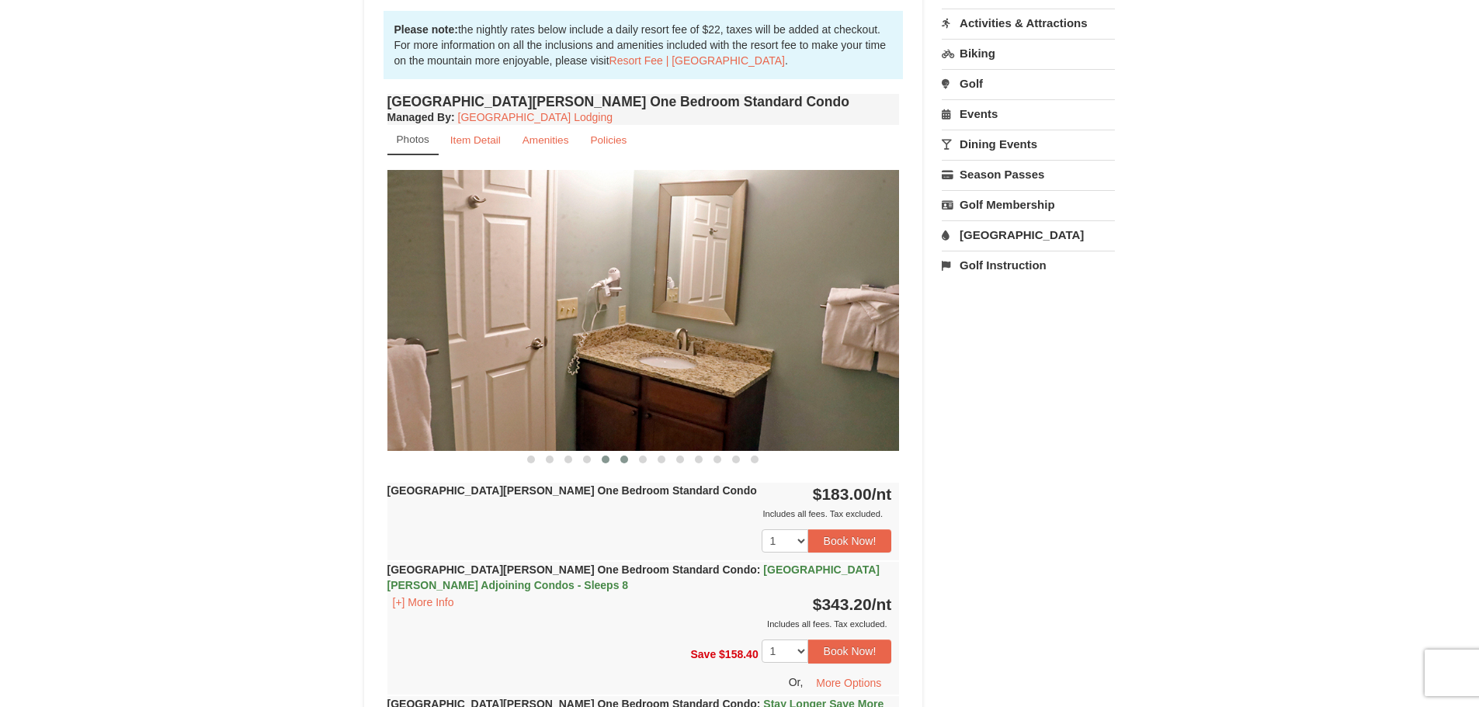
click at [625, 458] on span at bounding box center [624, 460] width 8 height 8
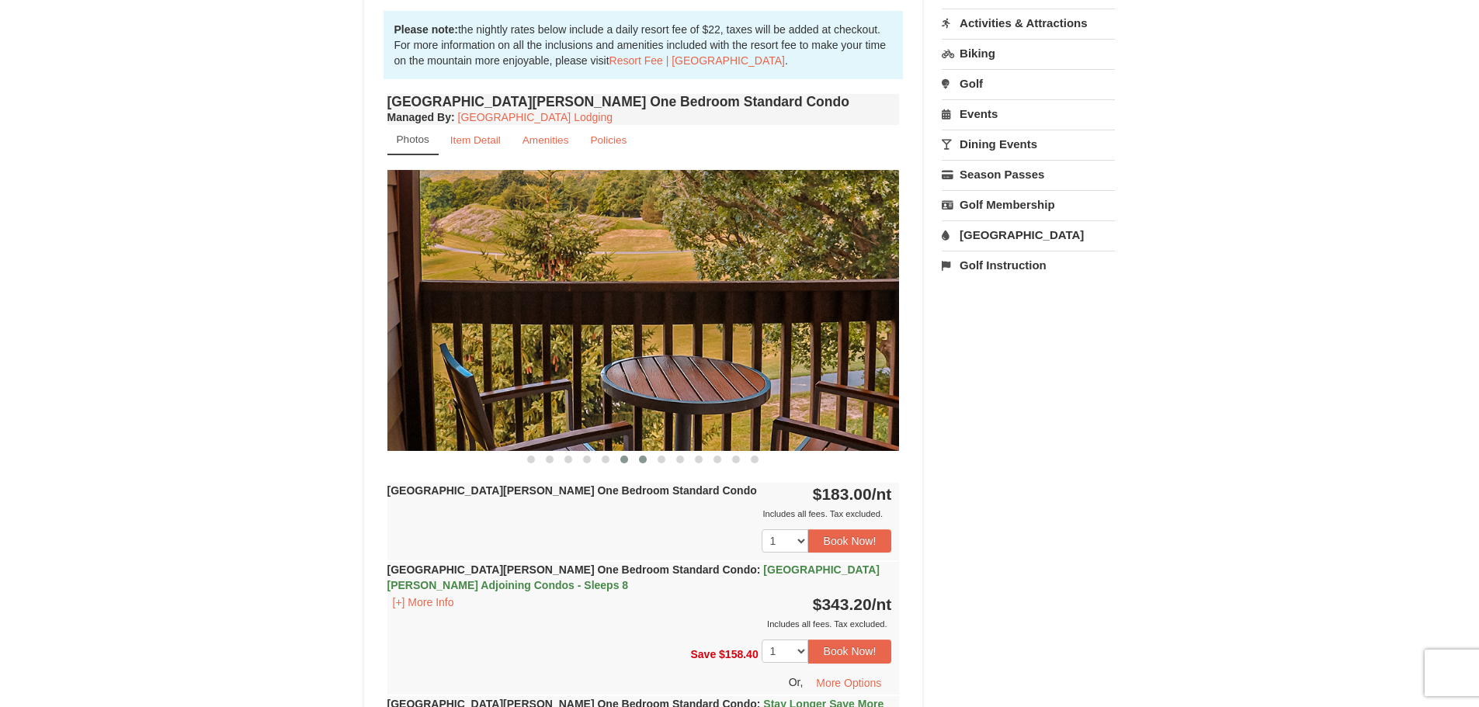
click at [645, 460] on span at bounding box center [643, 460] width 8 height 8
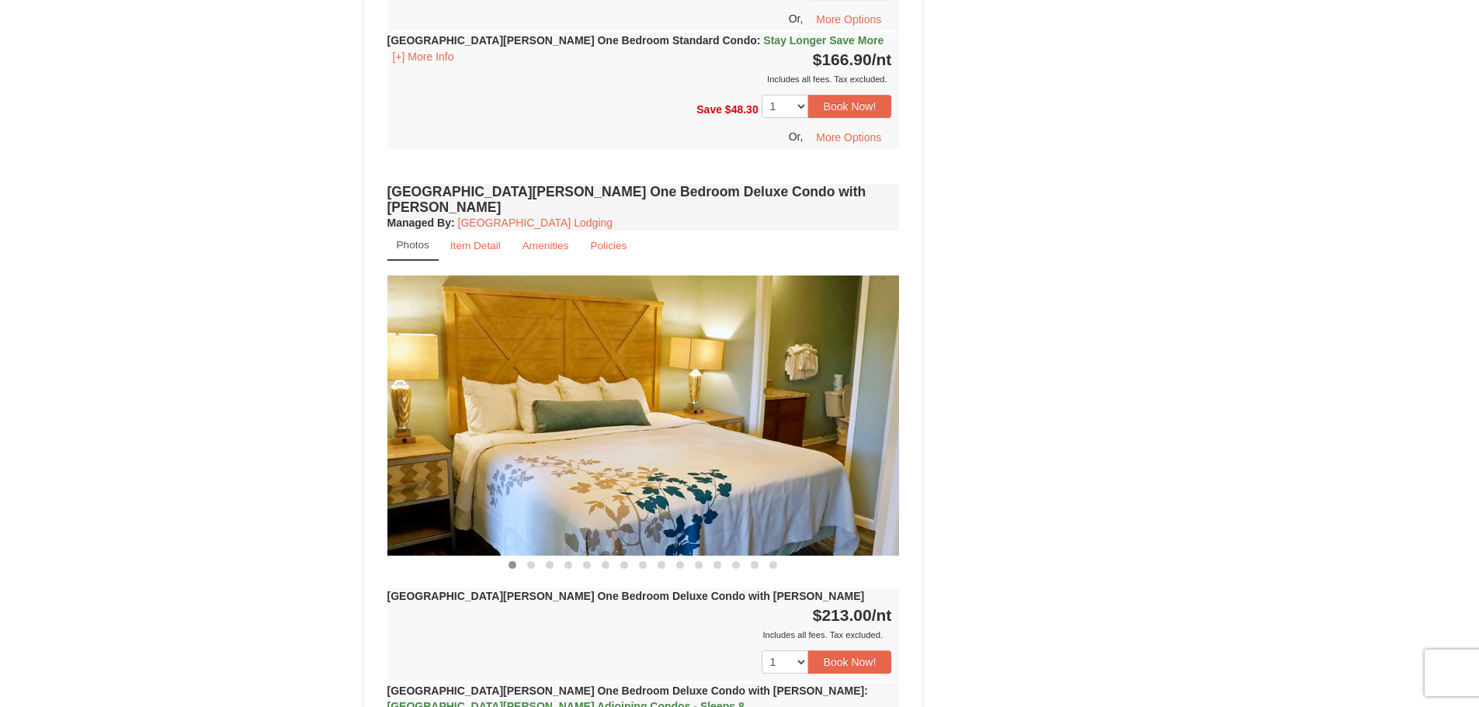
scroll to position [1165, 0]
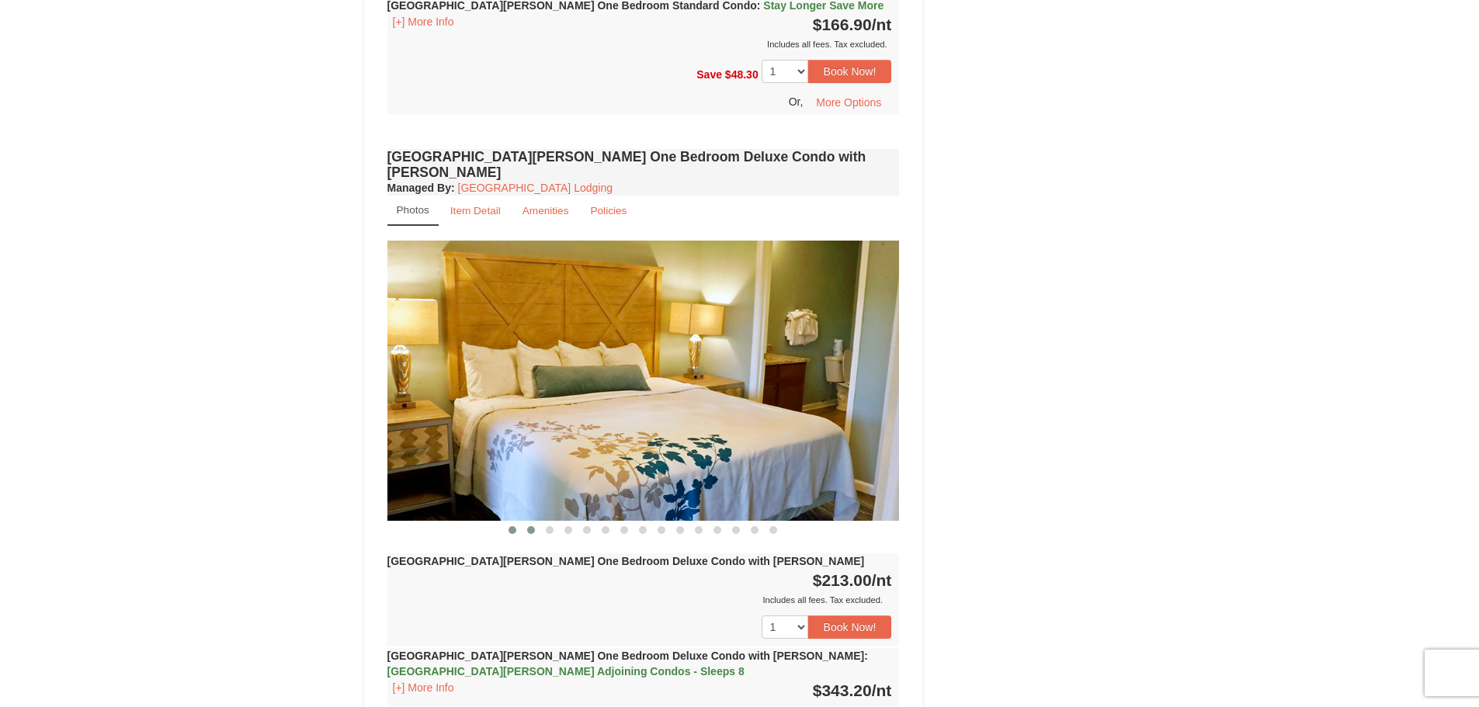
click at [530, 527] on span at bounding box center [531, 531] width 8 height 8
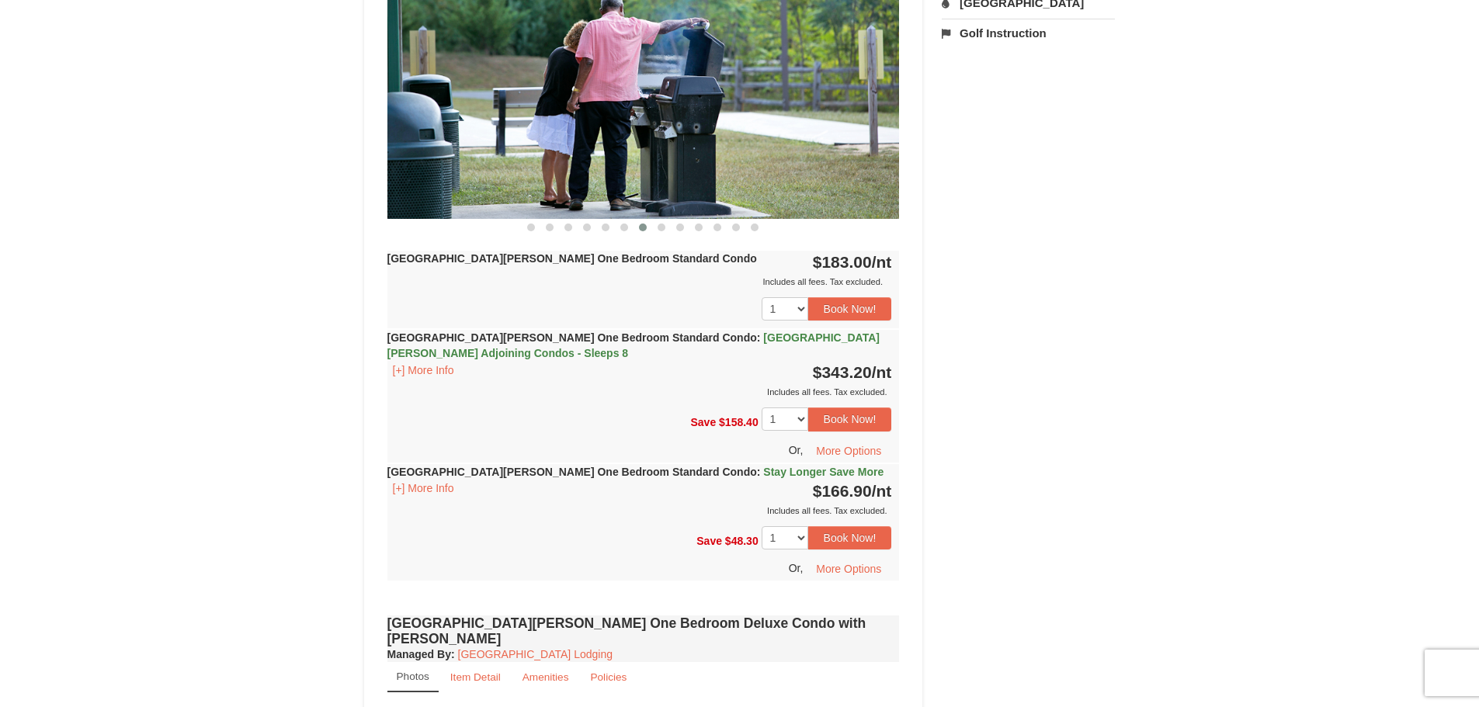
scroll to position [621, 0]
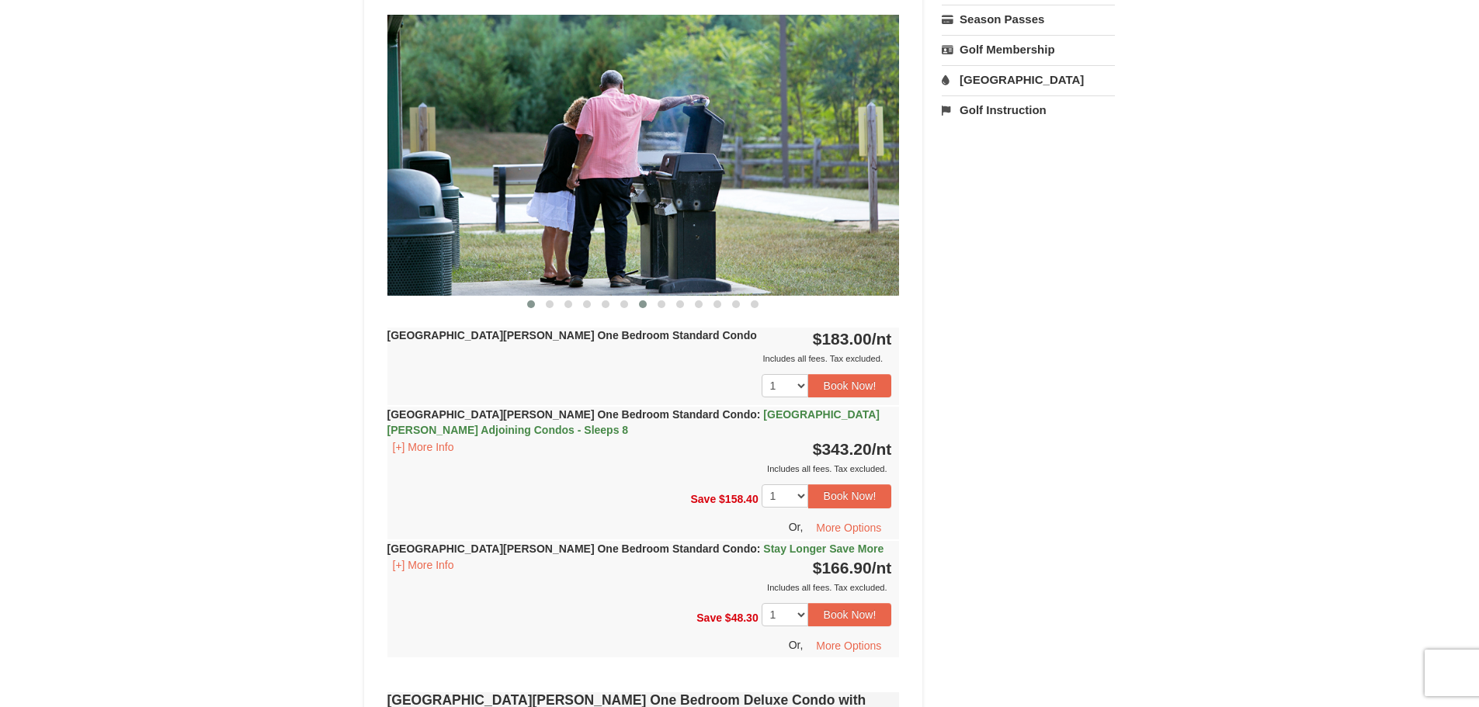
click at [530, 308] on span at bounding box center [531, 305] width 8 height 8
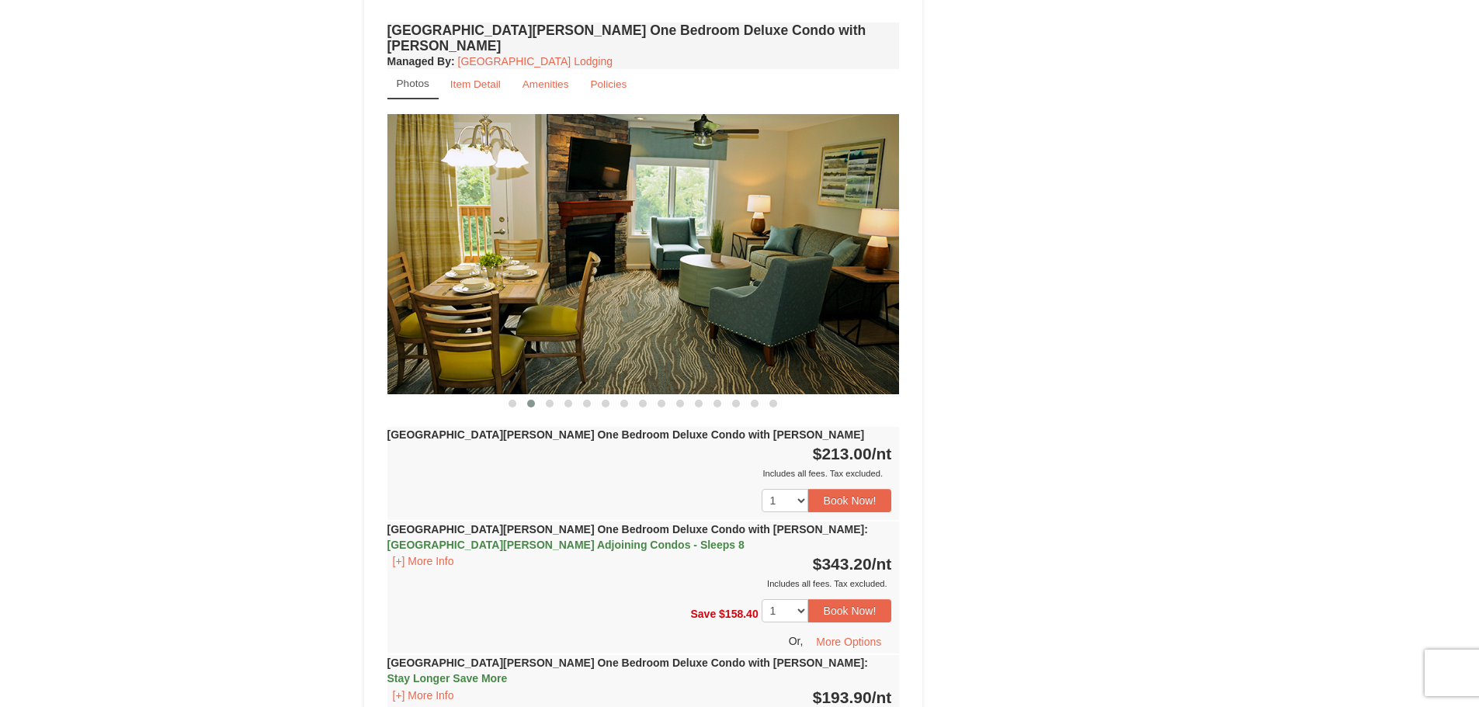
scroll to position [1320, 0]
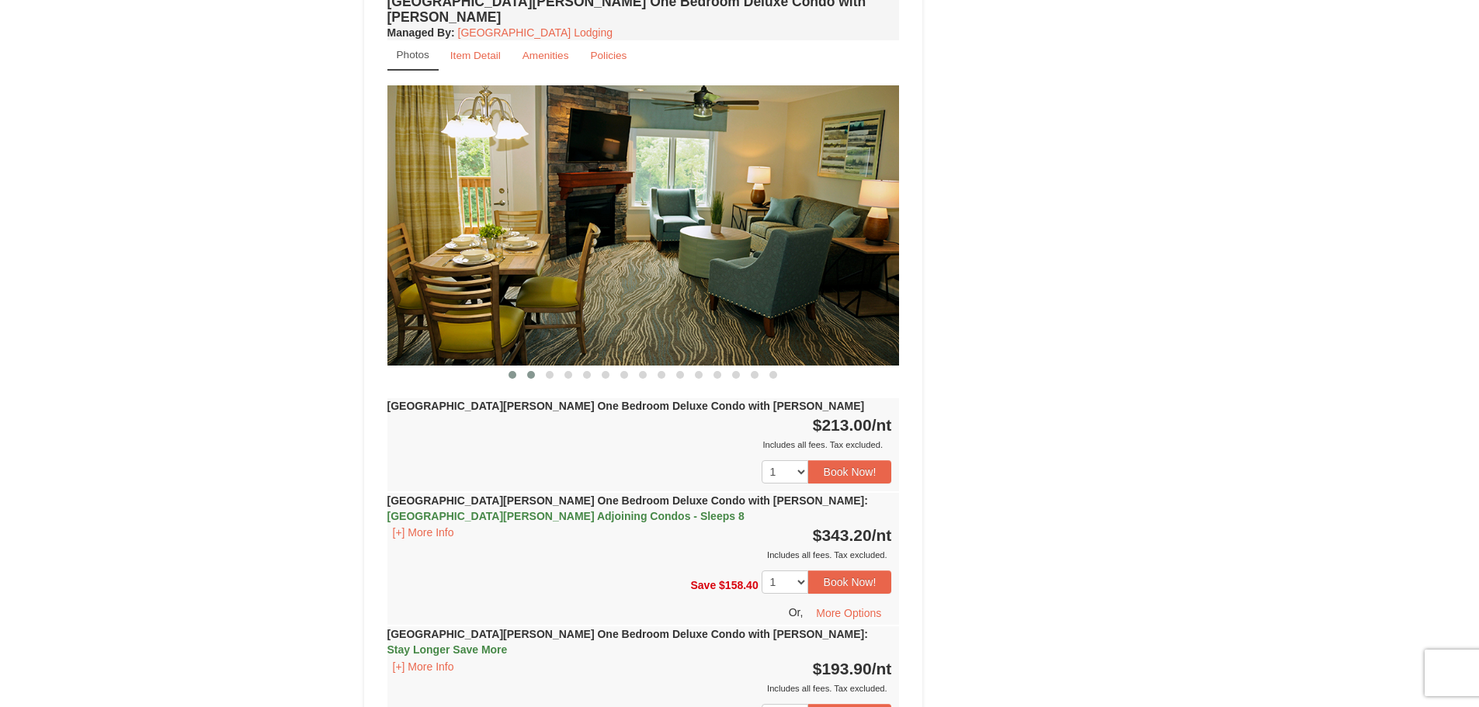
click at [515, 371] on span at bounding box center [513, 375] width 8 height 8
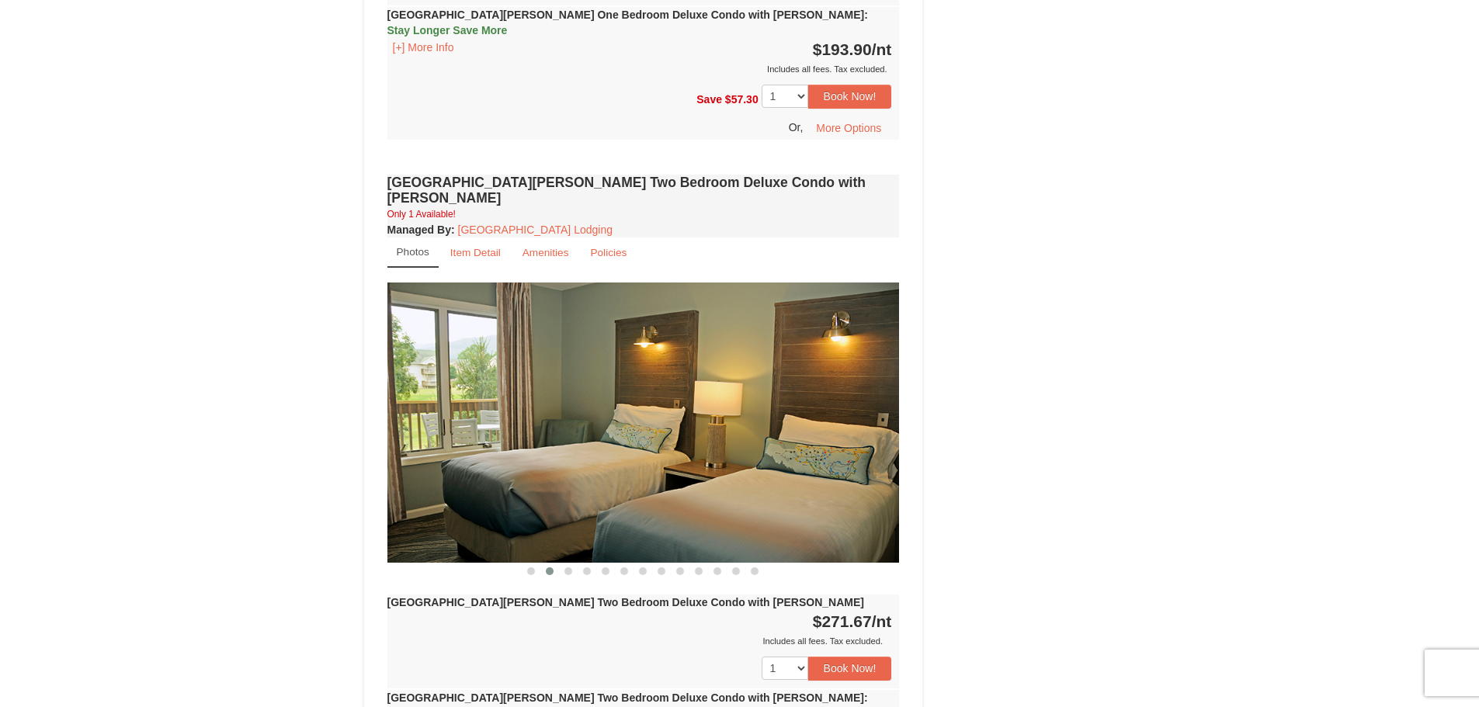
scroll to position [1941, 0]
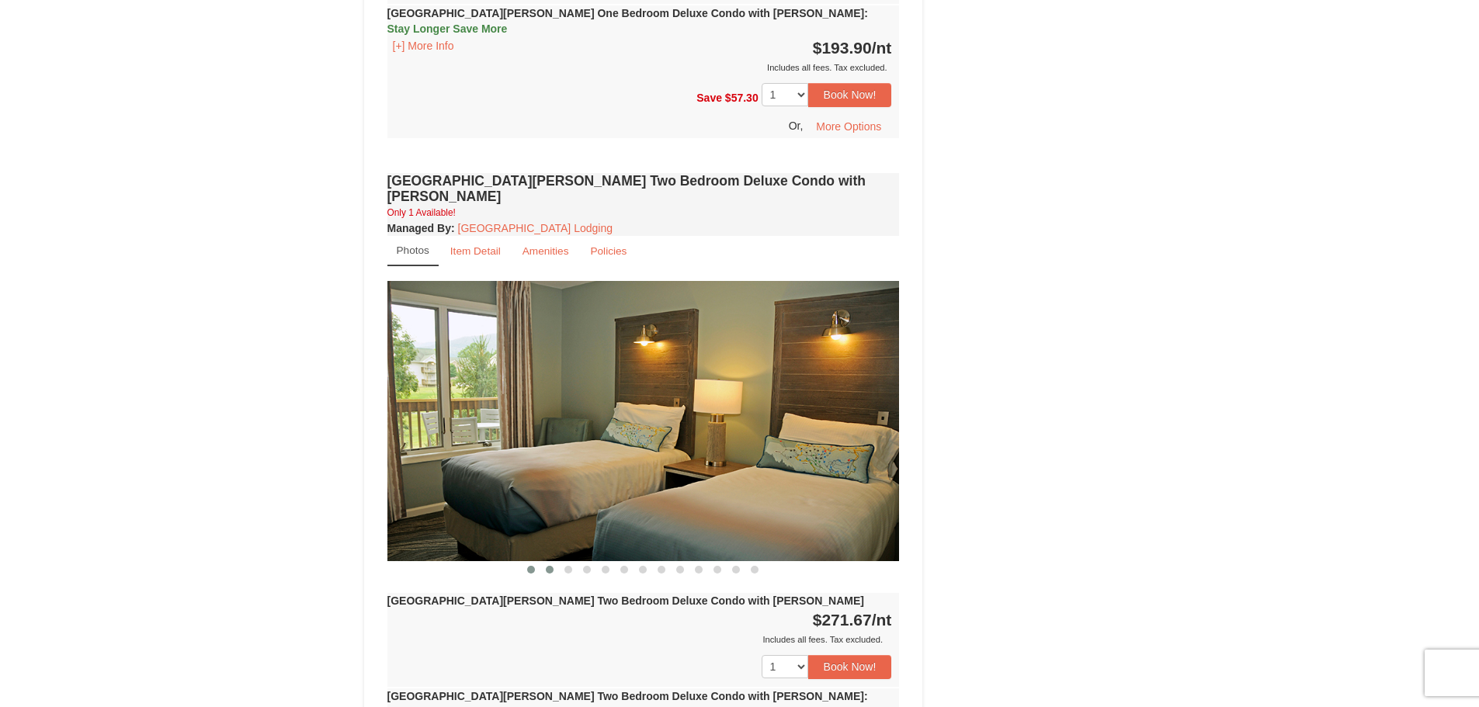
click at [528, 566] on span at bounding box center [531, 570] width 8 height 8
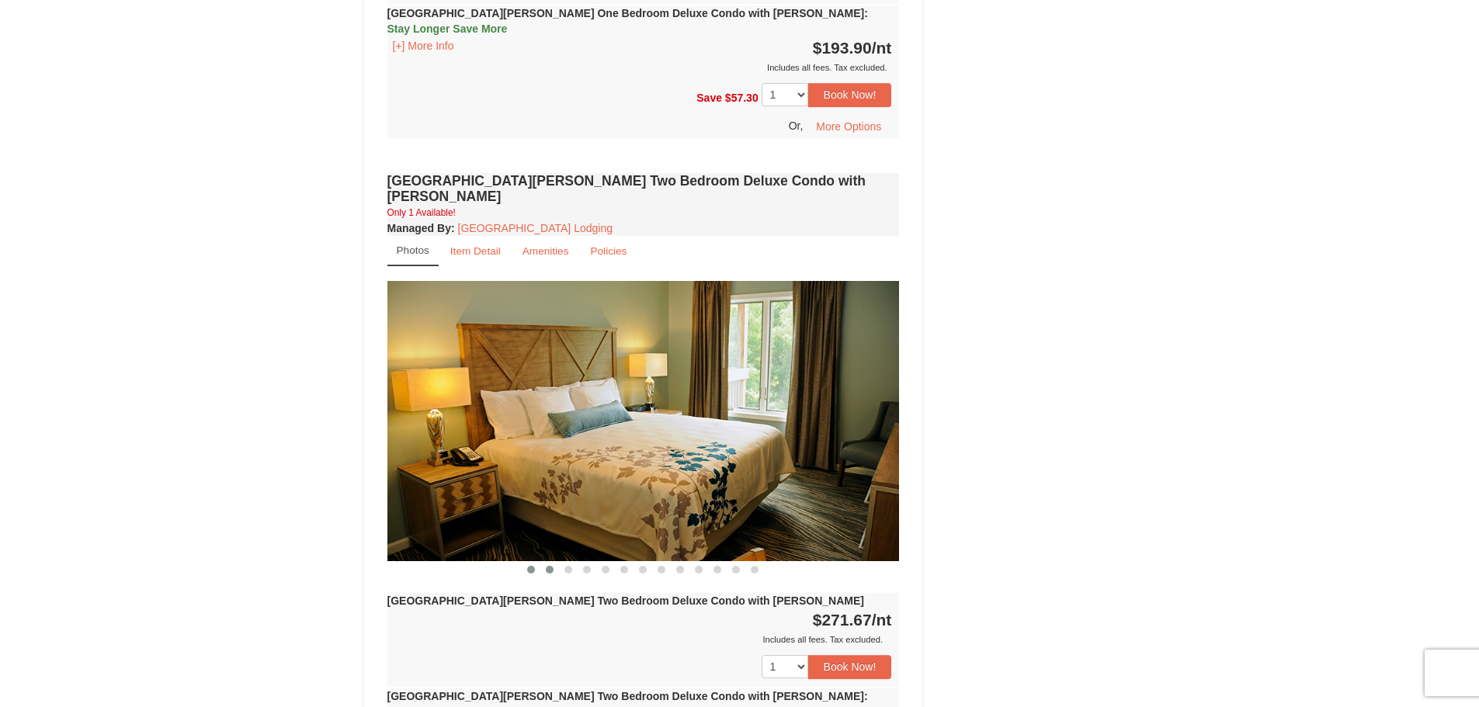
click at [549, 566] on span at bounding box center [550, 570] width 8 height 8
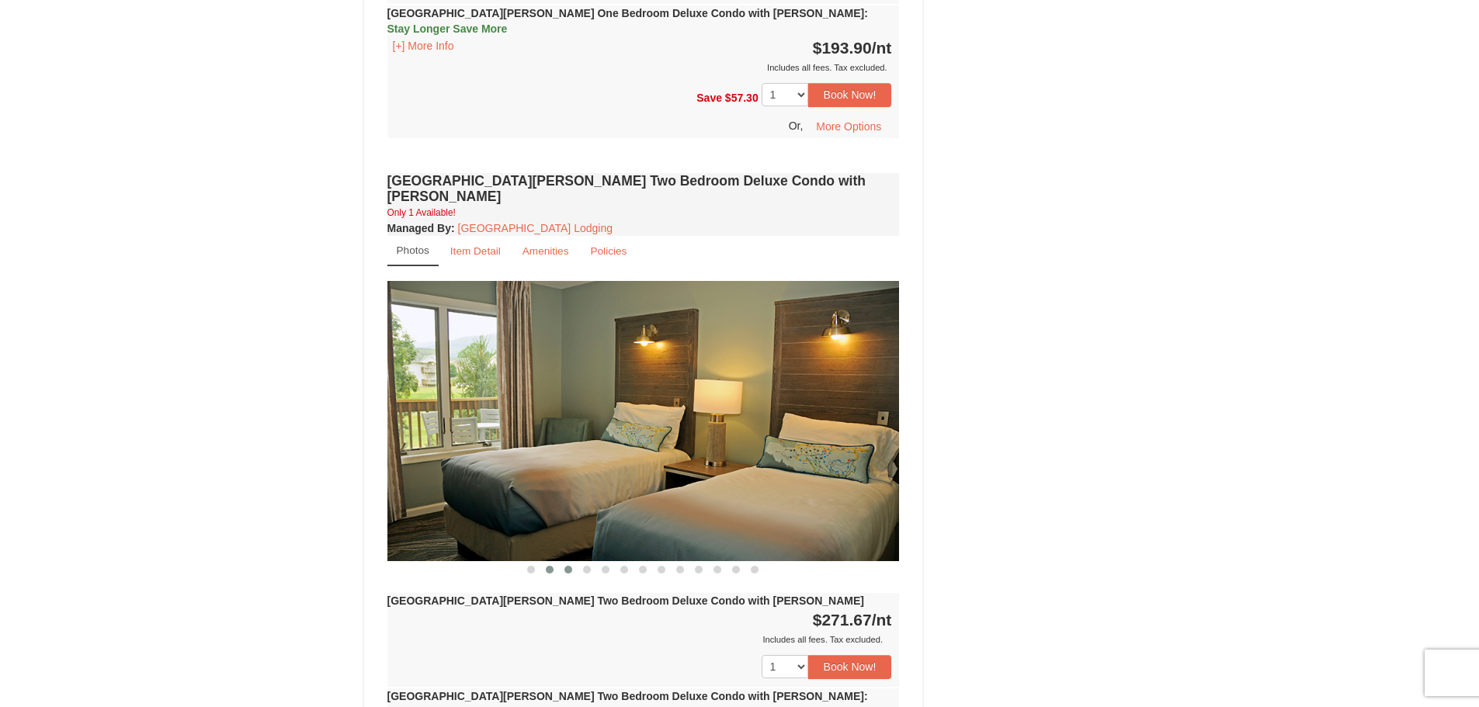
click at [570, 566] on span at bounding box center [569, 570] width 8 height 8
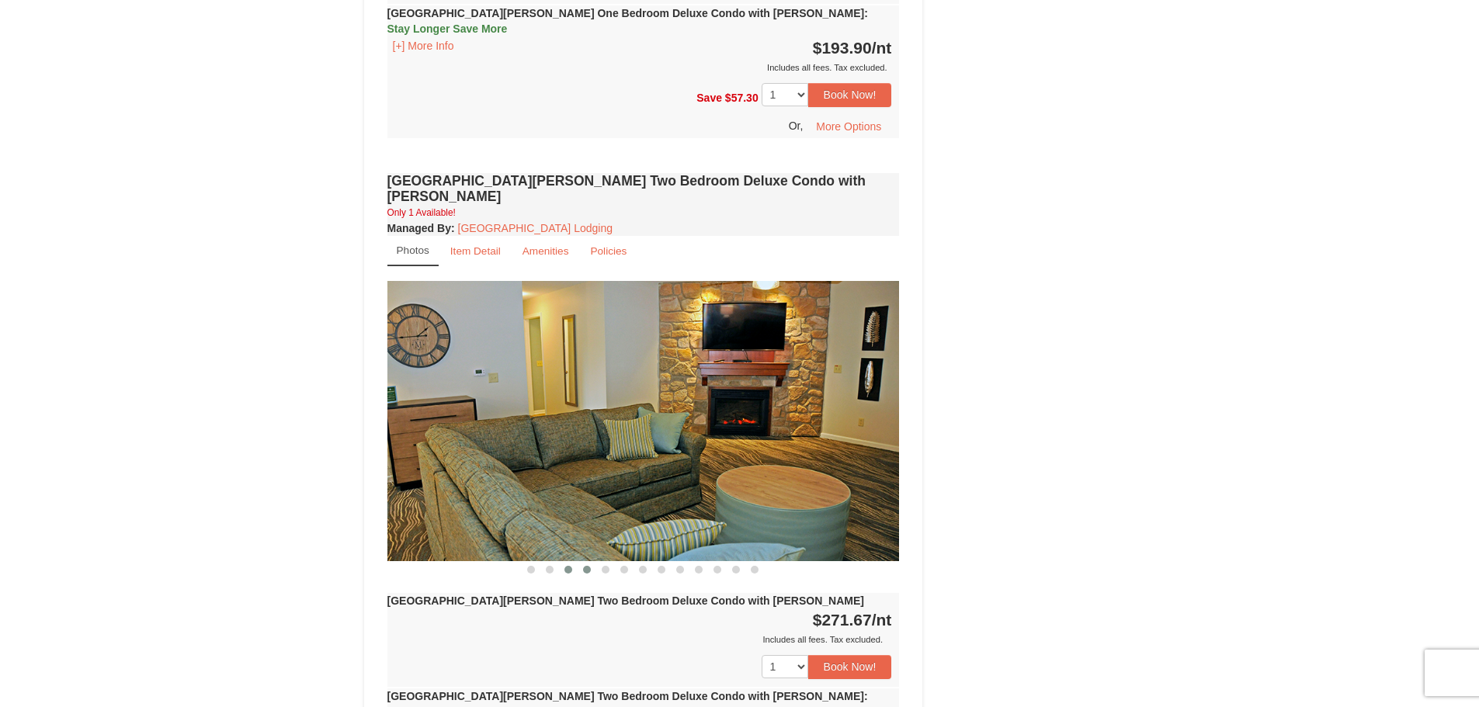
click at [586, 566] on span at bounding box center [587, 570] width 8 height 8
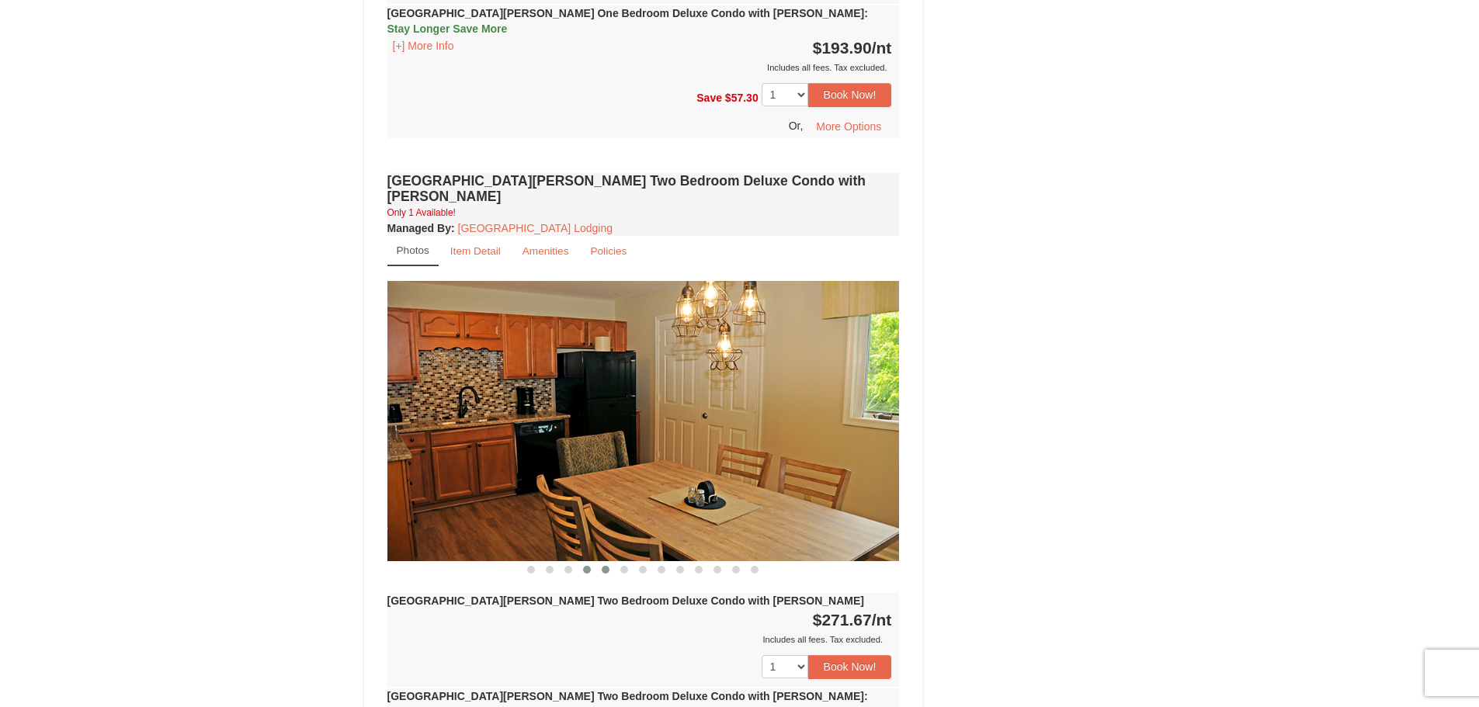
click at [606, 566] on span at bounding box center [606, 570] width 8 height 8
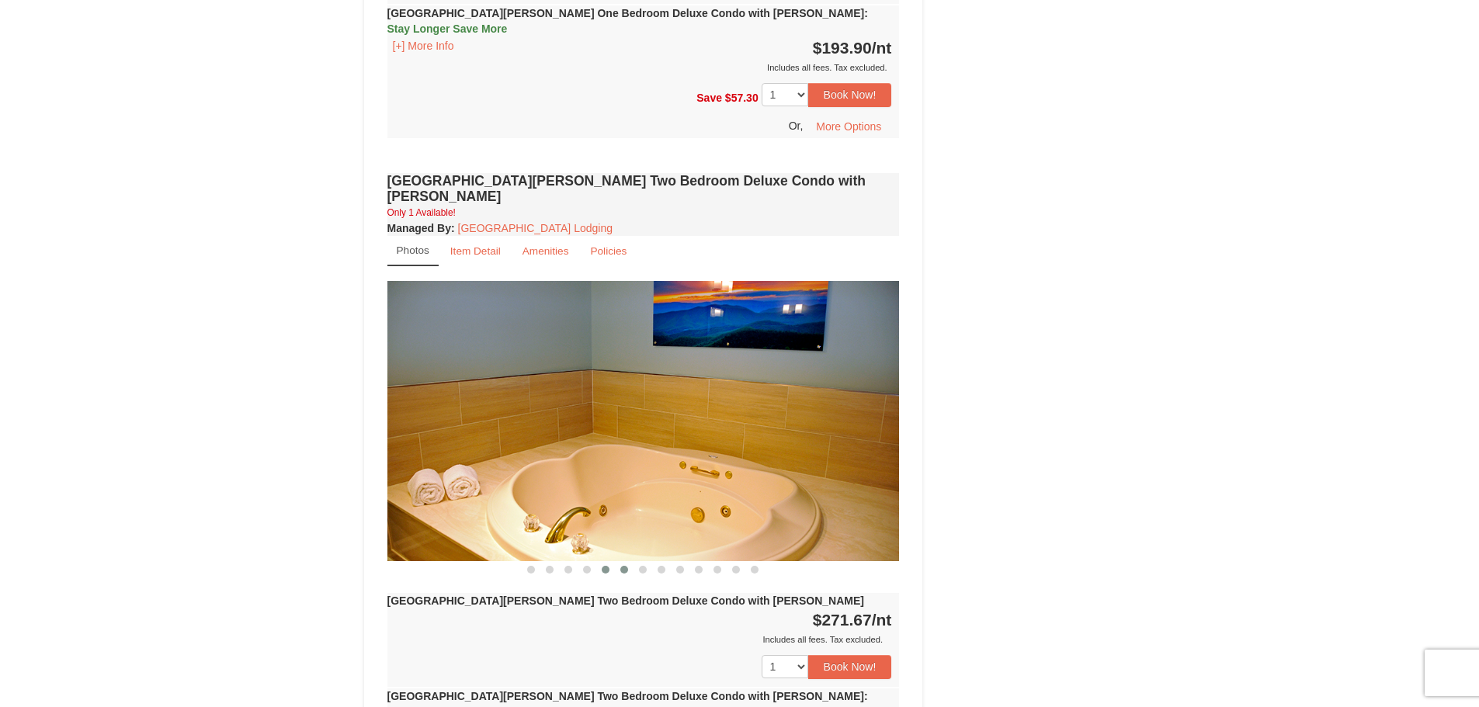
click at [624, 566] on span at bounding box center [624, 570] width 8 height 8
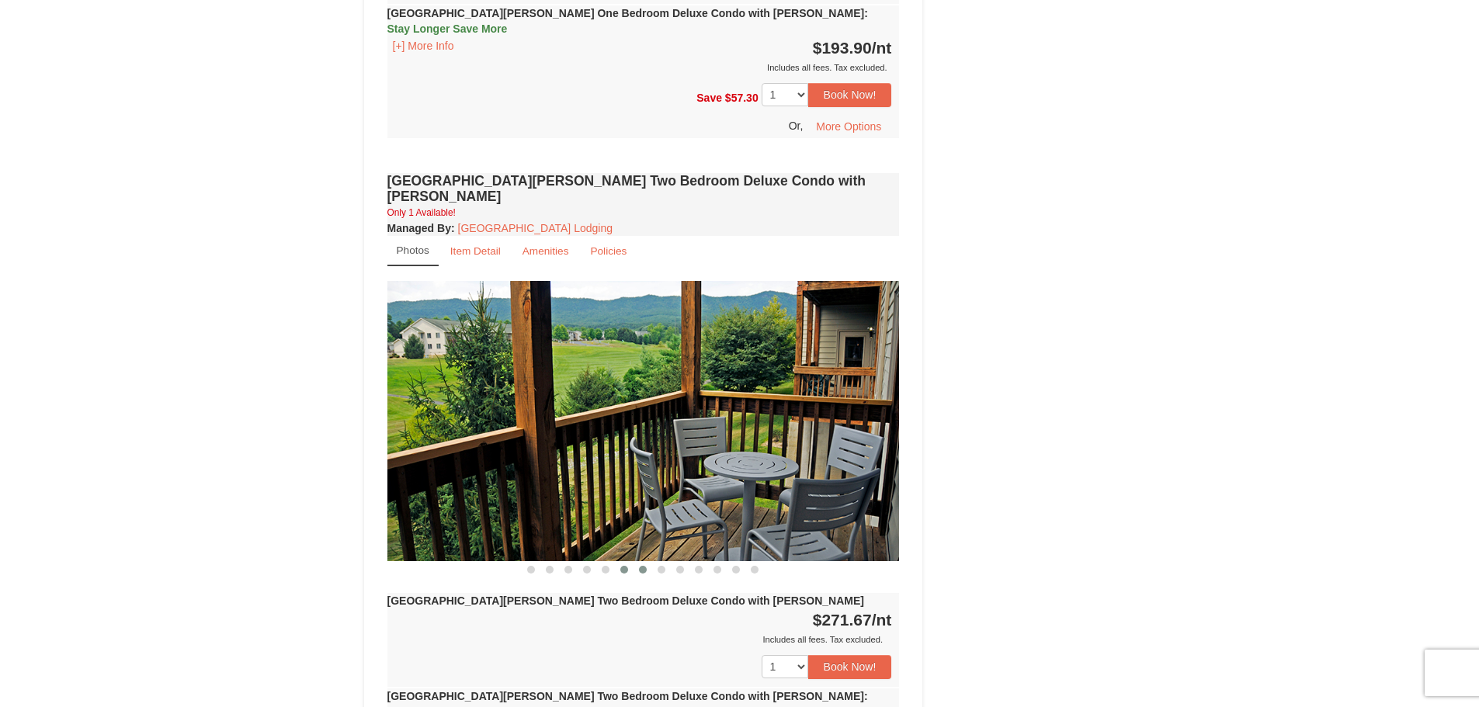
click at [641, 566] on span at bounding box center [643, 570] width 8 height 8
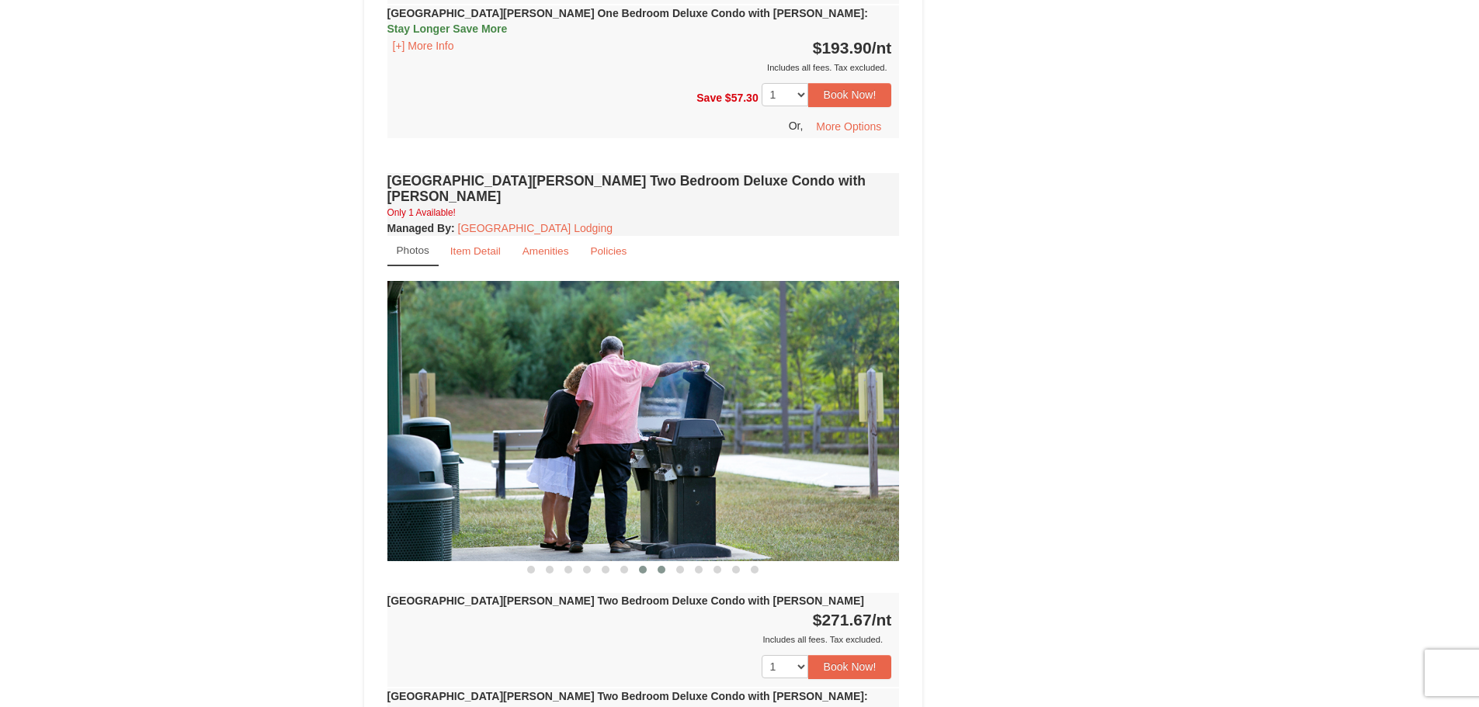
click at [659, 566] on span at bounding box center [662, 570] width 8 height 8
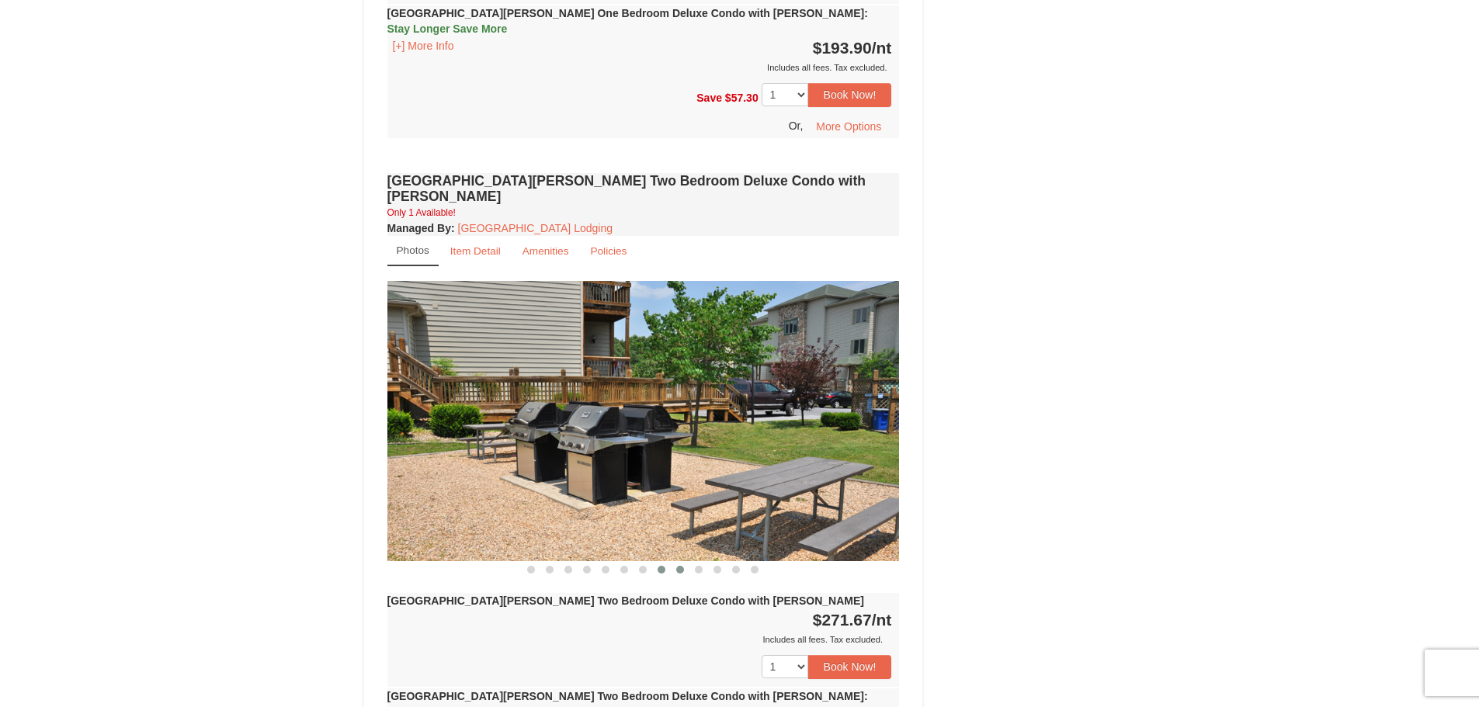
click at [682, 566] on span at bounding box center [680, 570] width 8 height 8
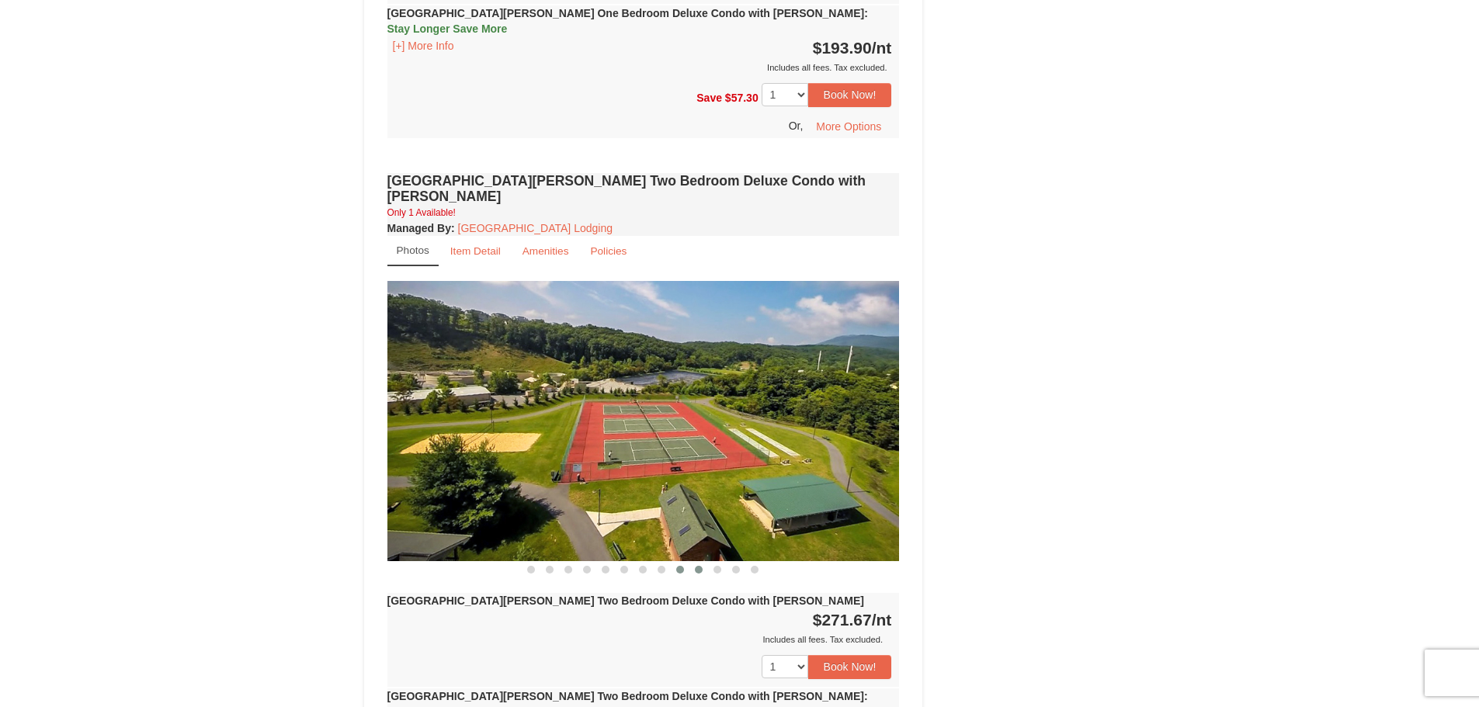
click at [697, 566] on span at bounding box center [699, 570] width 8 height 8
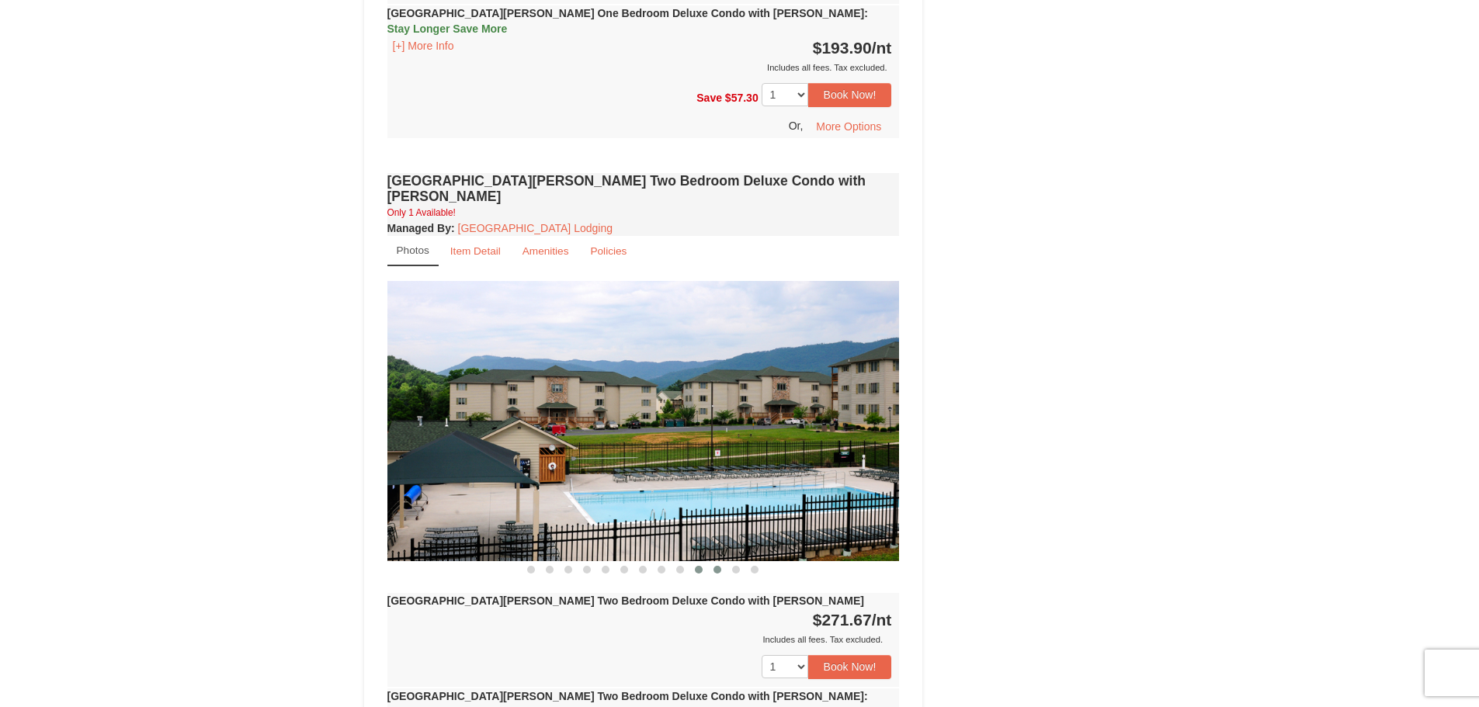
click at [717, 566] on span at bounding box center [718, 570] width 8 height 8
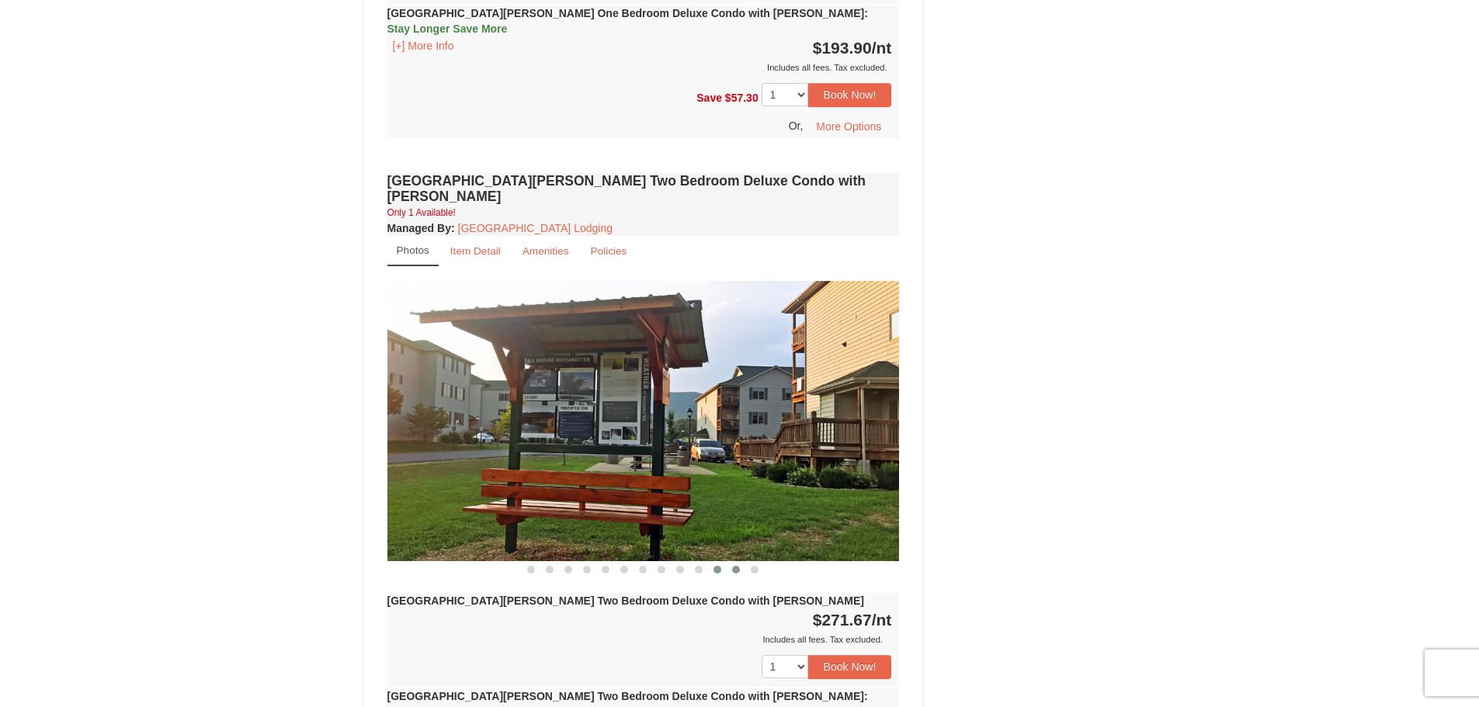
click at [733, 566] on span at bounding box center [736, 570] width 8 height 8
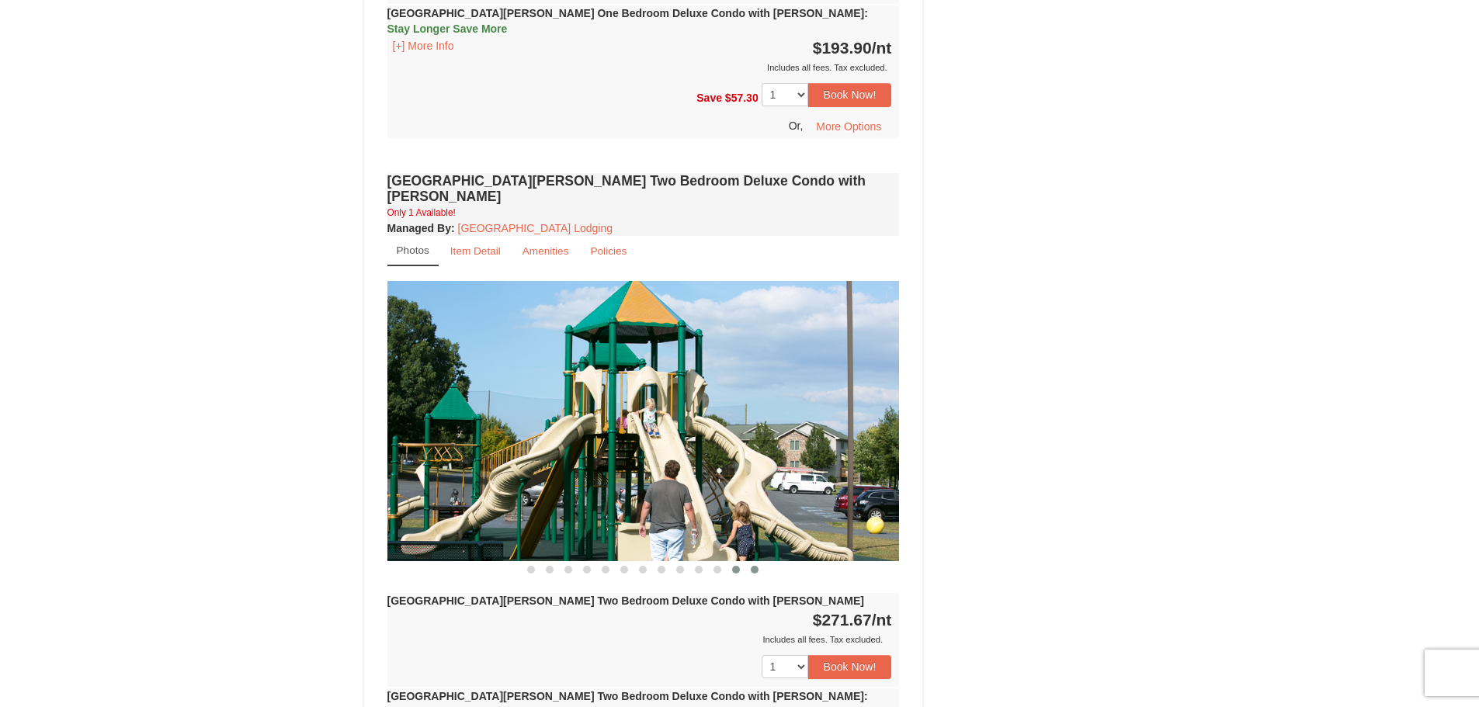
click at [755, 566] on span at bounding box center [755, 570] width 8 height 8
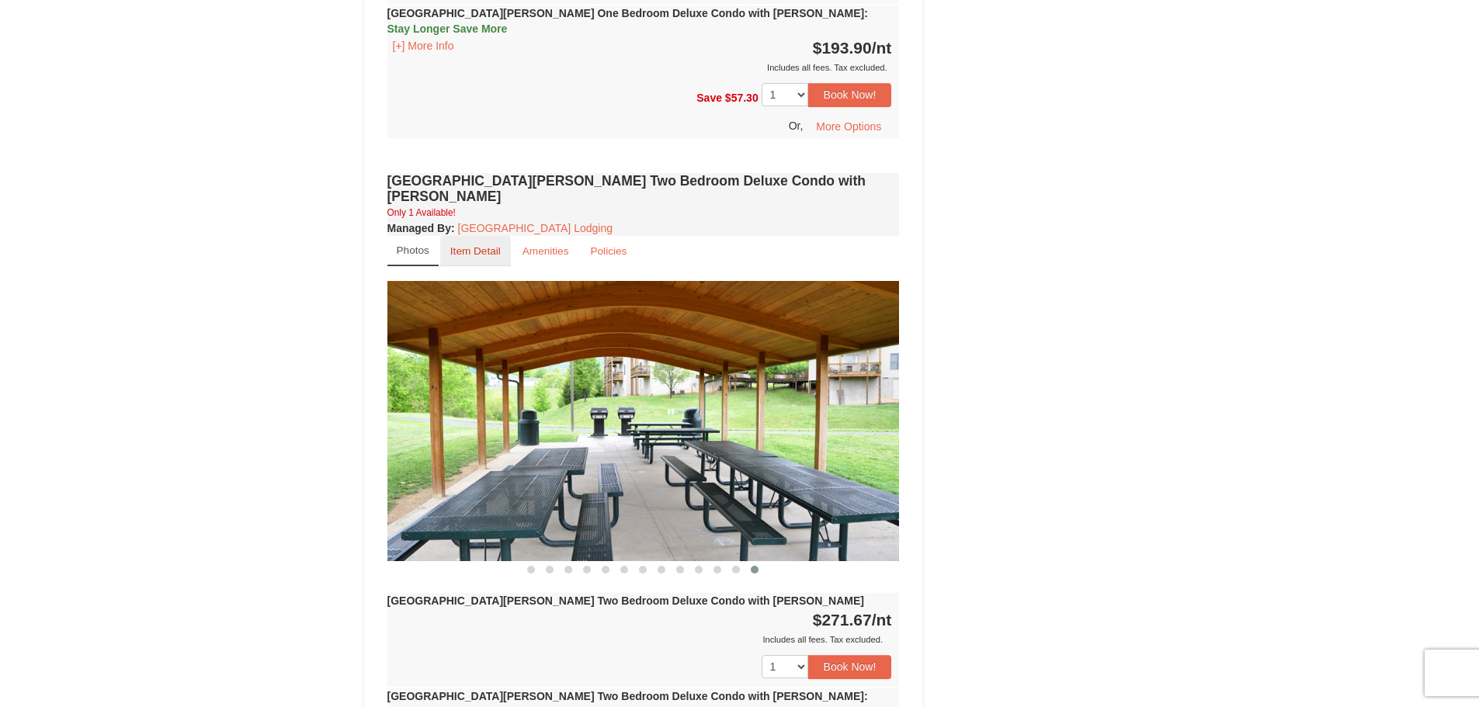
click at [474, 245] on small "Item Detail" at bounding box center [475, 251] width 50 height 12
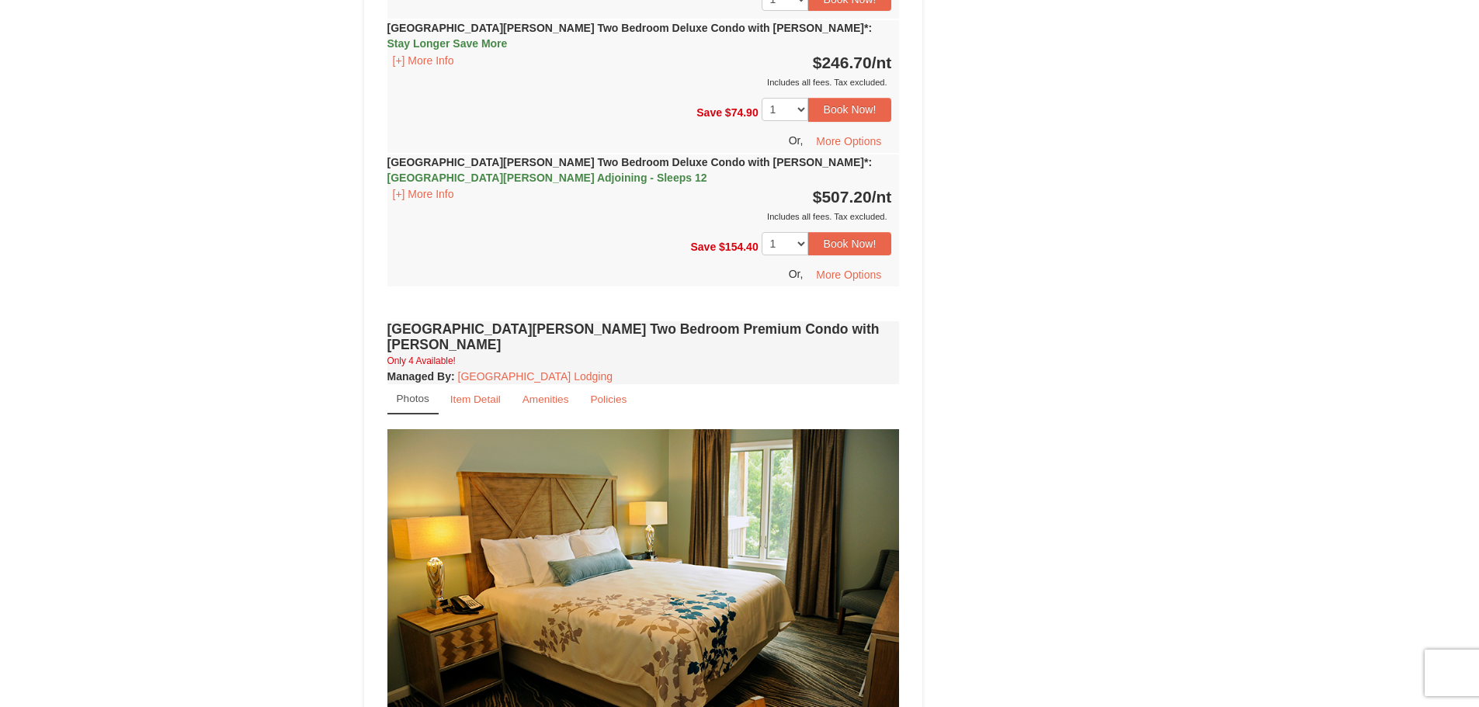
scroll to position [3262, 0]
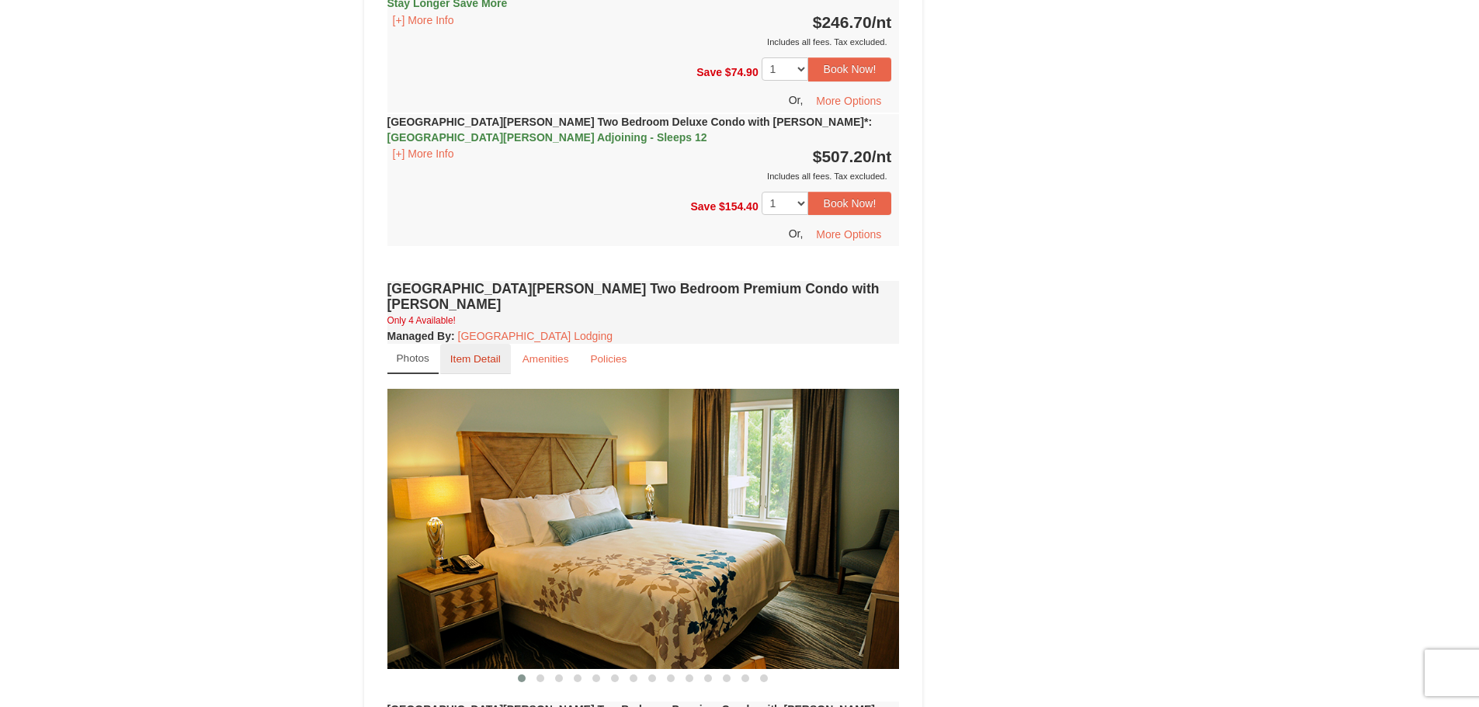
click at [472, 353] on small "Item Detail" at bounding box center [475, 359] width 50 height 12
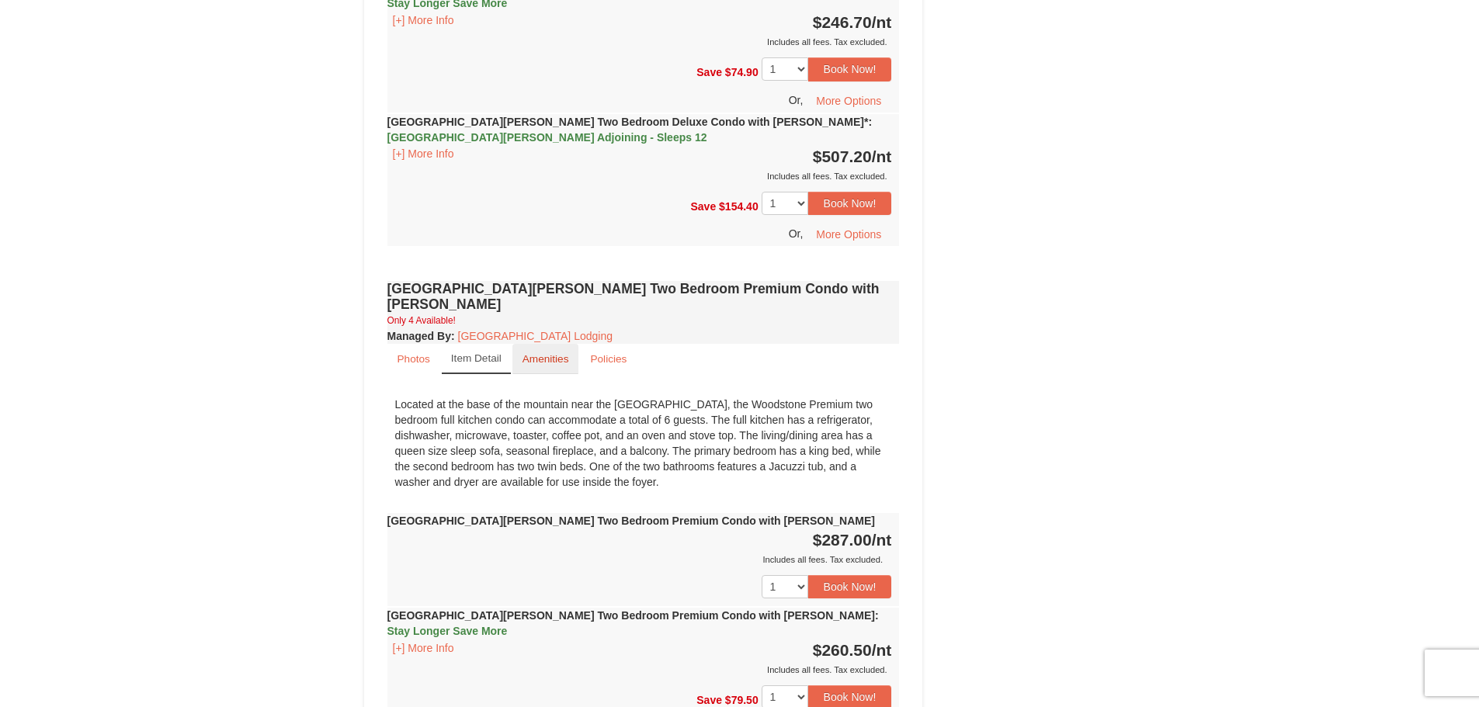
click at [548, 353] on small "Amenities" at bounding box center [546, 359] width 47 height 12
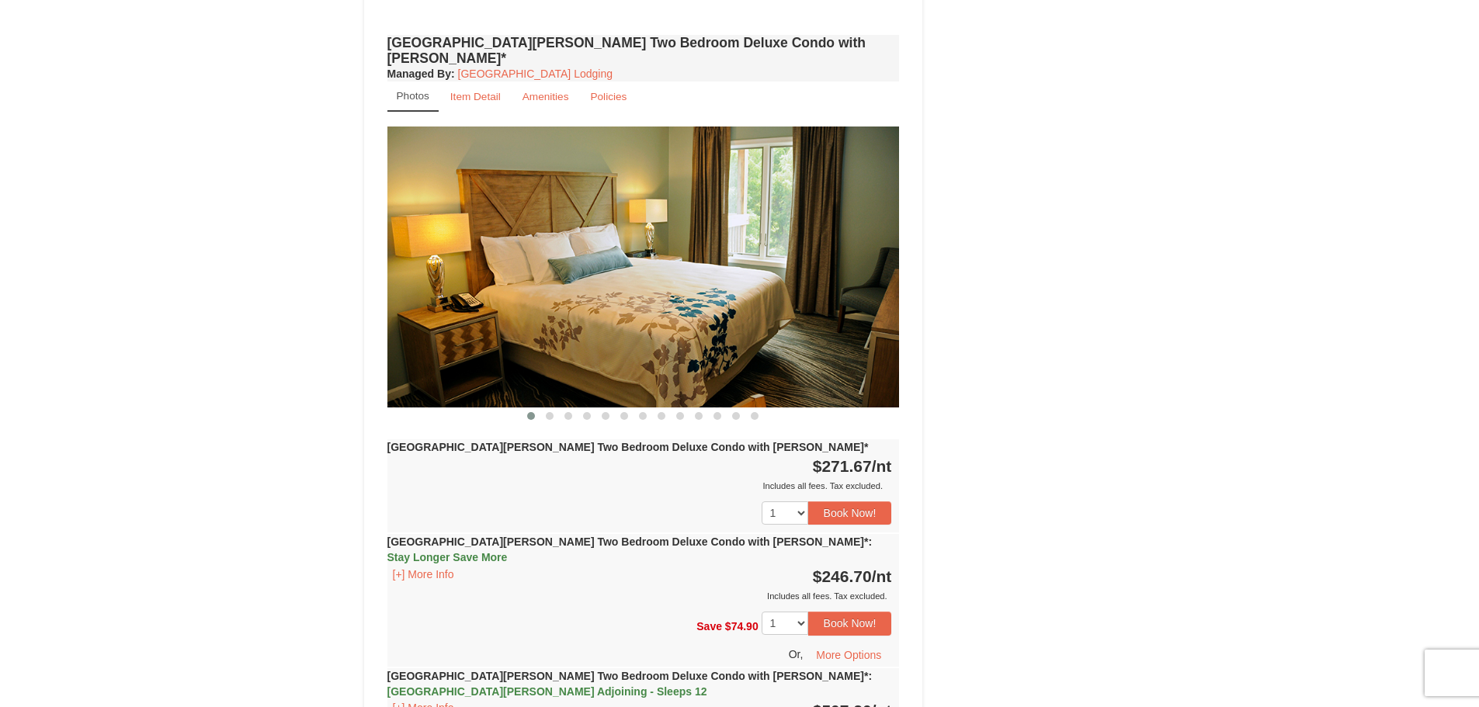
scroll to position [2563, 0]
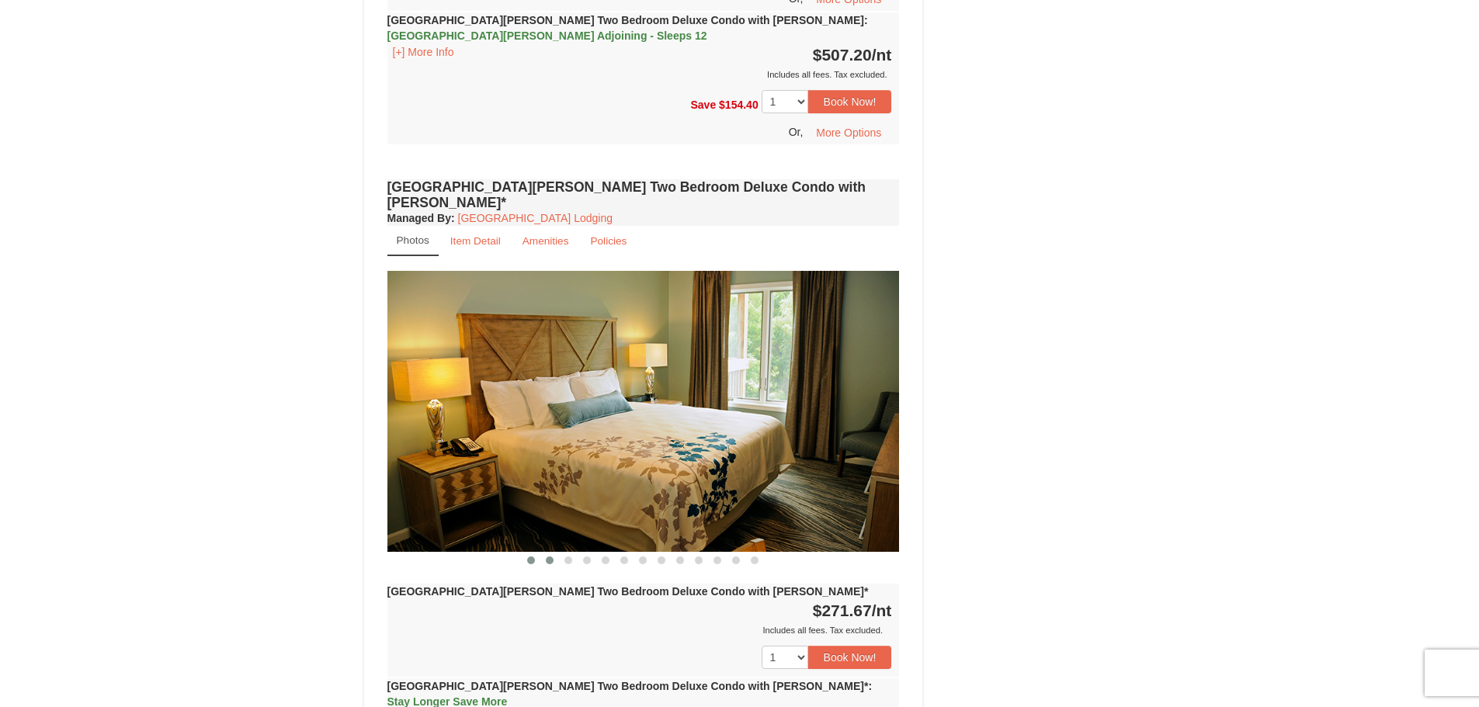
click at [551, 557] on span at bounding box center [550, 561] width 8 height 8
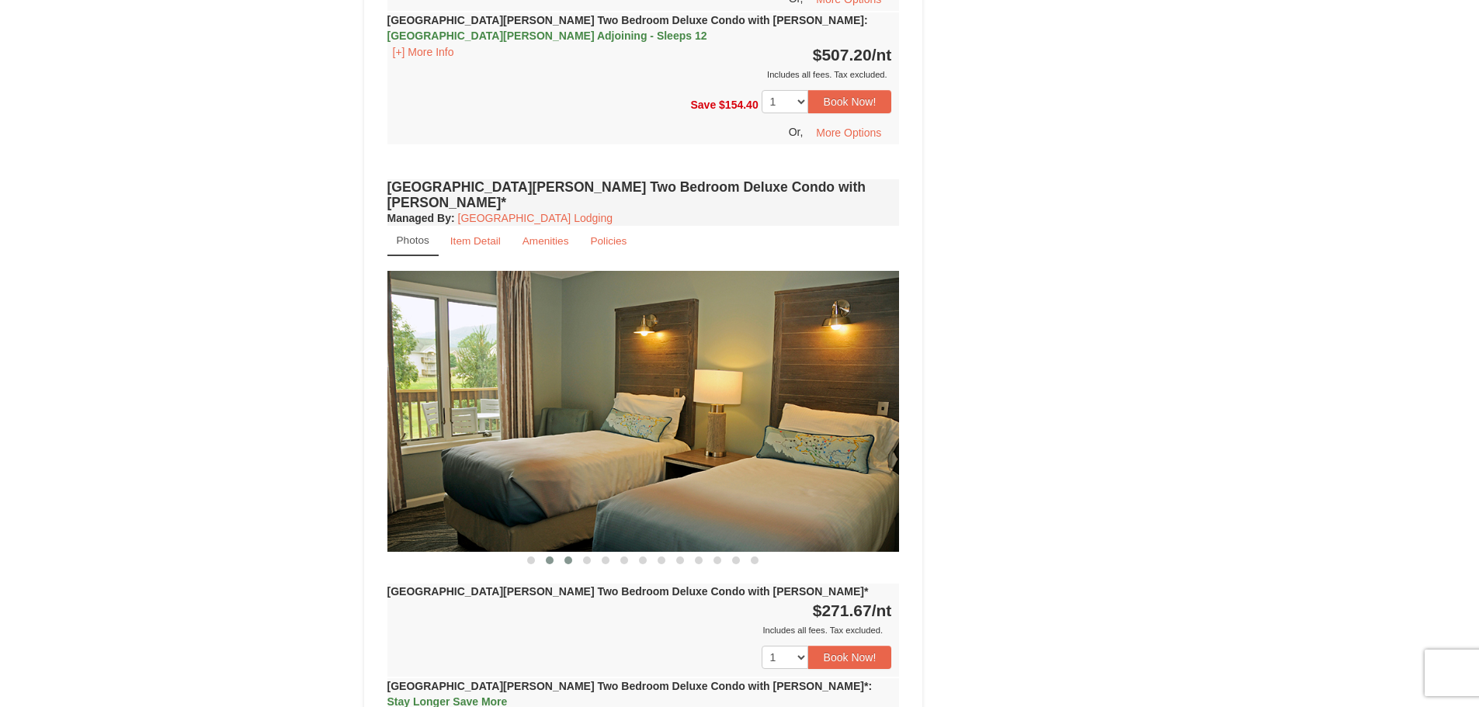
click at [572, 553] on button at bounding box center [568, 561] width 19 height 16
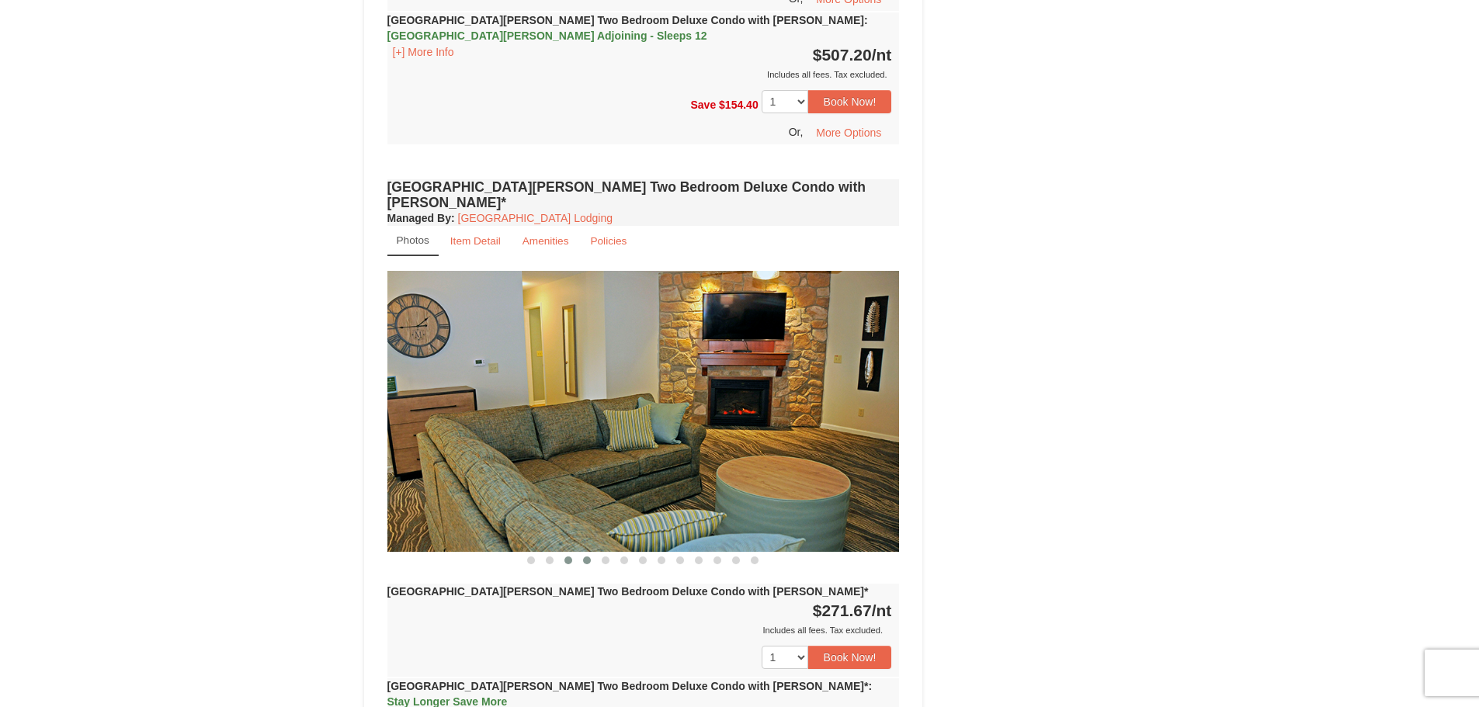
click at [586, 557] on span at bounding box center [587, 561] width 8 height 8
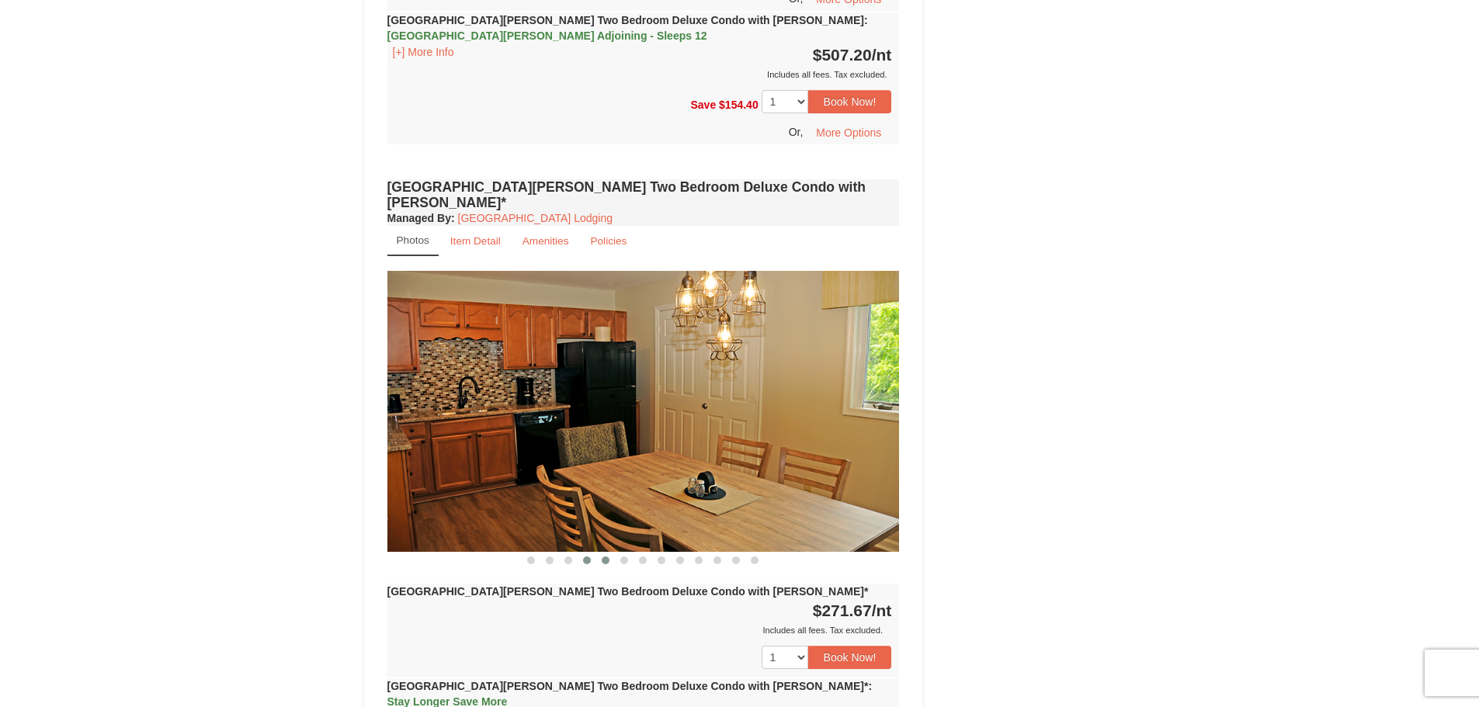
click at [603, 557] on span at bounding box center [606, 561] width 8 height 8
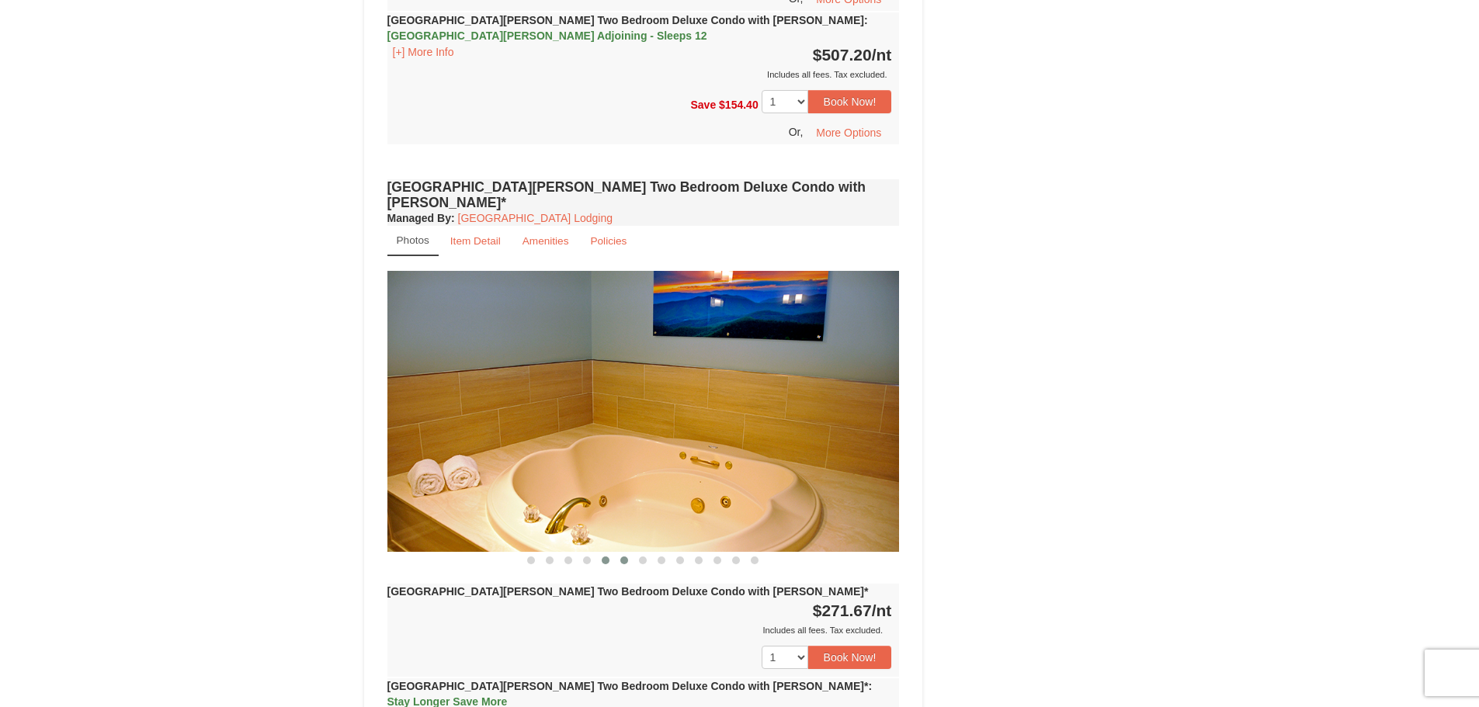
click at [626, 557] on span at bounding box center [624, 561] width 8 height 8
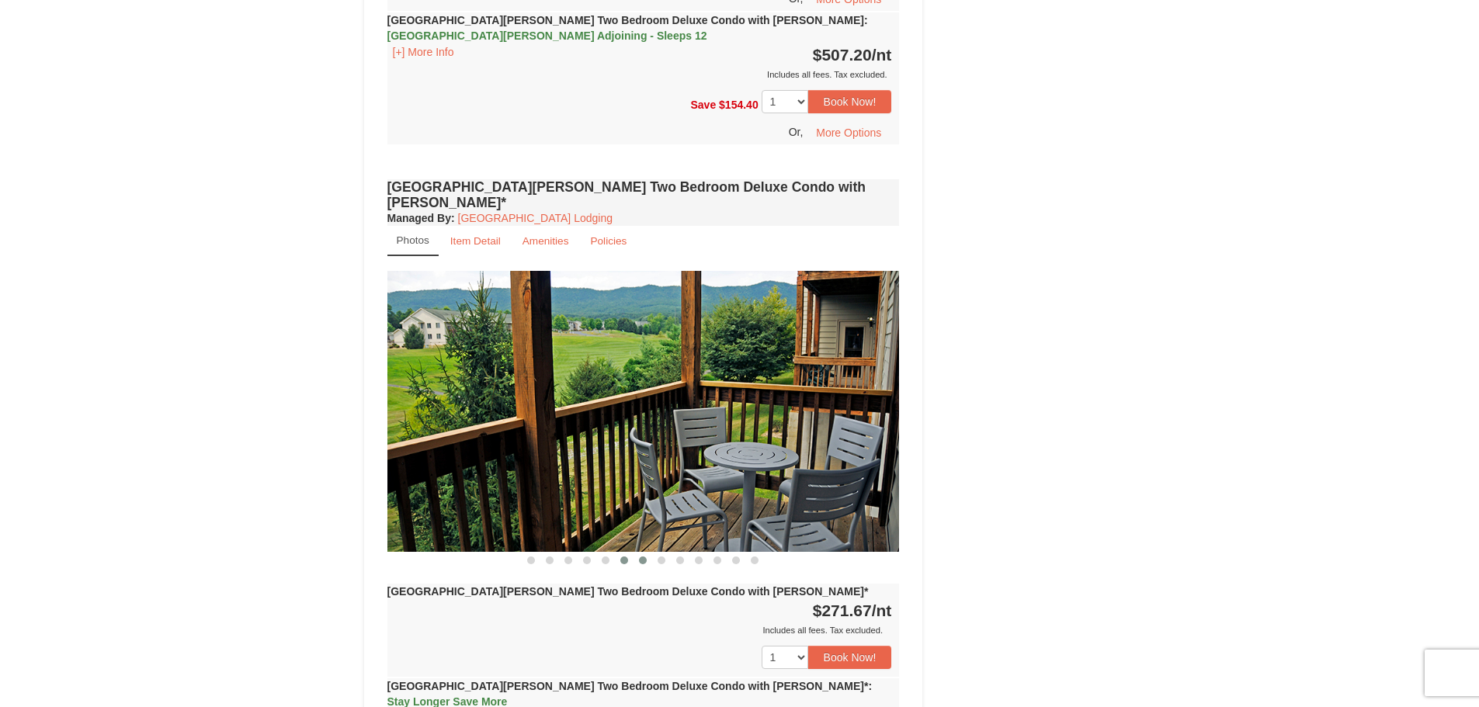
click at [641, 557] on span at bounding box center [643, 561] width 8 height 8
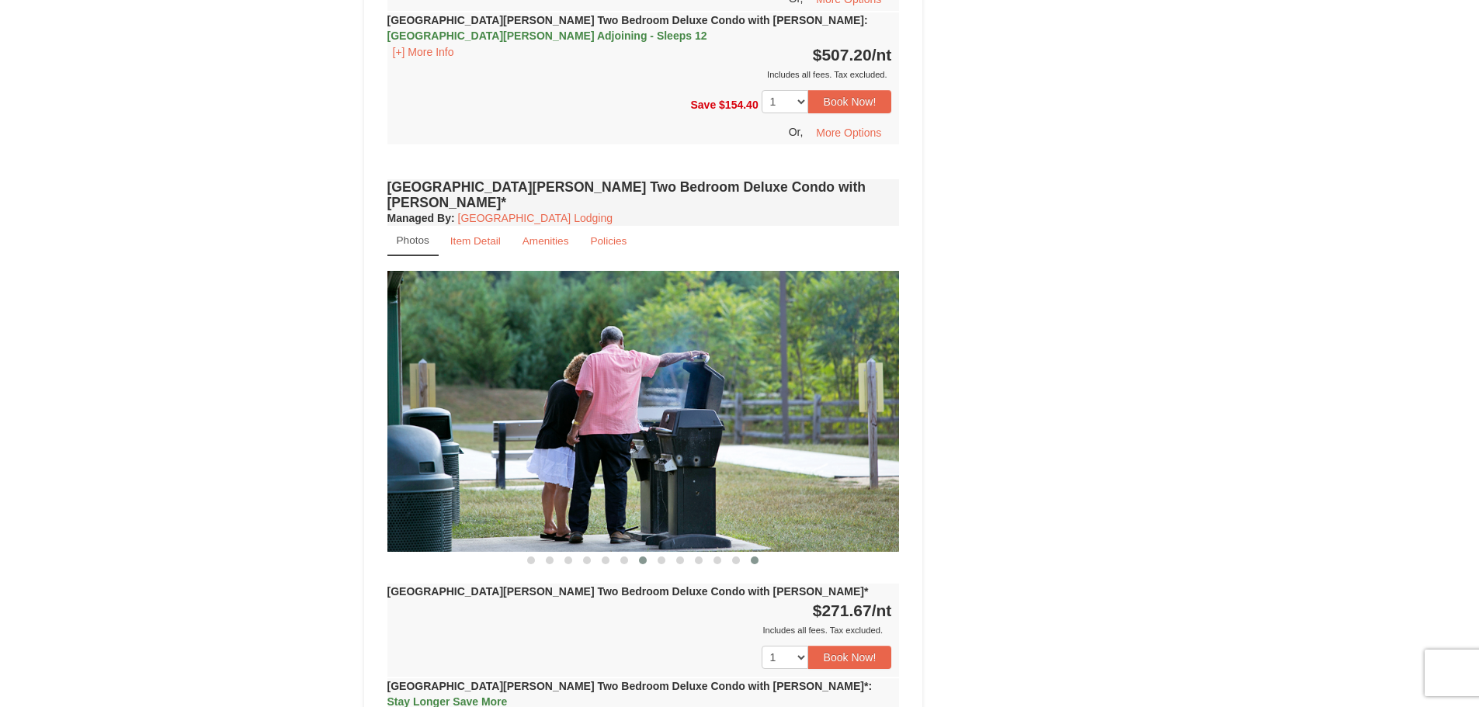
click at [758, 557] on span at bounding box center [755, 561] width 8 height 8
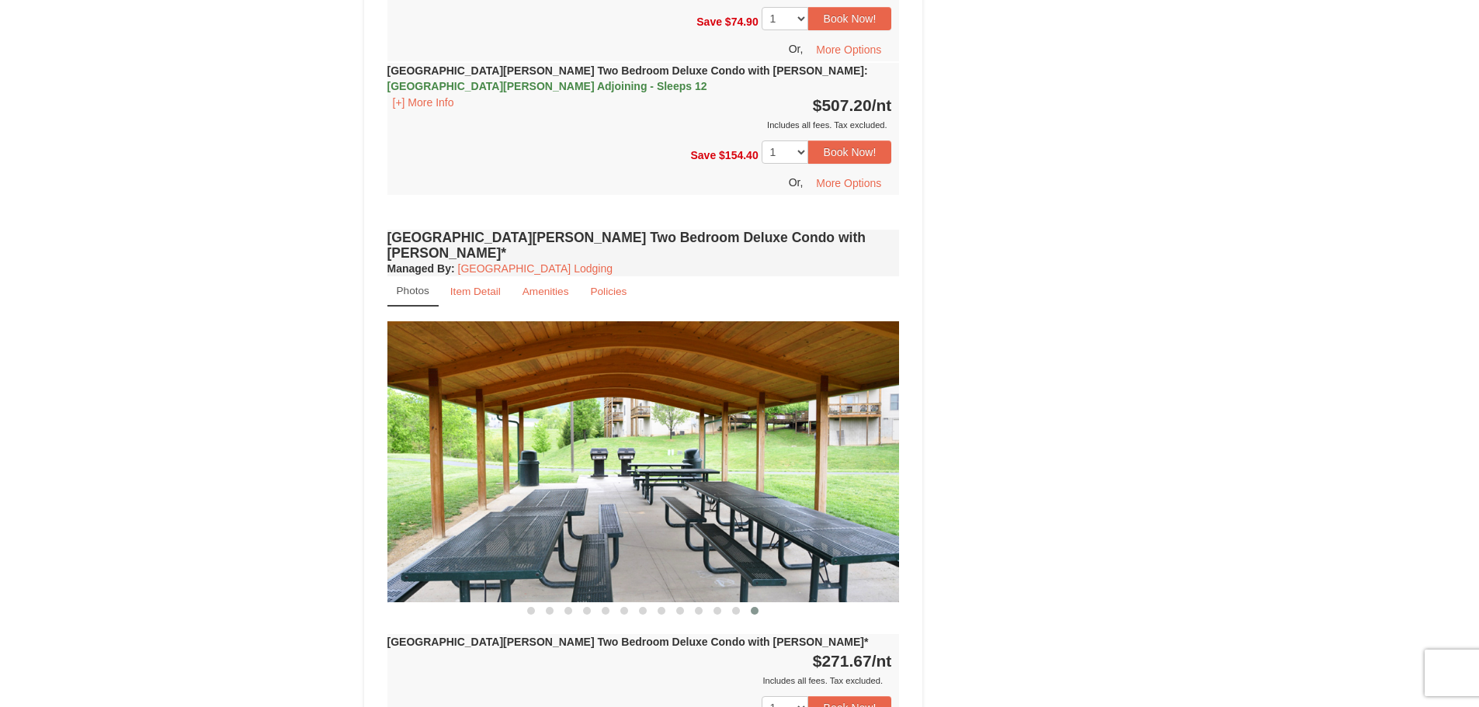
scroll to position [2485, 0]
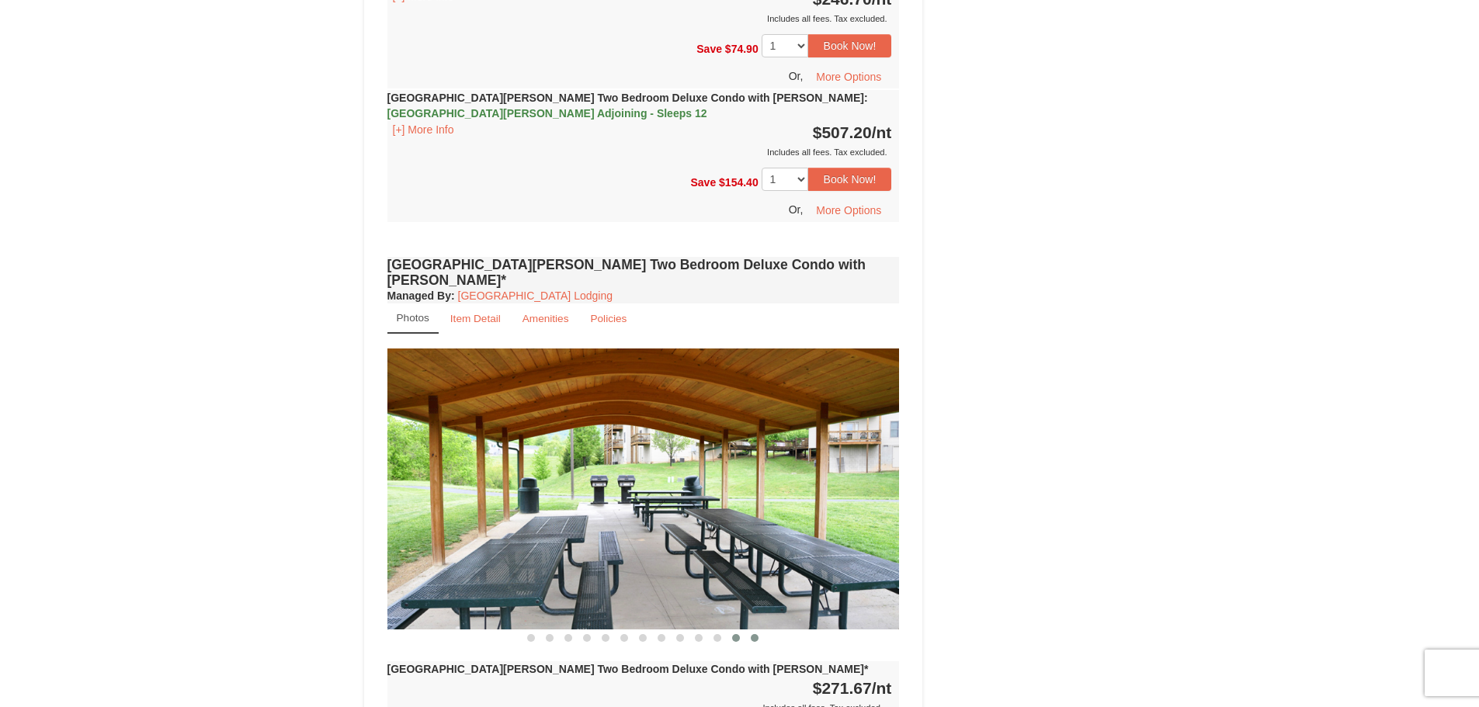
click at [735, 631] on button at bounding box center [736, 639] width 19 height 16
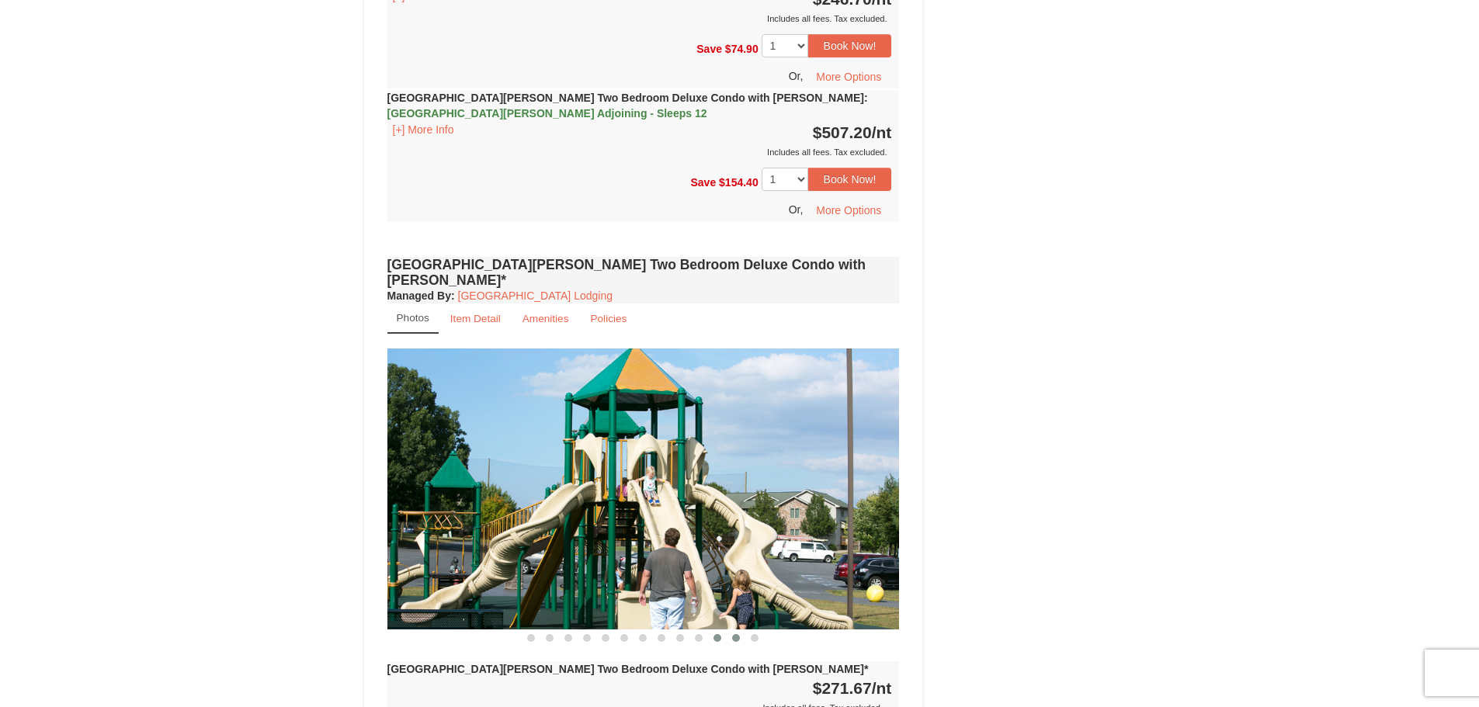
click at [714, 634] on span at bounding box center [718, 638] width 8 height 8
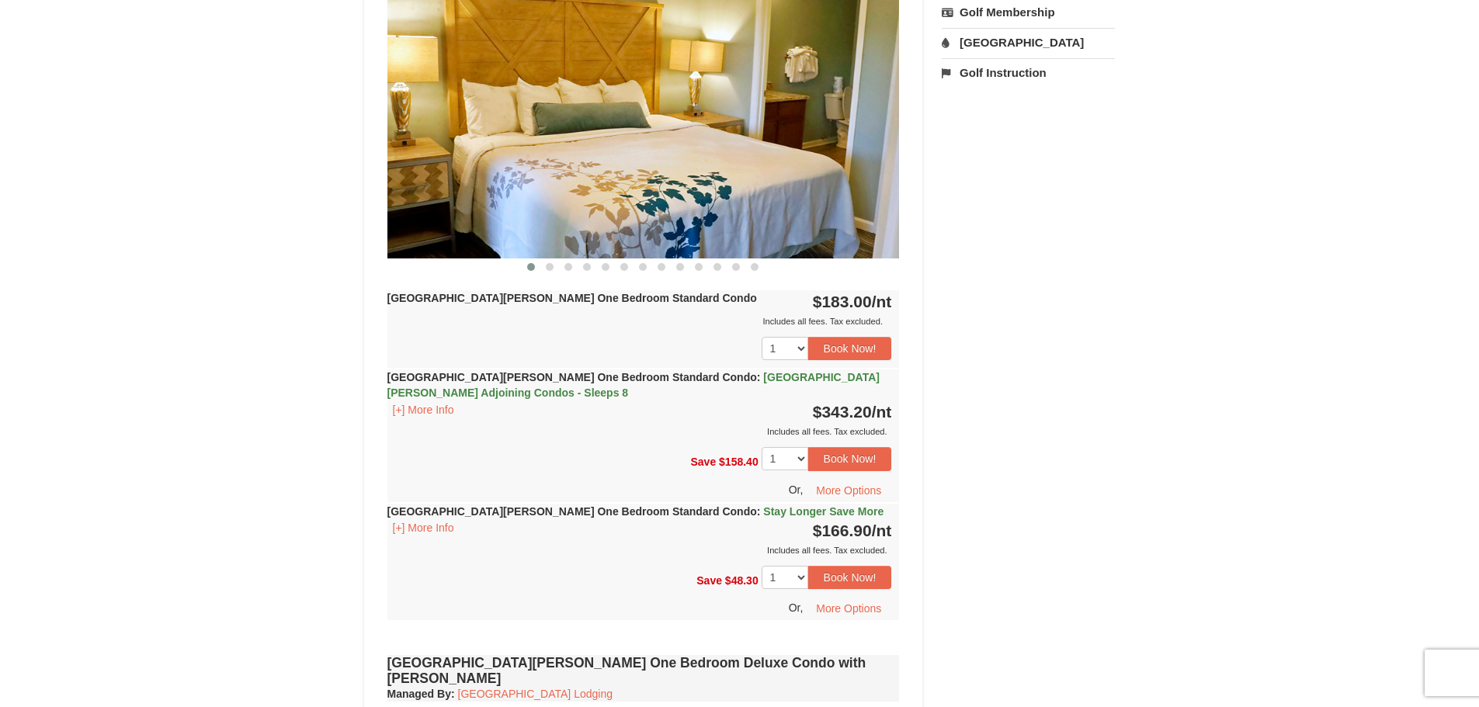
scroll to position [0, 0]
